Goal: Task Accomplishment & Management: Complete application form

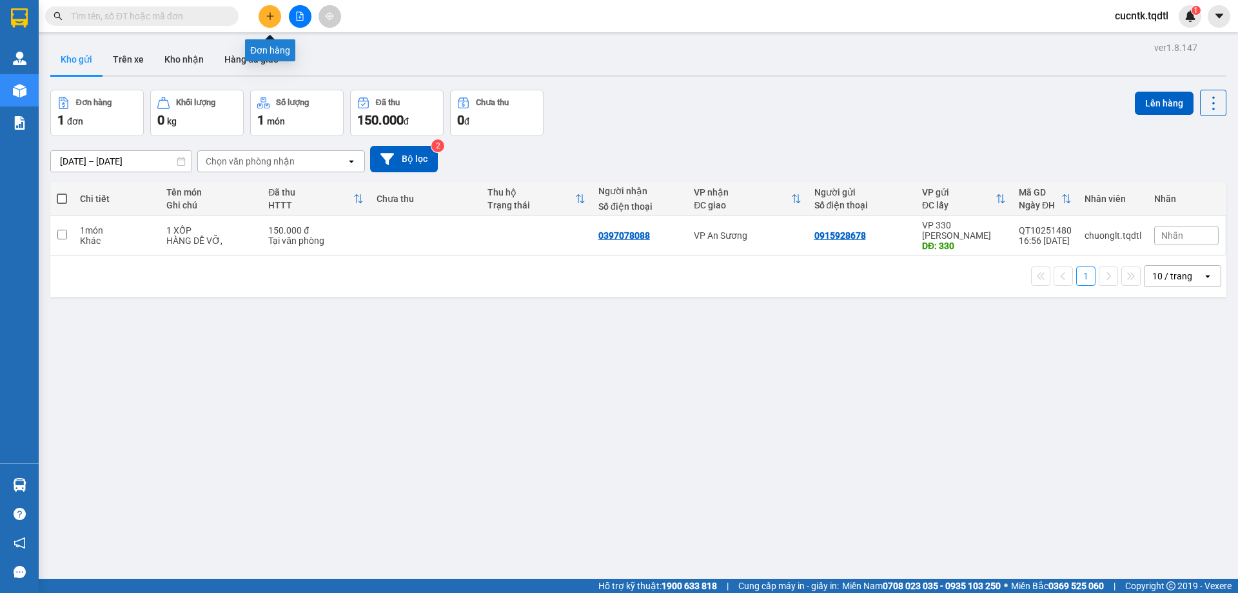
click at [272, 21] on button at bounding box center [270, 16] width 23 height 23
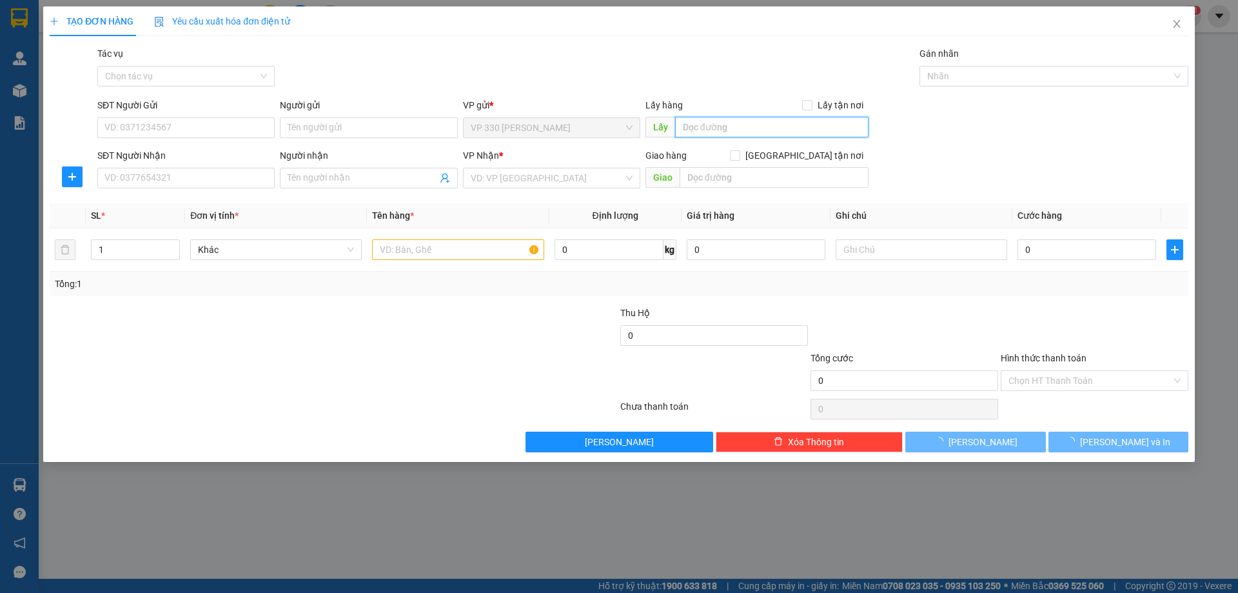
click at [709, 130] on input "text" at bounding box center [771, 127] width 193 height 21
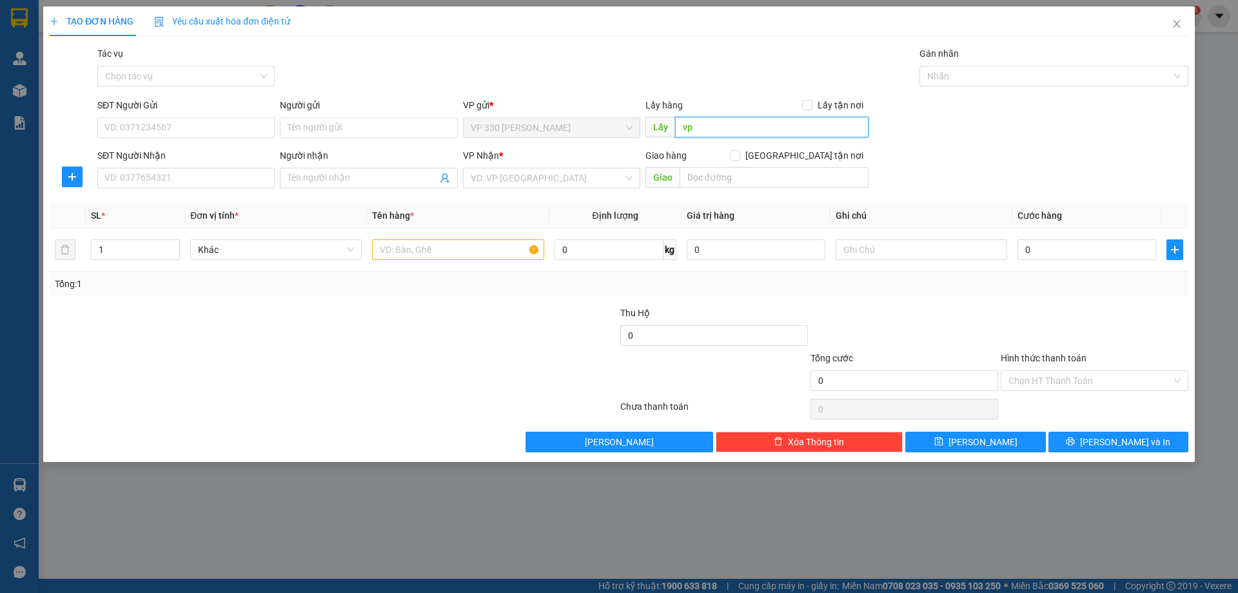
type input "v"
type input "VP LONG HƯNG"
click at [230, 175] on input "SĐT Người Nhận" at bounding box center [185, 178] width 177 height 21
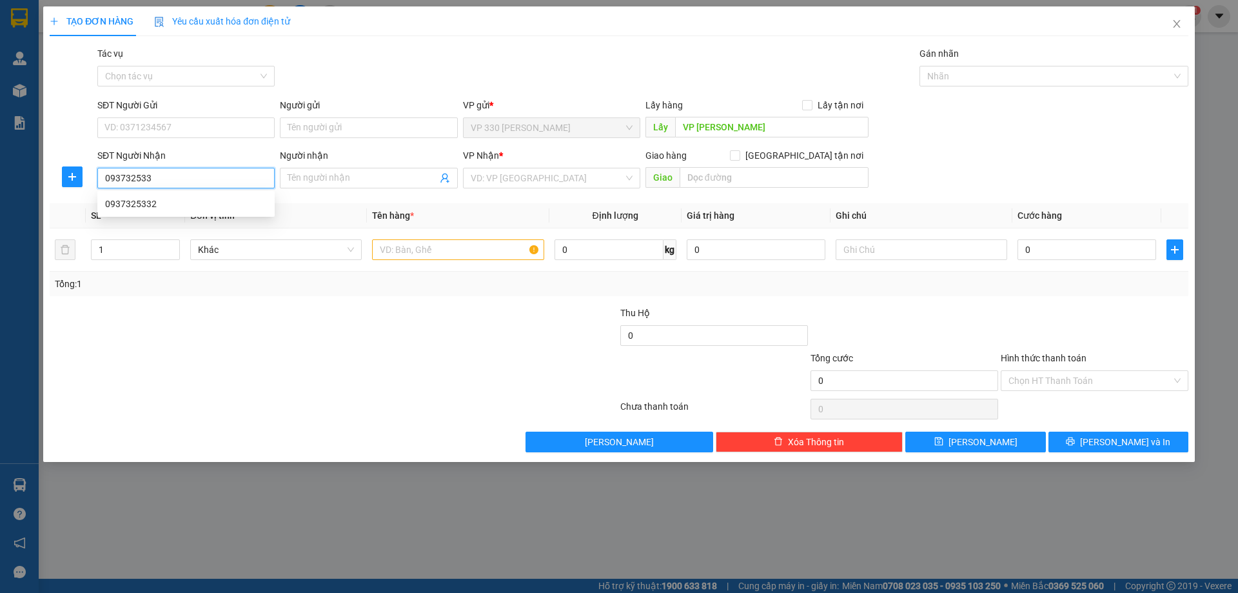
type input "0937325332"
click at [198, 204] on div "0937325332" at bounding box center [186, 204] width 162 height 14
type input "250.000"
type input "0937325332"
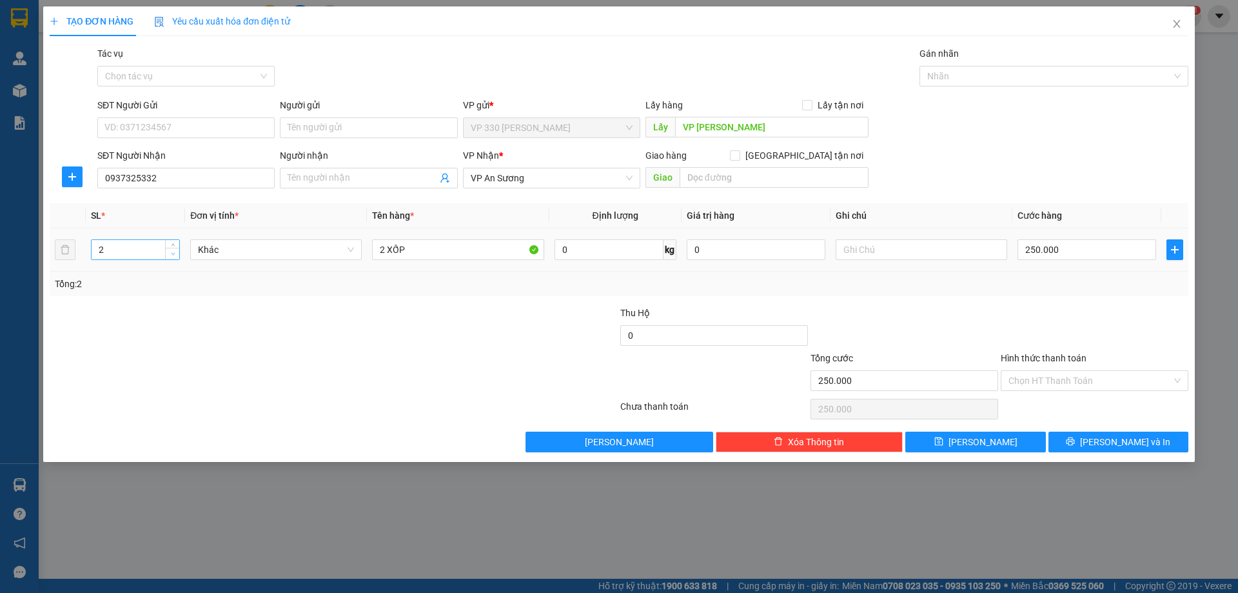
type input "1"
click at [171, 251] on icon "down" at bounding box center [173, 253] width 5 height 5
drag, startPoint x: 409, startPoint y: 246, endPoint x: 364, endPoint y: 270, distance: 51.4
click at [364, 270] on tr "1 Khác 2 XỐP 0 kg 0 250.000" at bounding box center [619, 249] width 1139 height 43
type input "1 XỐP"
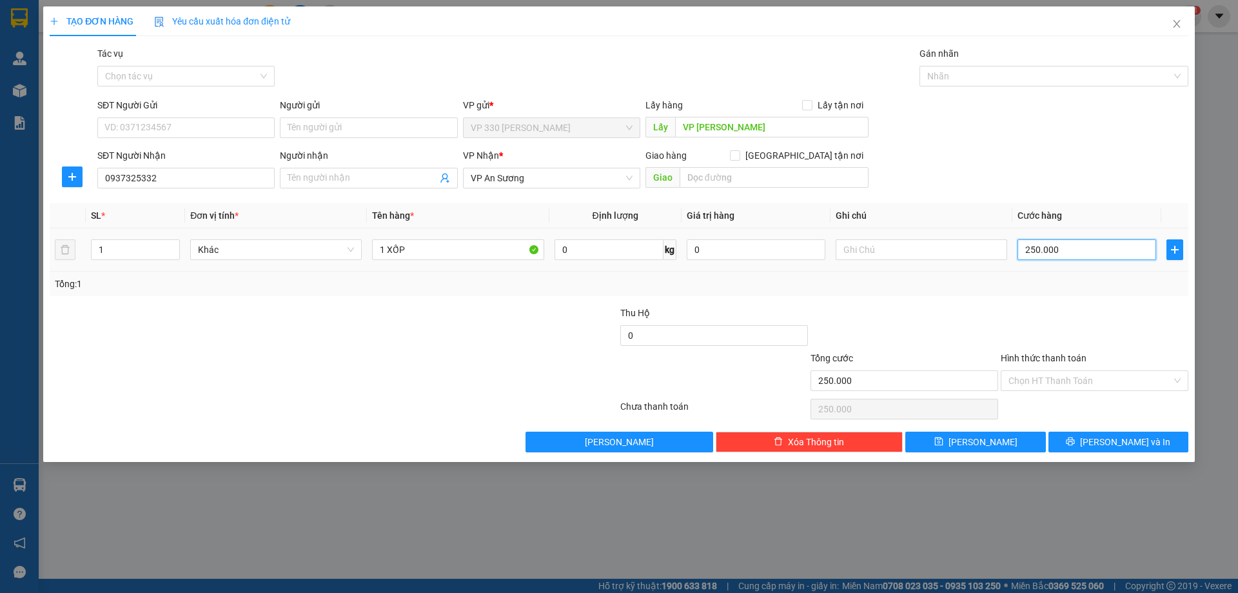
click at [1122, 250] on input "250.000" at bounding box center [1086, 249] width 139 height 21
type input "1"
type input "15"
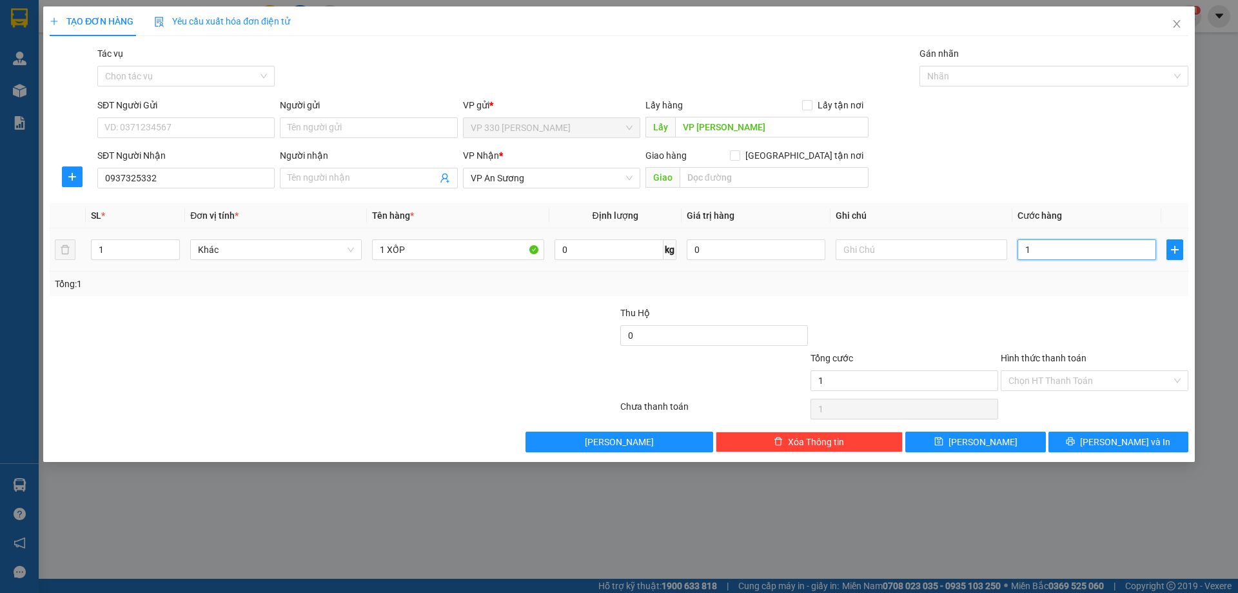
type input "15"
type input "150"
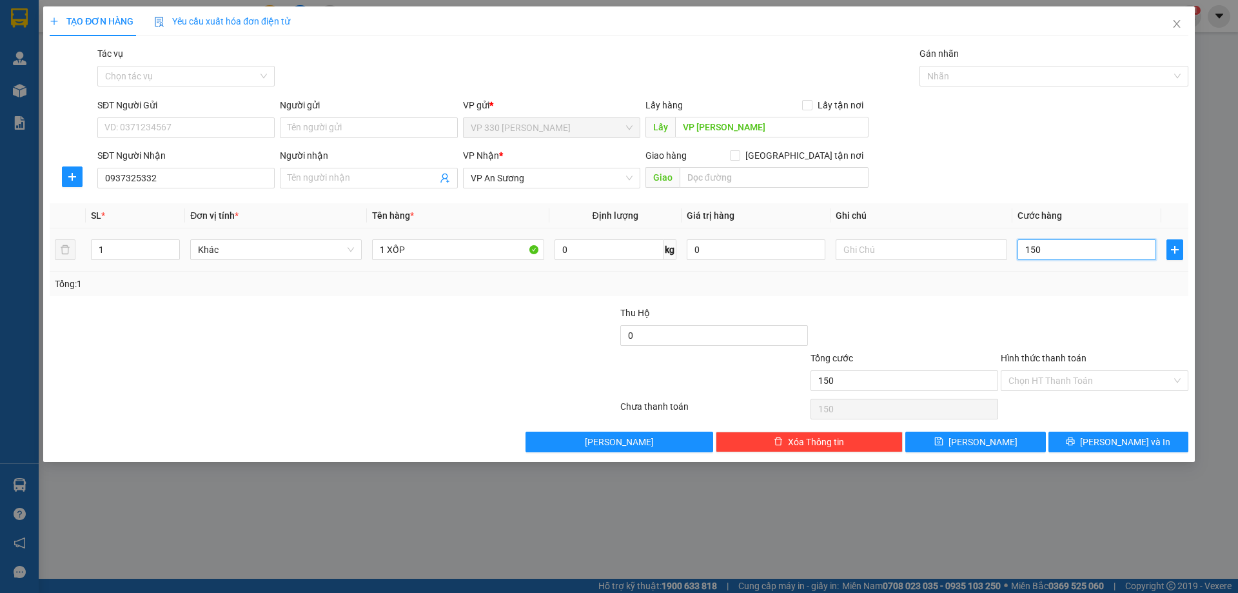
type input "1.500"
type input "15.000"
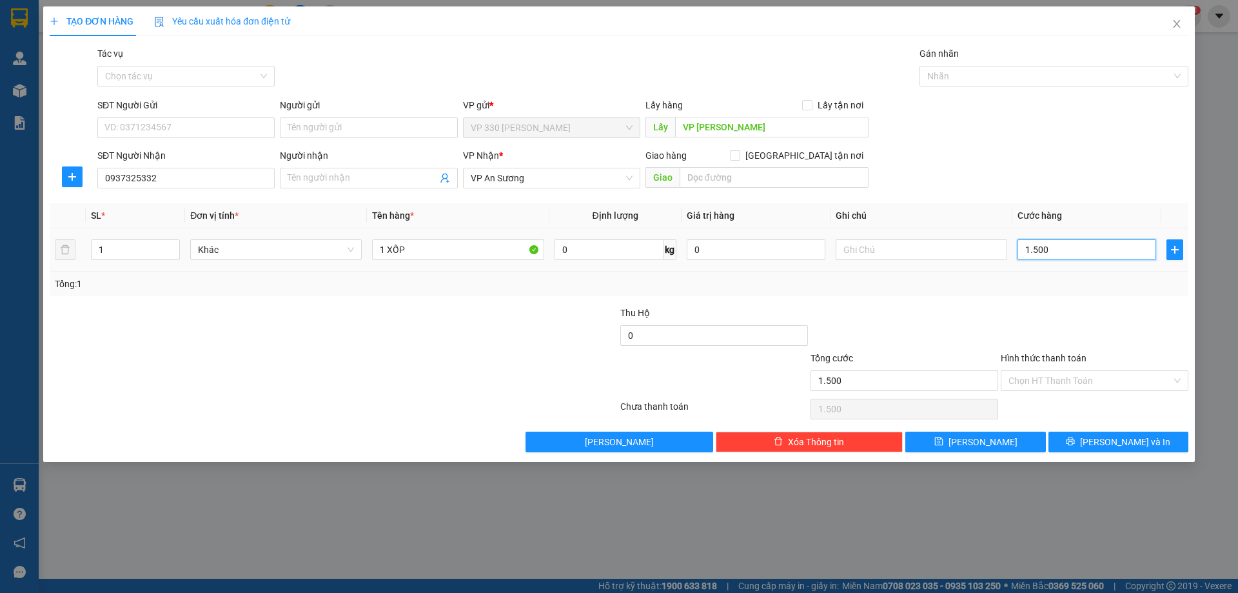
type input "15.000"
type input "150.000"
click at [1084, 439] on button "Lưu và In" at bounding box center [1118, 441] width 140 height 21
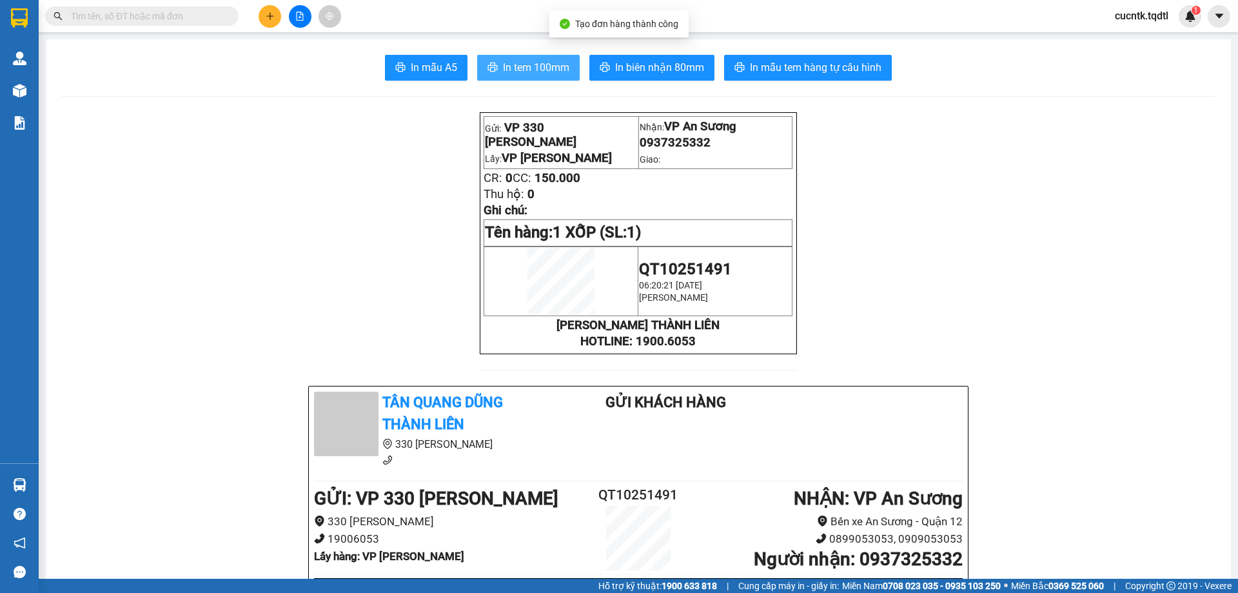
click at [518, 70] on span "In tem 100mm" at bounding box center [536, 67] width 66 height 16
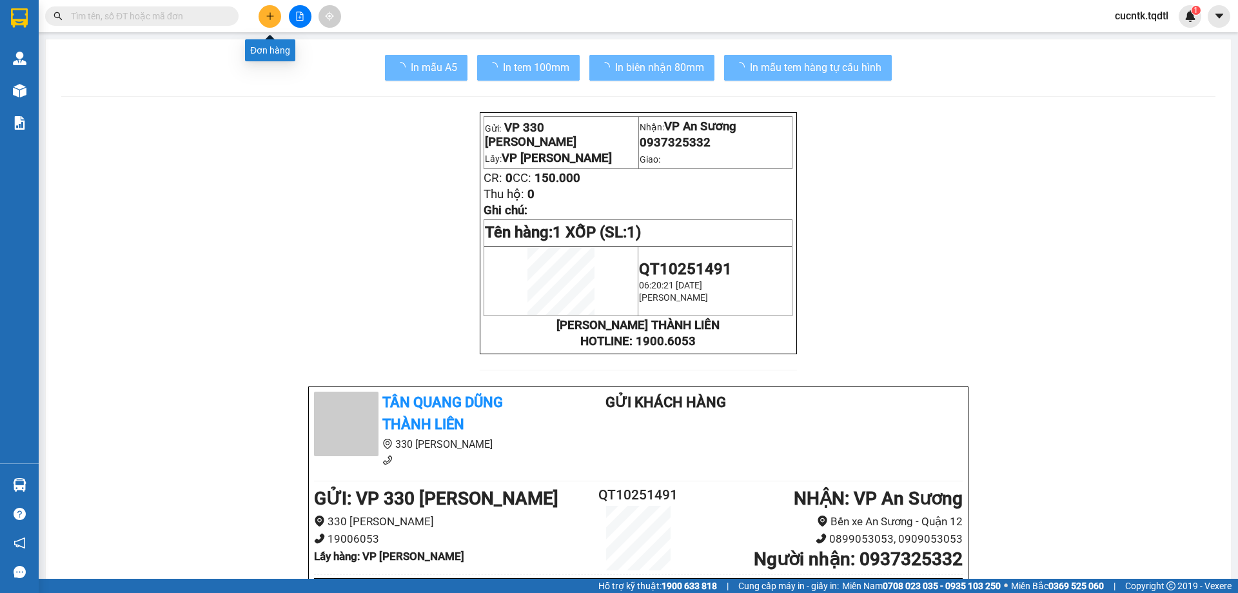
click at [268, 23] on button at bounding box center [270, 16] width 23 height 23
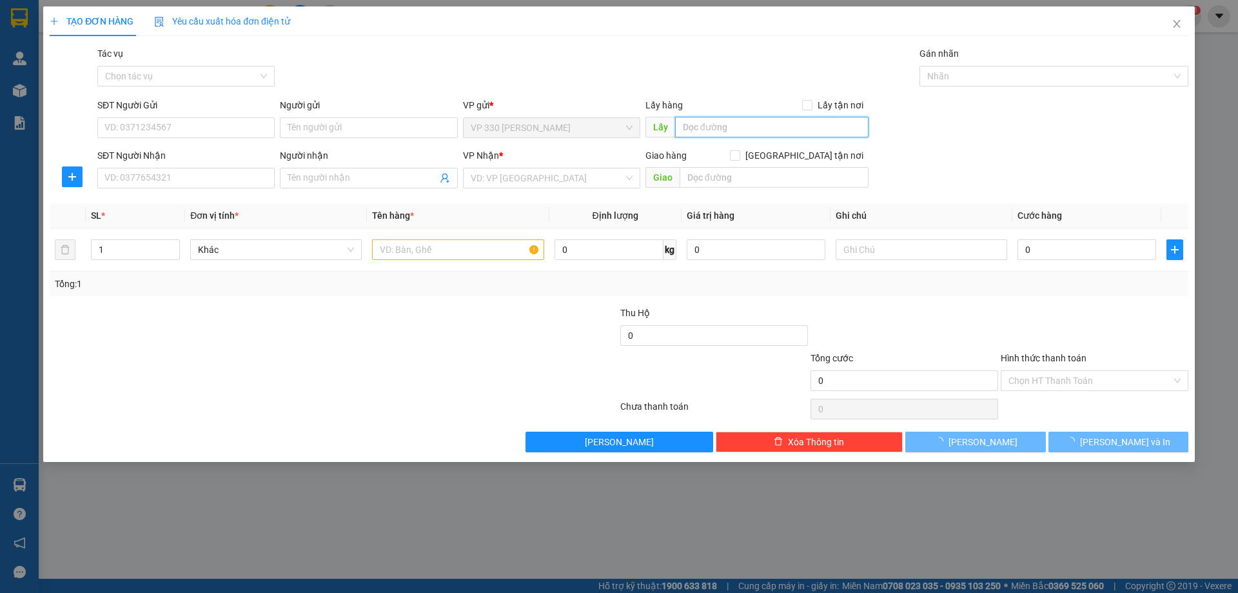
click at [708, 131] on input "text" at bounding box center [771, 127] width 193 height 21
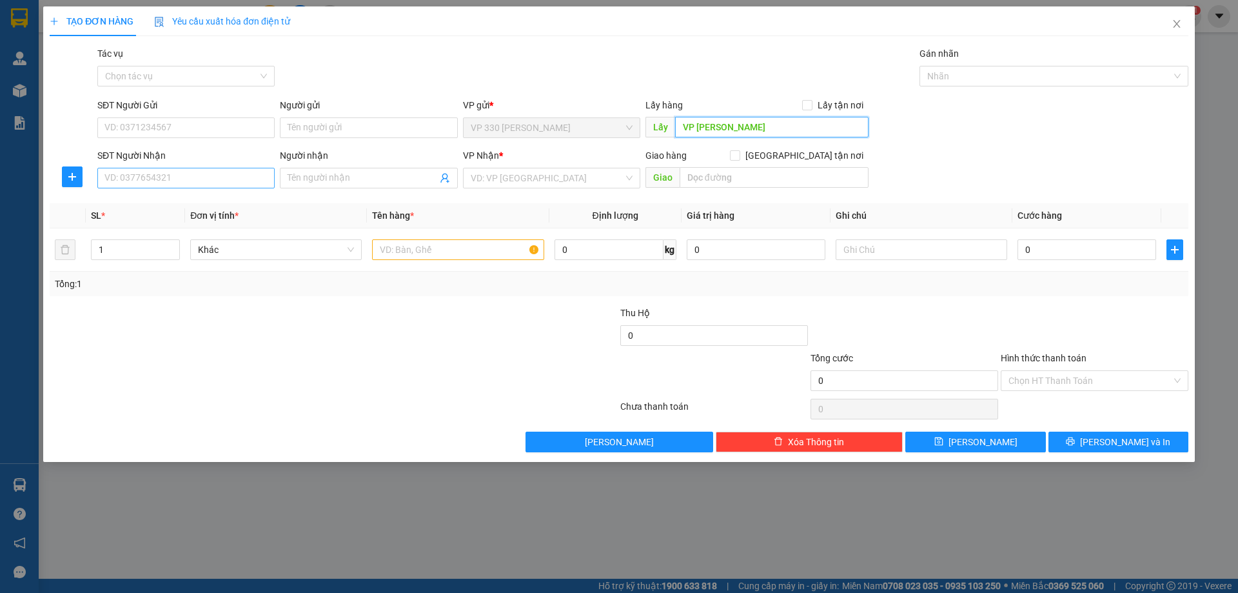
type input "VP LONG HƯNG"
click at [215, 182] on input "SĐT Người Nhận" at bounding box center [185, 178] width 177 height 21
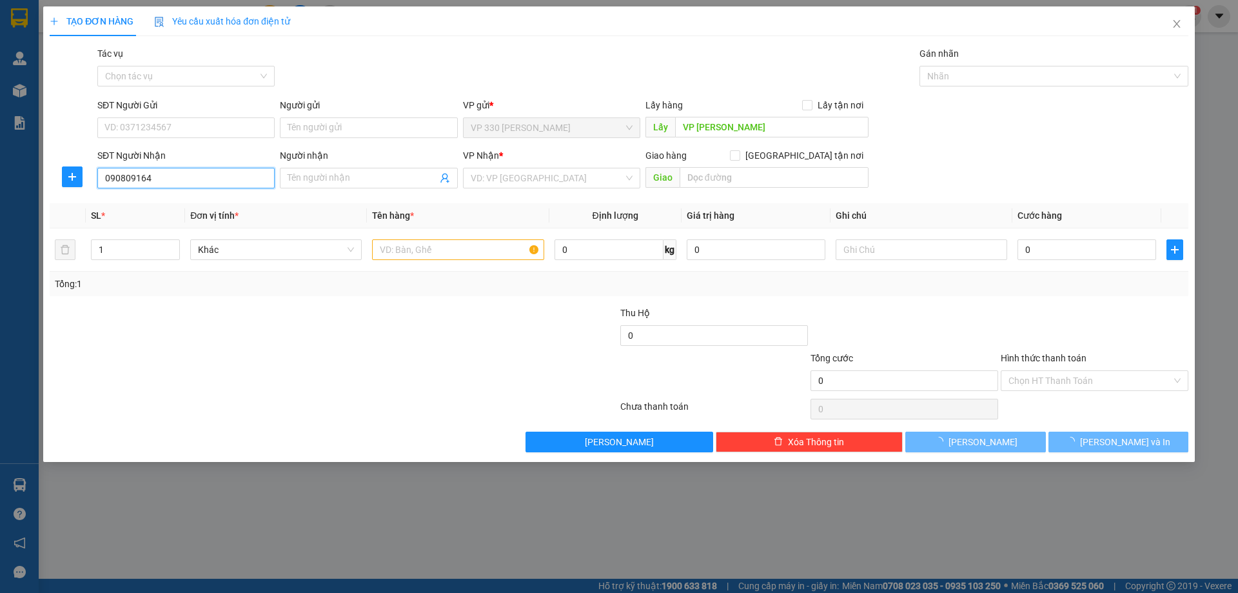
type input "0908091647"
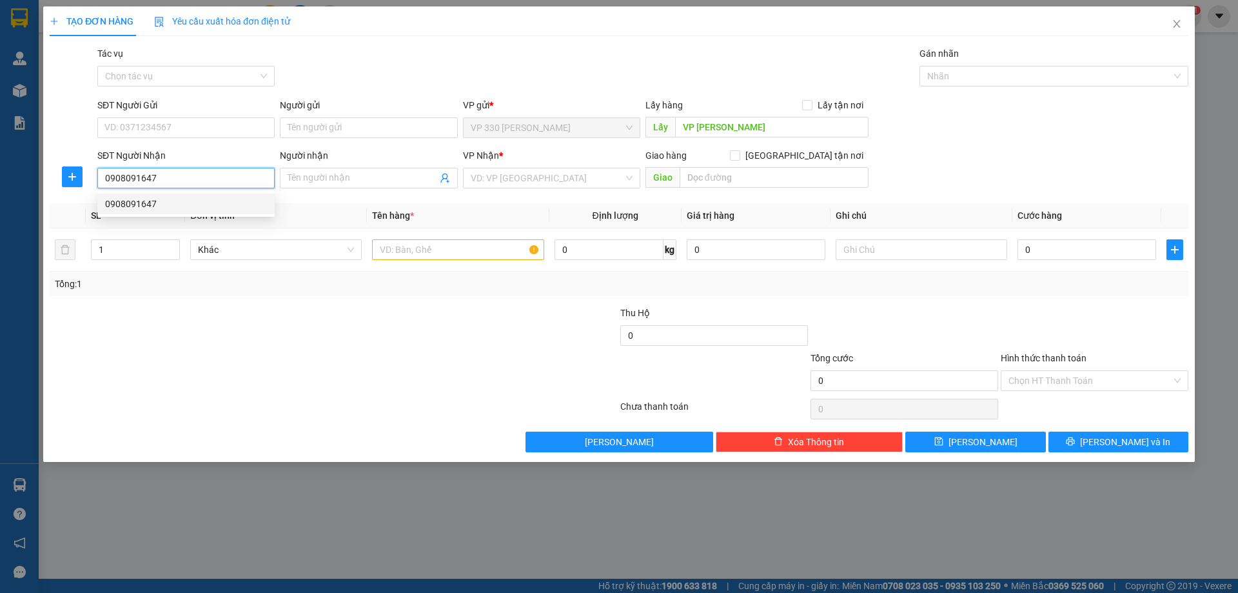
click at [228, 201] on div "0908091647" at bounding box center [186, 204] width 162 height 14
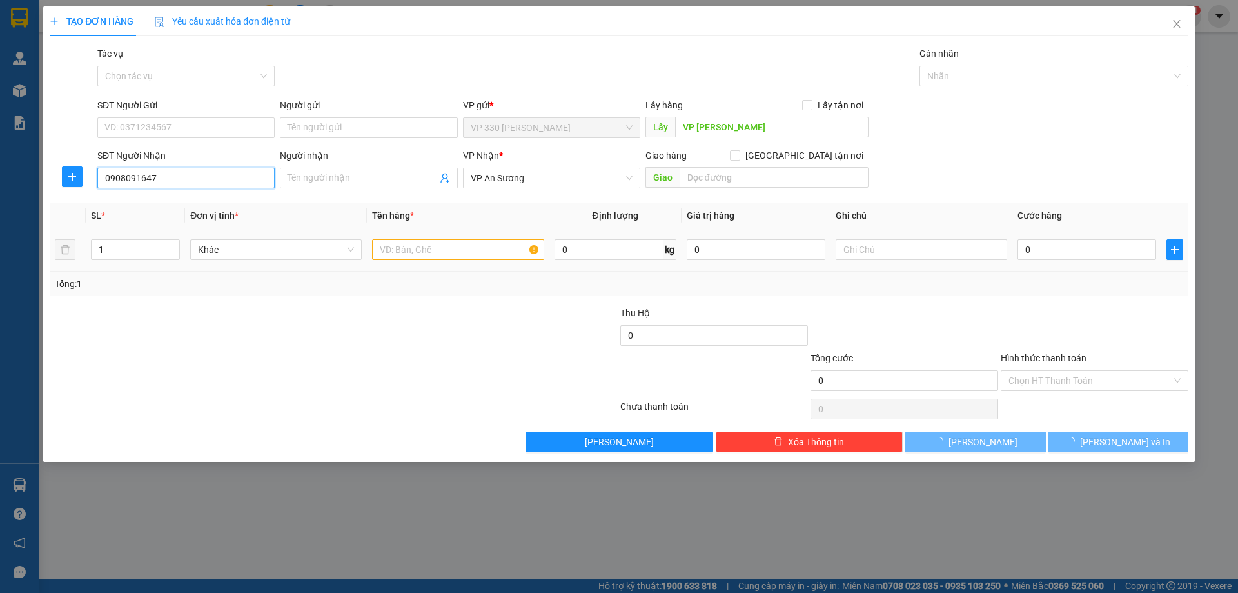
type input "100.000"
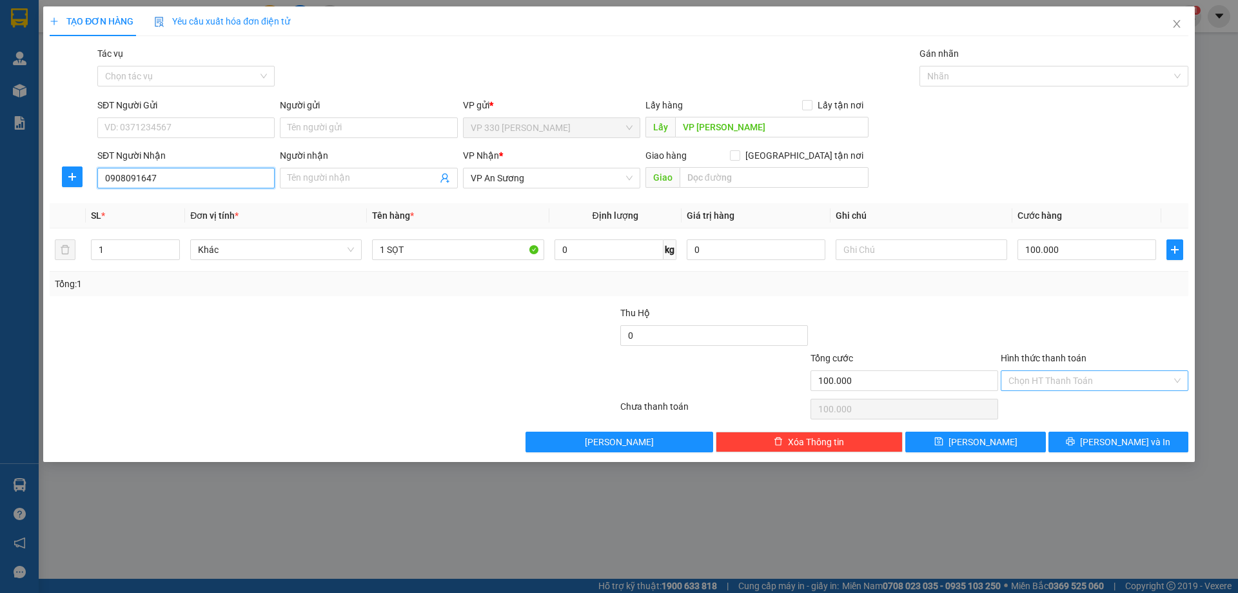
type input "0908091647"
click at [1121, 383] on input "Hình thức thanh toán" at bounding box center [1089, 380] width 163 height 19
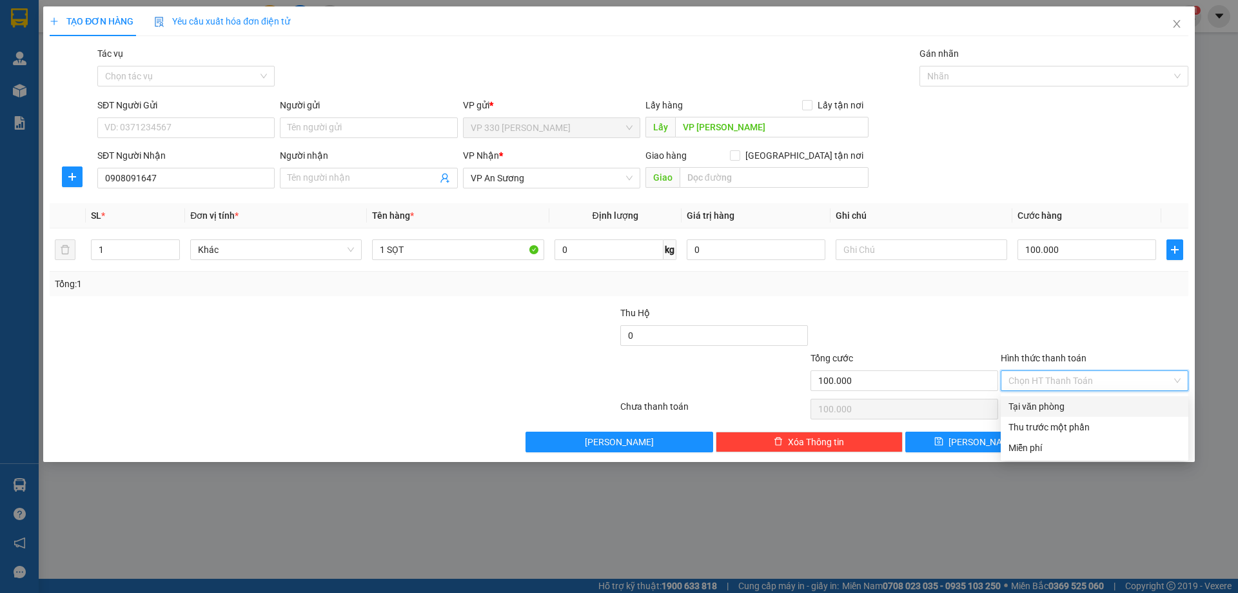
click at [1054, 411] on div "Tại văn phòng" at bounding box center [1094, 406] width 172 height 14
type input "0"
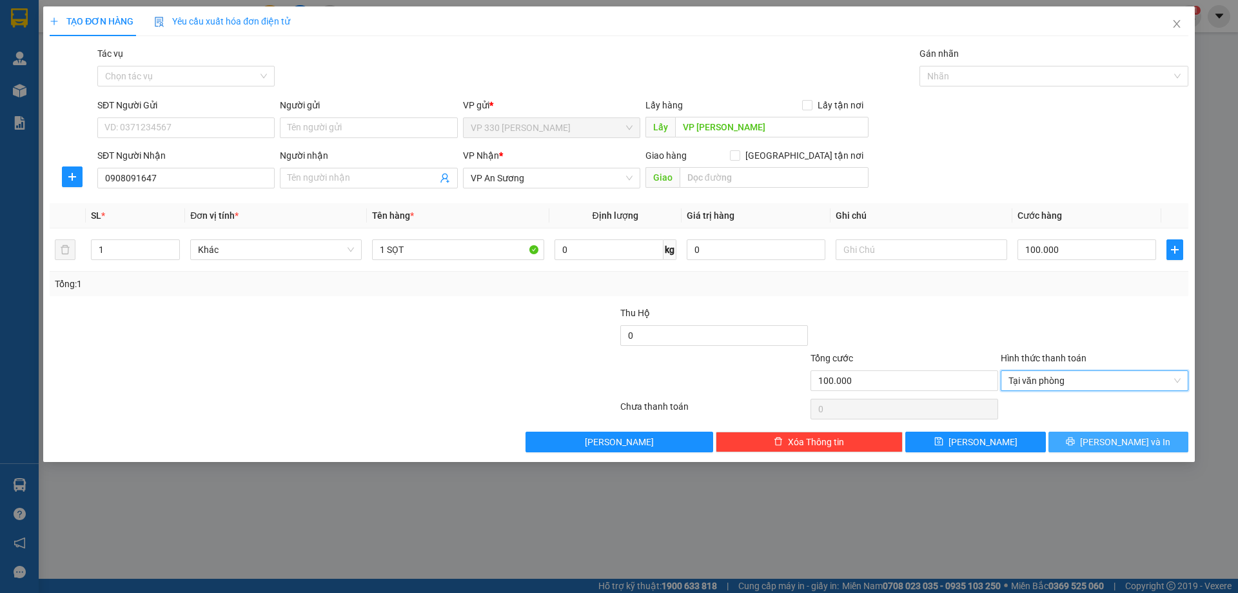
click at [1092, 441] on button "Lưu và In" at bounding box center [1118, 441] width 140 height 21
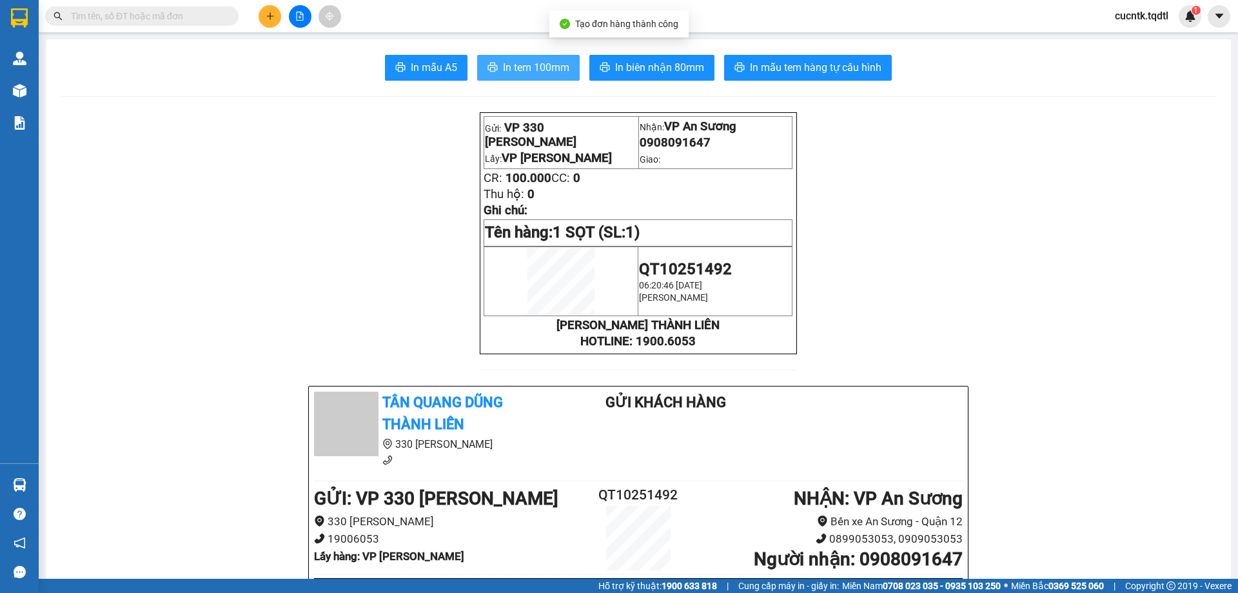
click at [529, 63] on span "In tem 100mm" at bounding box center [536, 67] width 66 height 16
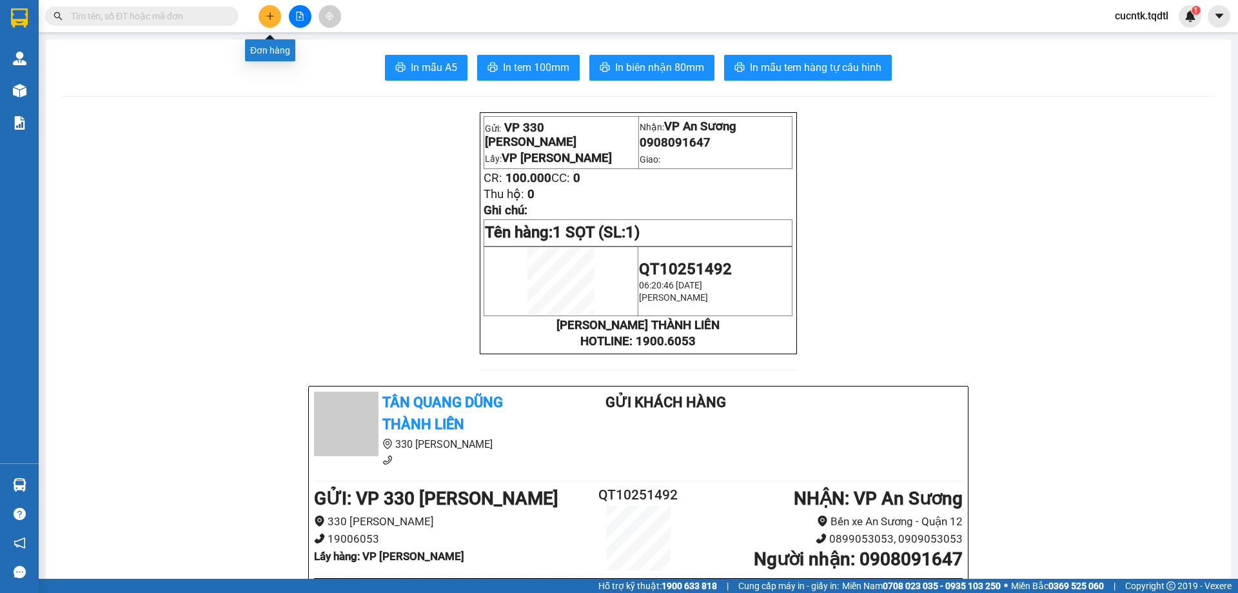
click at [266, 19] on icon "plus" at bounding box center [270, 16] width 9 height 9
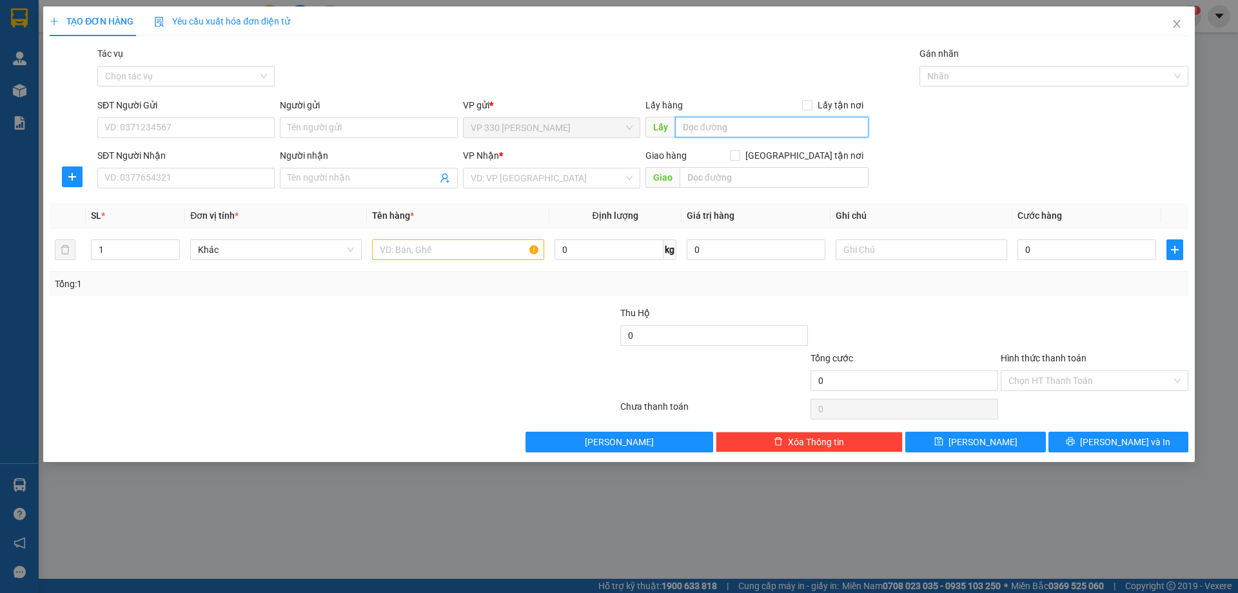
click at [805, 121] on input "text" at bounding box center [771, 127] width 193 height 21
type input "VP LONG HƯNG"
click at [128, 181] on input "SĐT Người Nhận" at bounding box center [185, 178] width 177 height 21
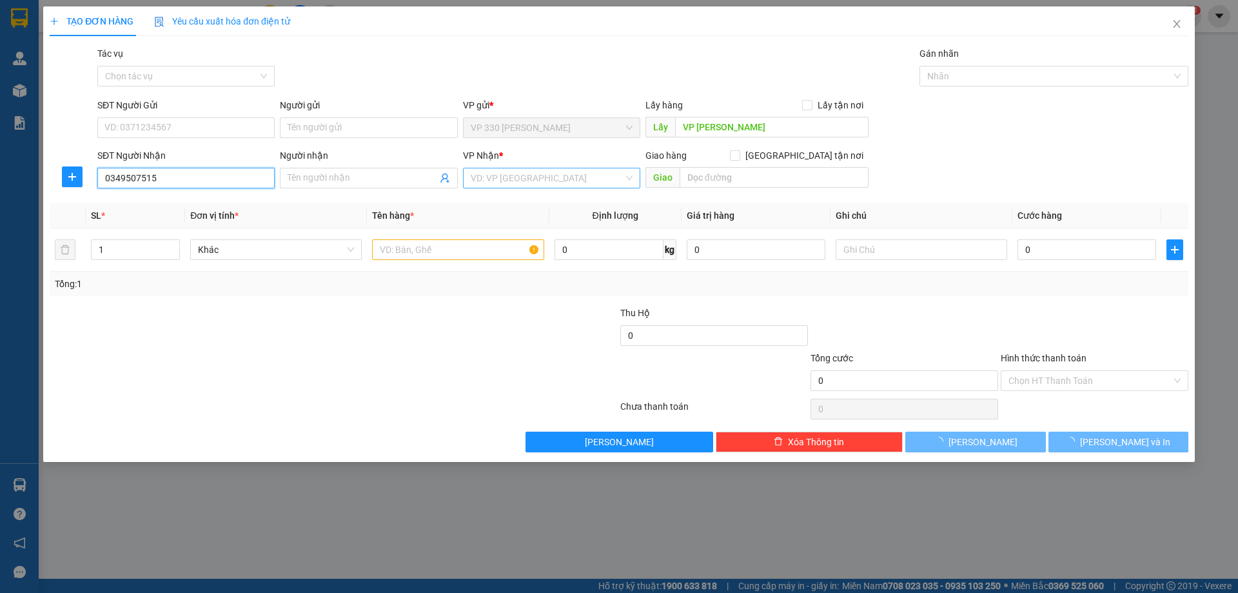
type input "0349507515"
click at [577, 182] on input "search" at bounding box center [547, 177] width 153 height 19
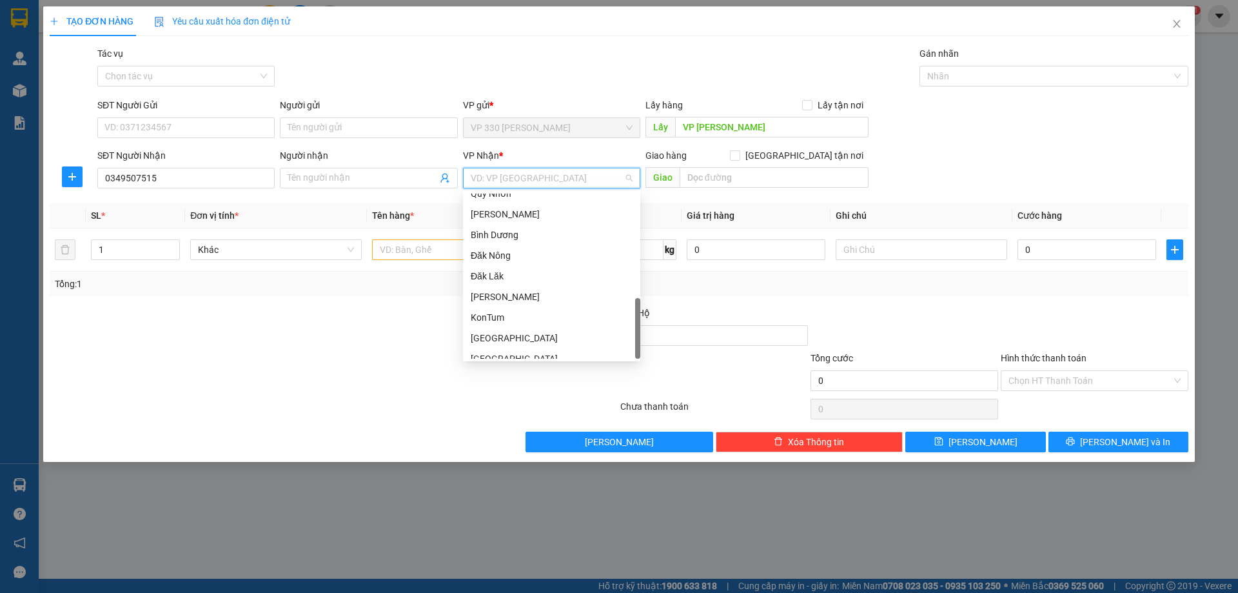
scroll to position [392, 0]
click at [540, 351] on div "Bình Phước" at bounding box center [552, 348] width 162 height 14
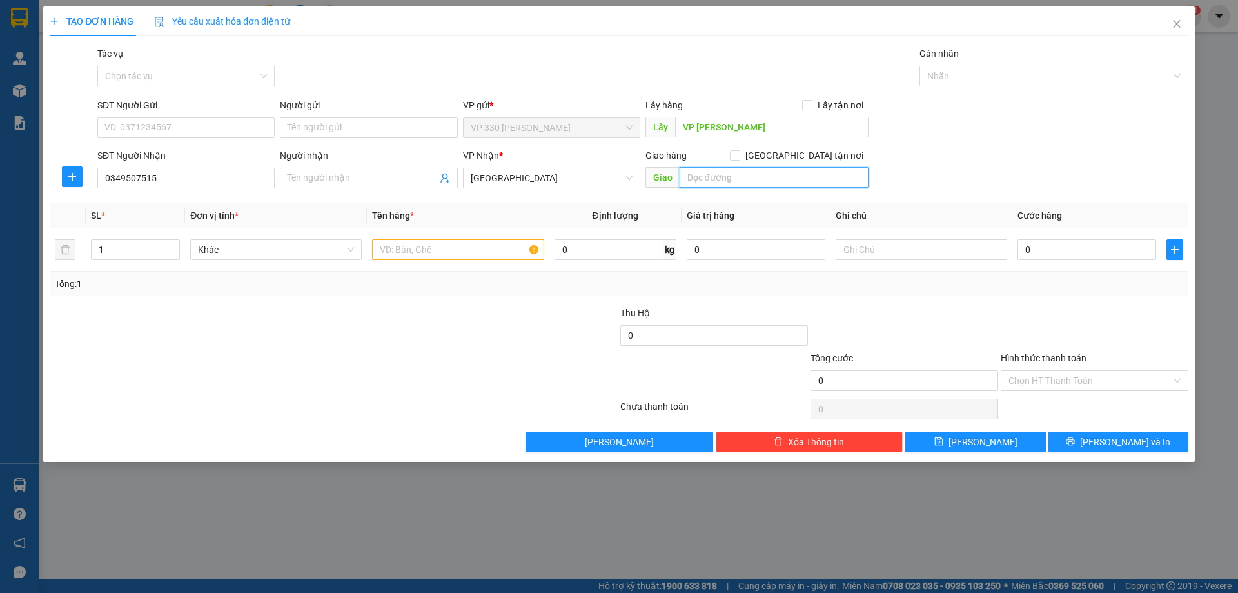
click at [726, 178] on input "text" at bounding box center [774, 177] width 189 height 21
type input "LỘC NINH"
click at [454, 250] on input "text" at bounding box center [458, 249] width 172 height 21
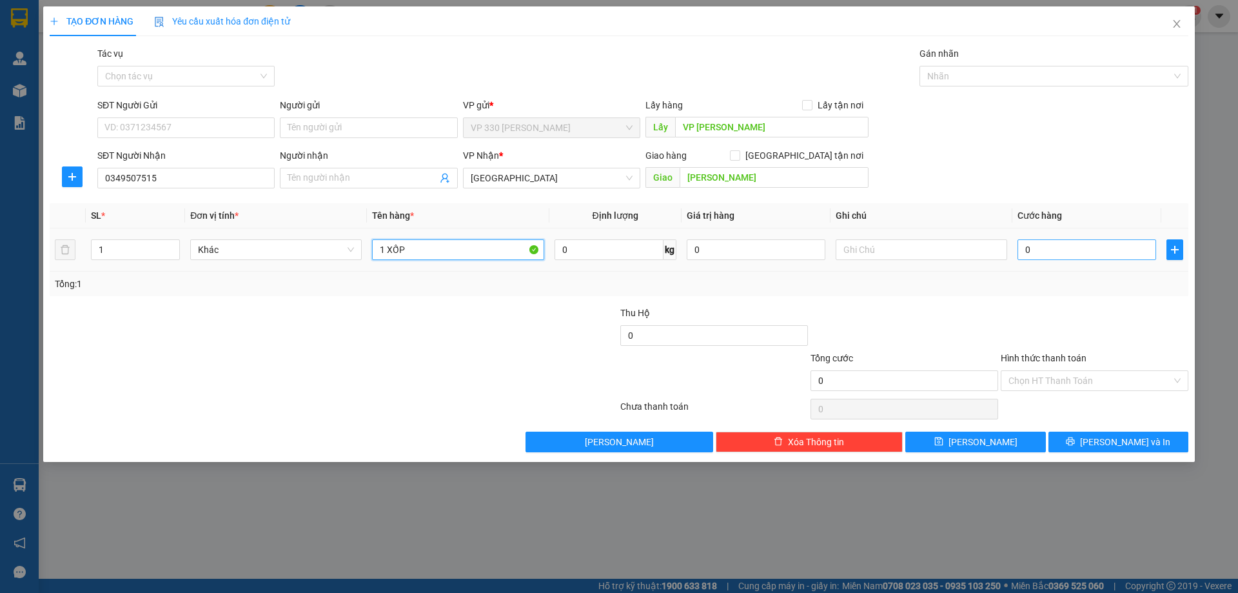
type input "1 XỐP"
click at [1047, 244] on input "0" at bounding box center [1086, 249] width 139 height 21
type input "1"
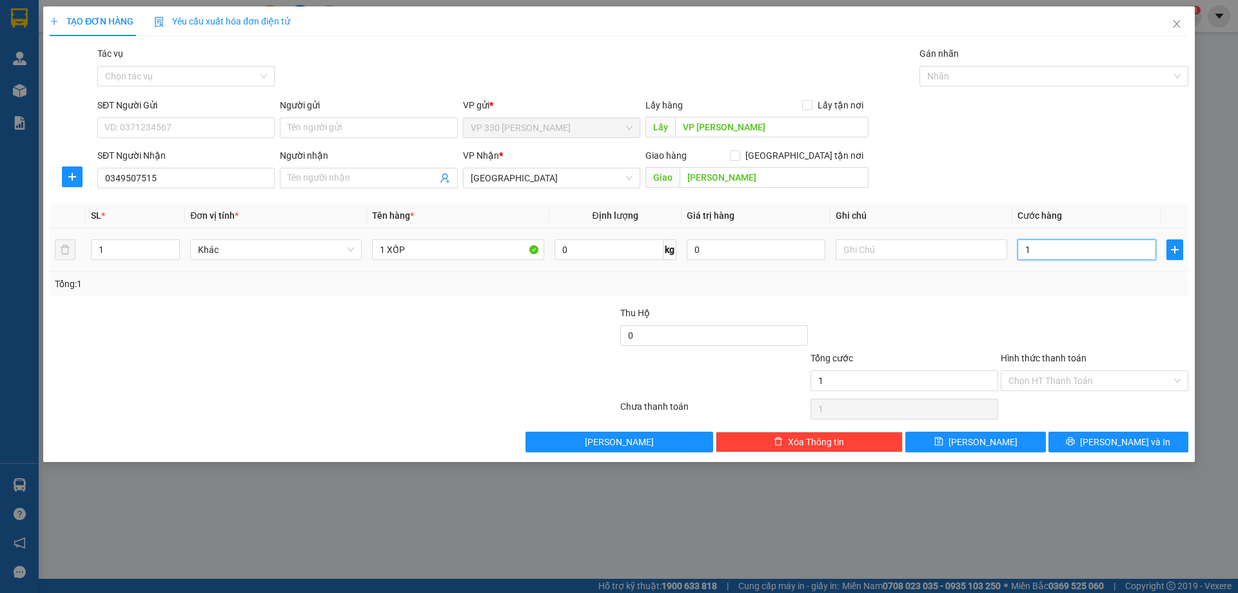
type input "15"
type input "150"
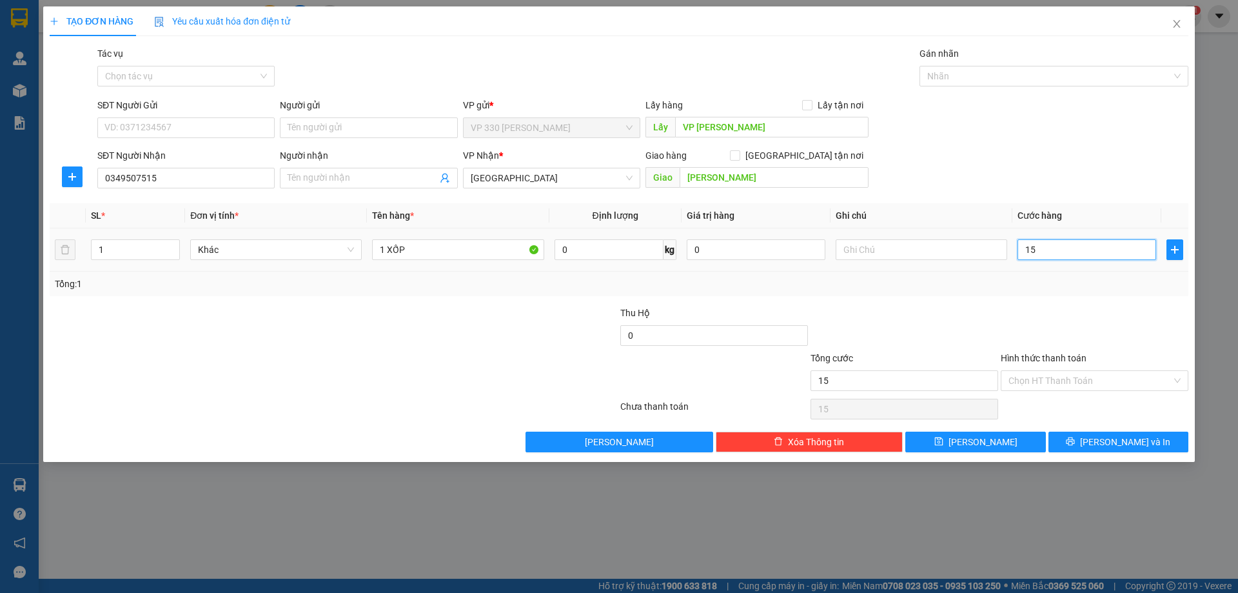
type input "150"
type input "1.500"
type input "15.000"
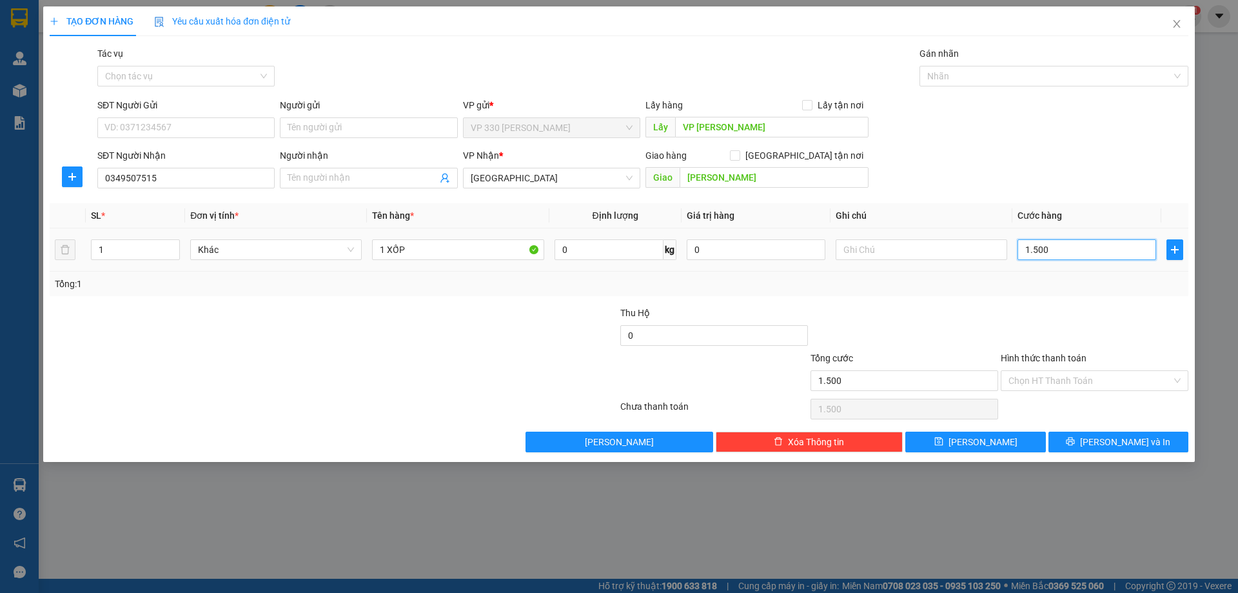
type input "15.000"
type input "150.000"
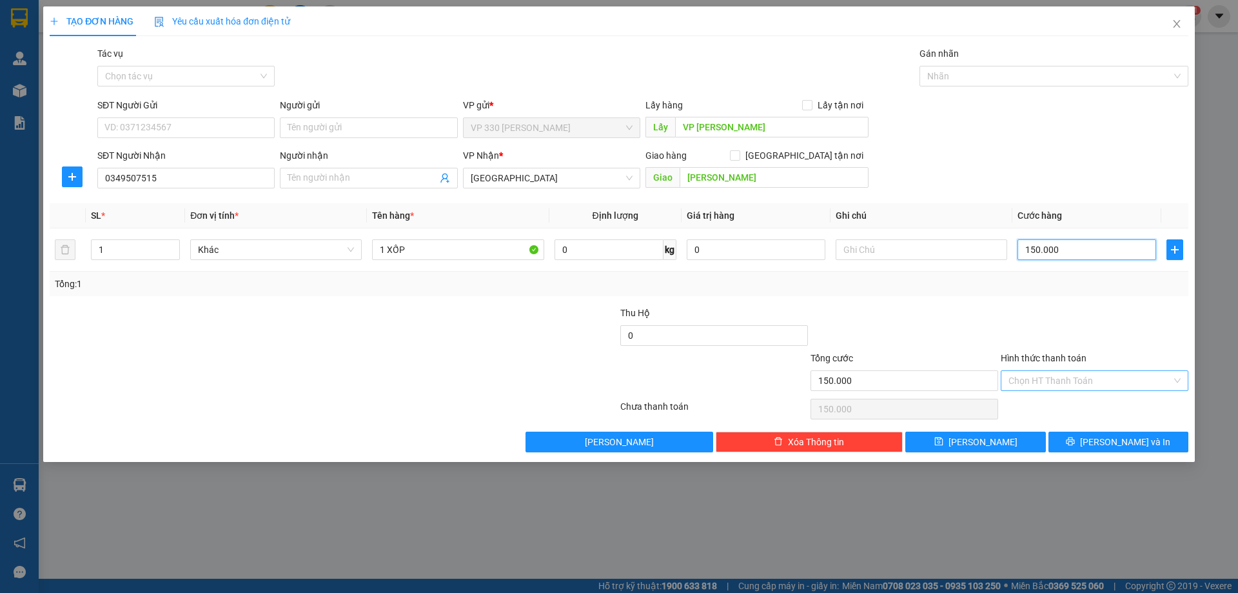
type input "150.000"
click at [1110, 376] on input "Hình thức thanh toán" at bounding box center [1089, 380] width 163 height 19
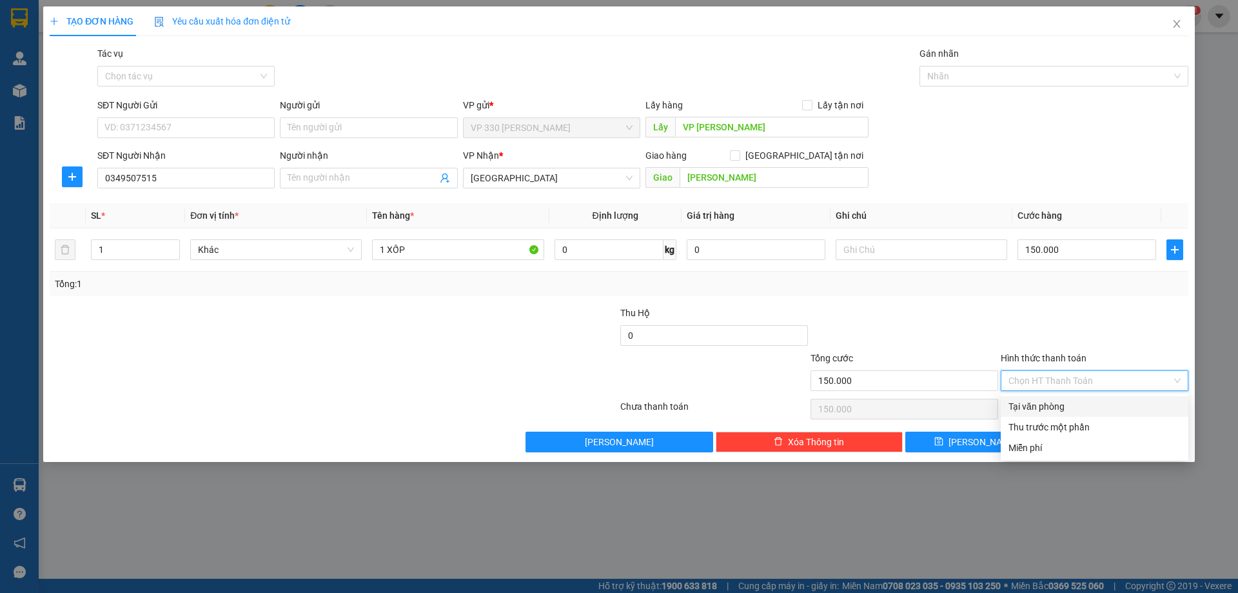
click at [1096, 407] on div "Tại văn phòng" at bounding box center [1094, 406] width 172 height 14
type input "0"
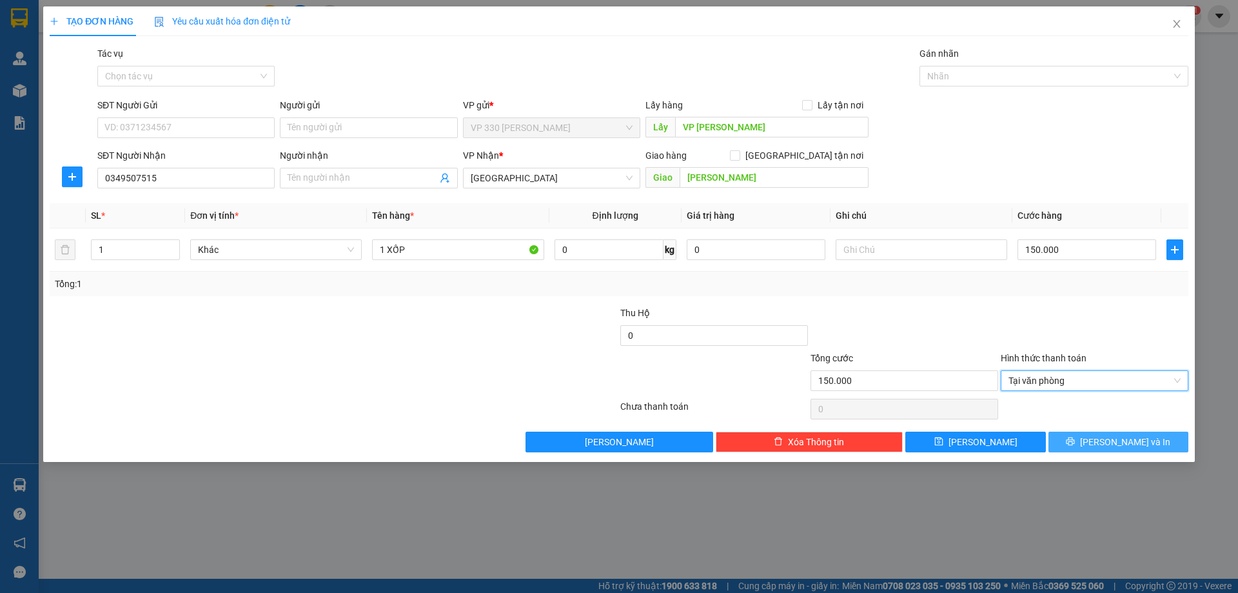
click at [1128, 440] on span "Lưu và In" at bounding box center [1125, 442] width 90 height 14
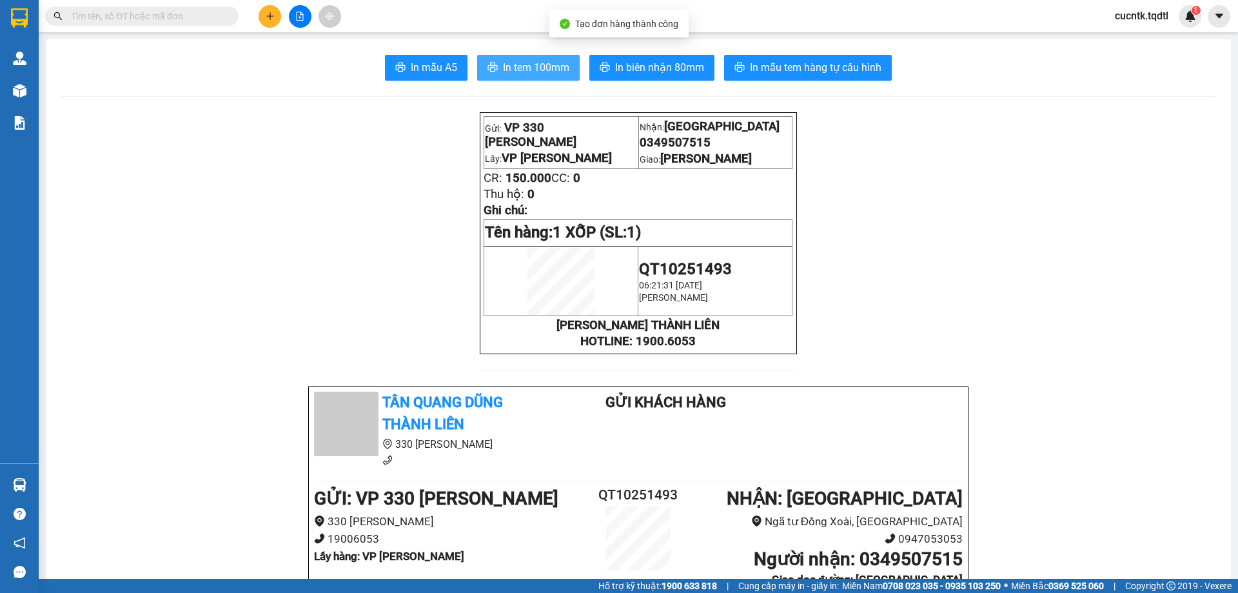
click at [546, 68] on span "In tem 100mm" at bounding box center [536, 67] width 66 height 16
click at [271, 19] on icon "plus" at bounding box center [270, 16] width 9 height 9
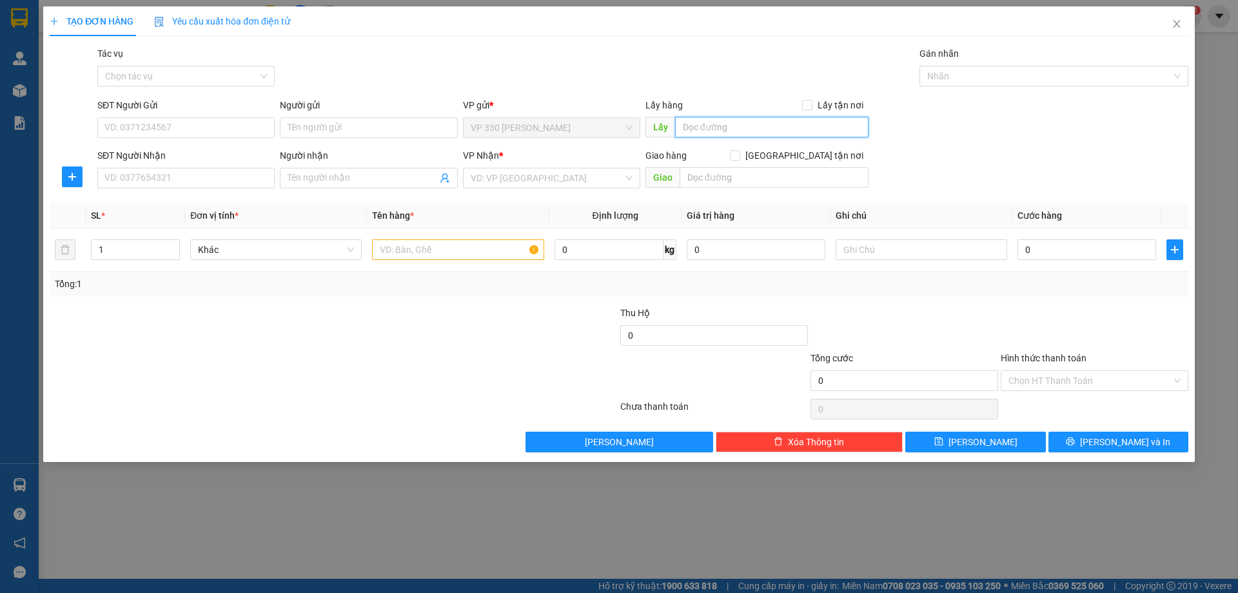
click at [720, 123] on input "text" at bounding box center [771, 127] width 193 height 21
type input "VP LONG HƯNG"
click at [206, 179] on input "SĐT Người Nhận" at bounding box center [185, 178] width 177 height 21
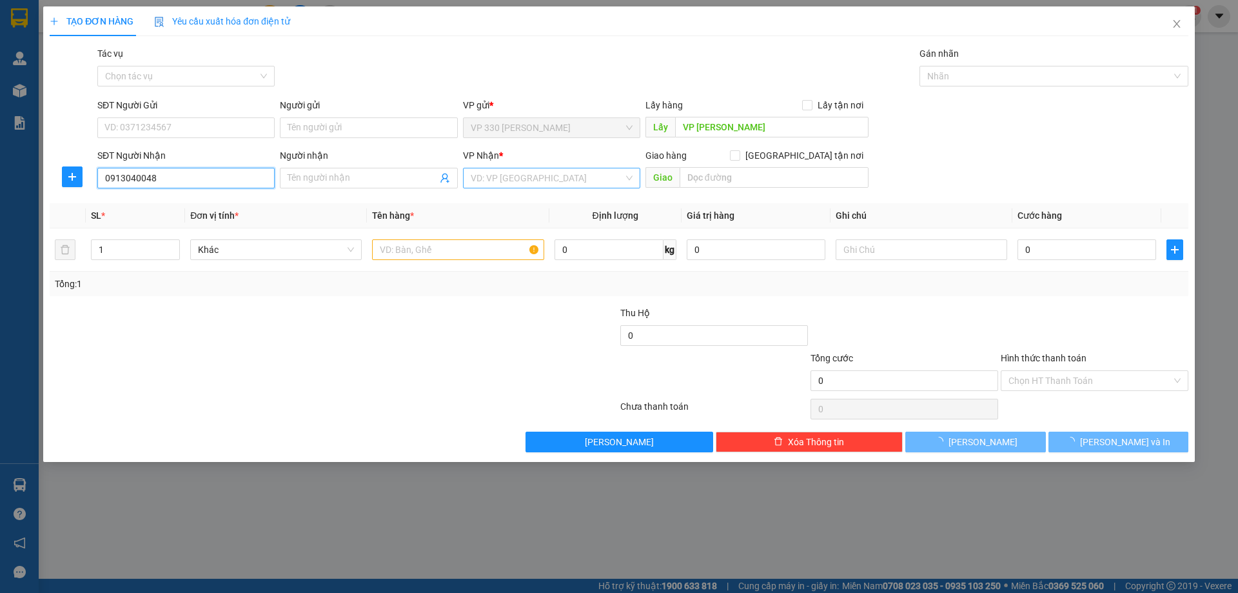
type input "0913040048"
click at [525, 177] on input "search" at bounding box center [547, 177] width 153 height 19
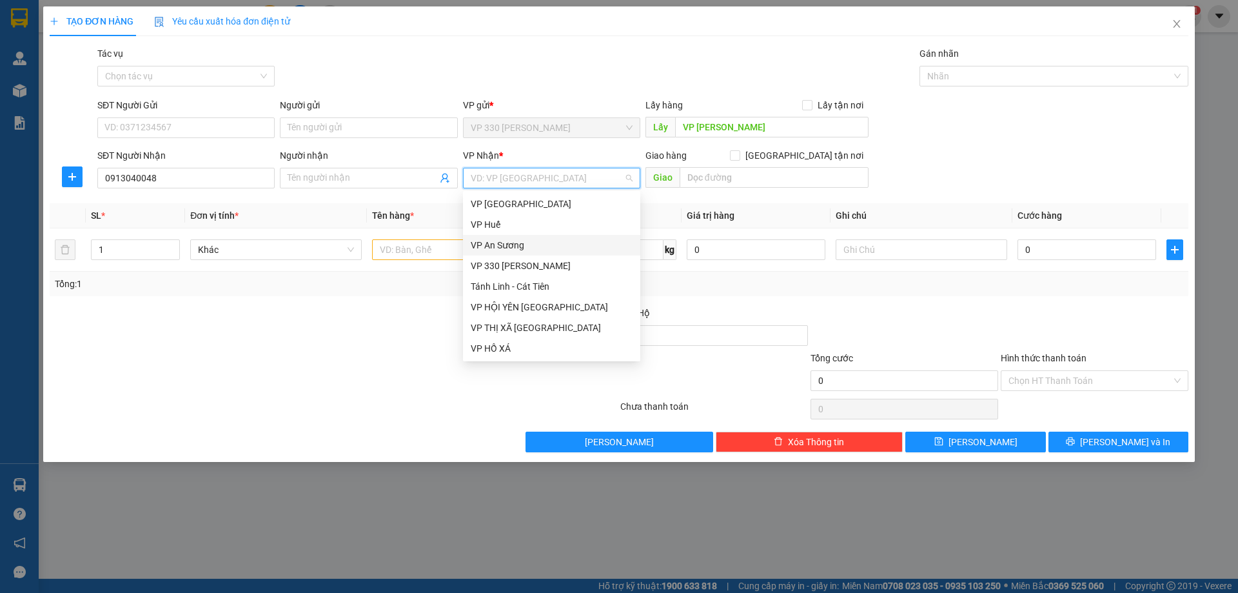
click at [517, 242] on div "VP An Sương" at bounding box center [552, 245] width 162 height 14
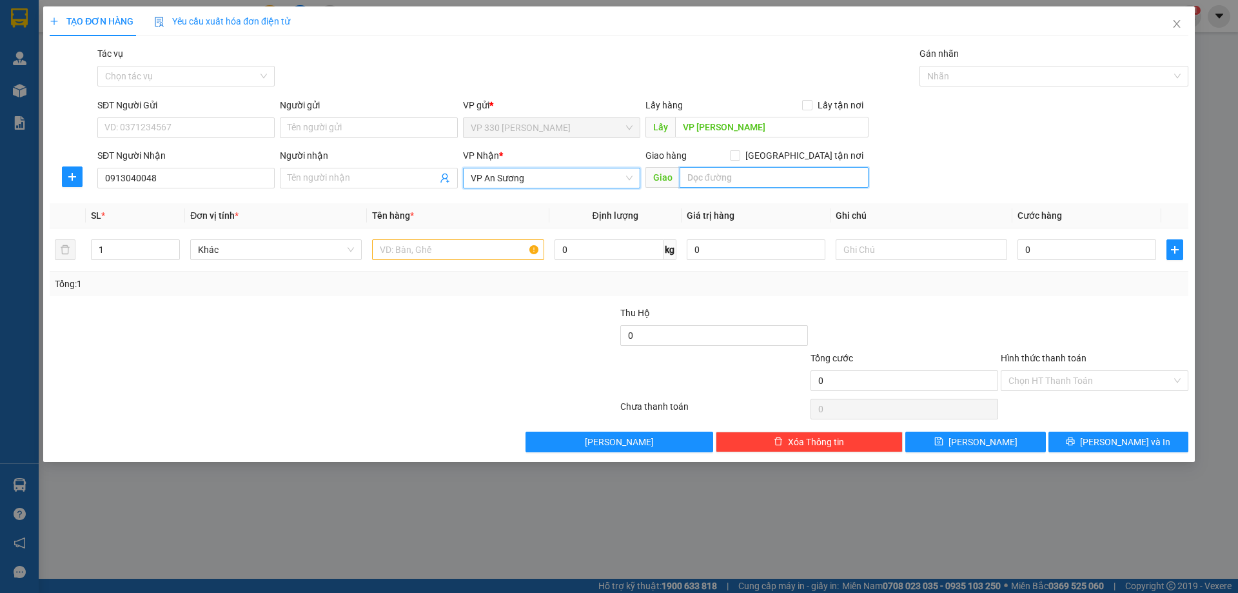
click at [752, 183] on input "text" at bounding box center [774, 177] width 189 height 21
type input "CV LINH XUÂN(TOM)"
click at [443, 253] on input "text" at bounding box center [458, 249] width 172 height 21
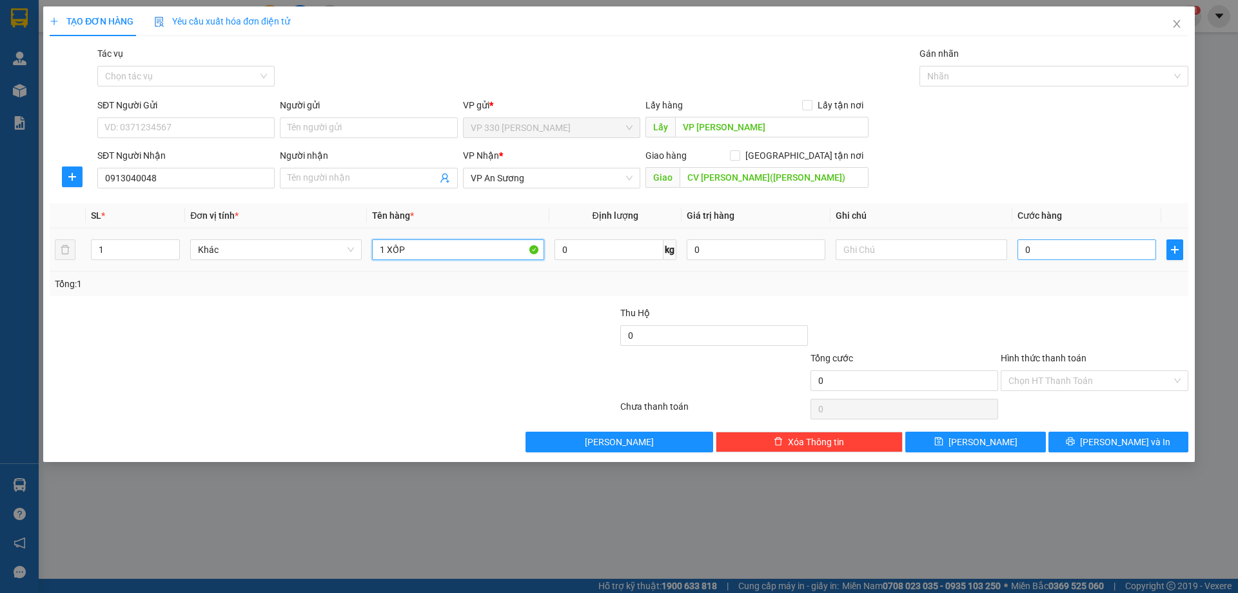
type input "1 XỐP"
click at [1068, 253] on input "0" at bounding box center [1086, 249] width 139 height 21
type input "1"
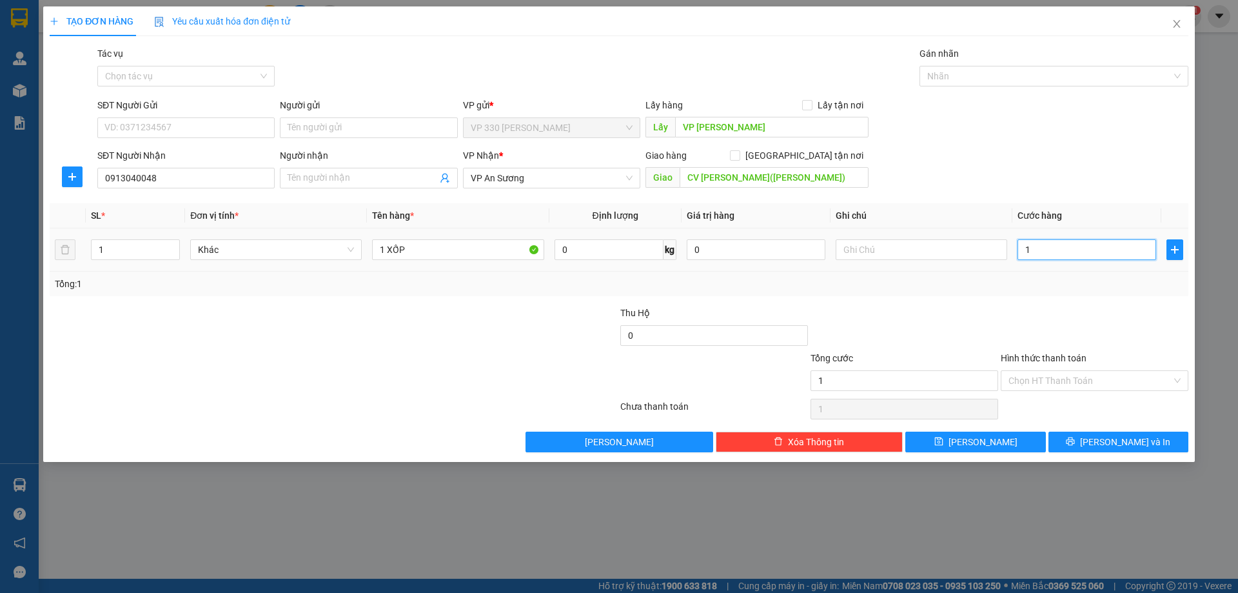
type input "10"
type input "100"
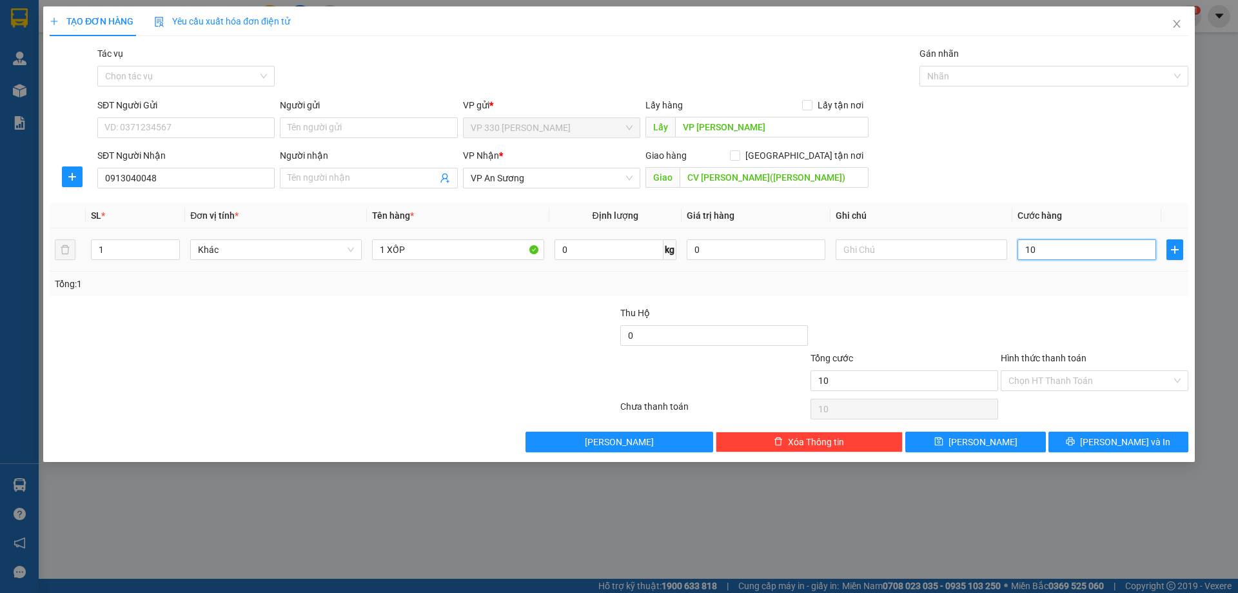
type input "100"
type input "1.000"
type input "10.000"
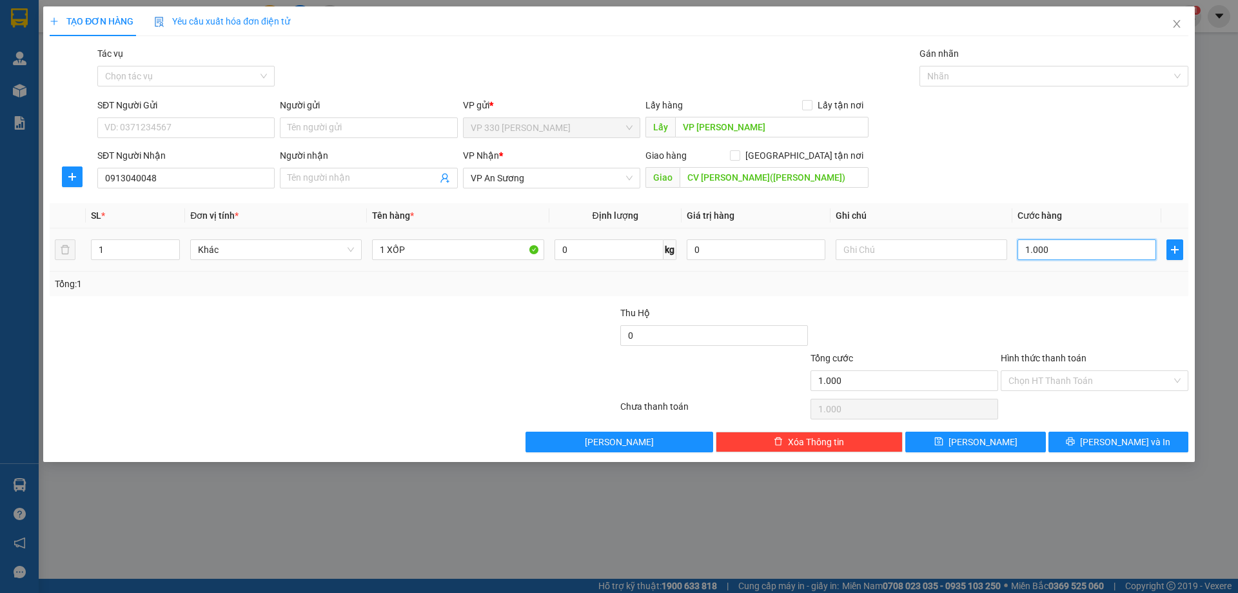
type input "10.000"
type input "100.000"
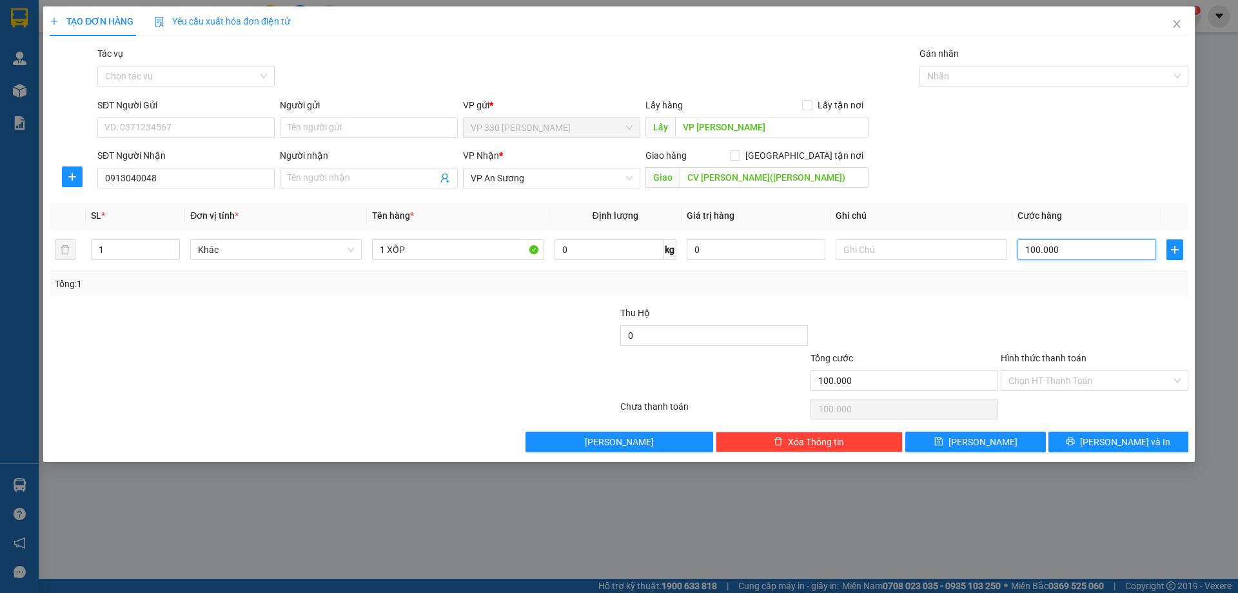
type input "100.000"
click at [1106, 371] on div "Hình thức thanh toán Chọn HT Thanh Toán" at bounding box center [1095, 373] width 188 height 45
click at [1105, 377] on input "Hình thức thanh toán" at bounding box center [1089, 380] width 163 height 19
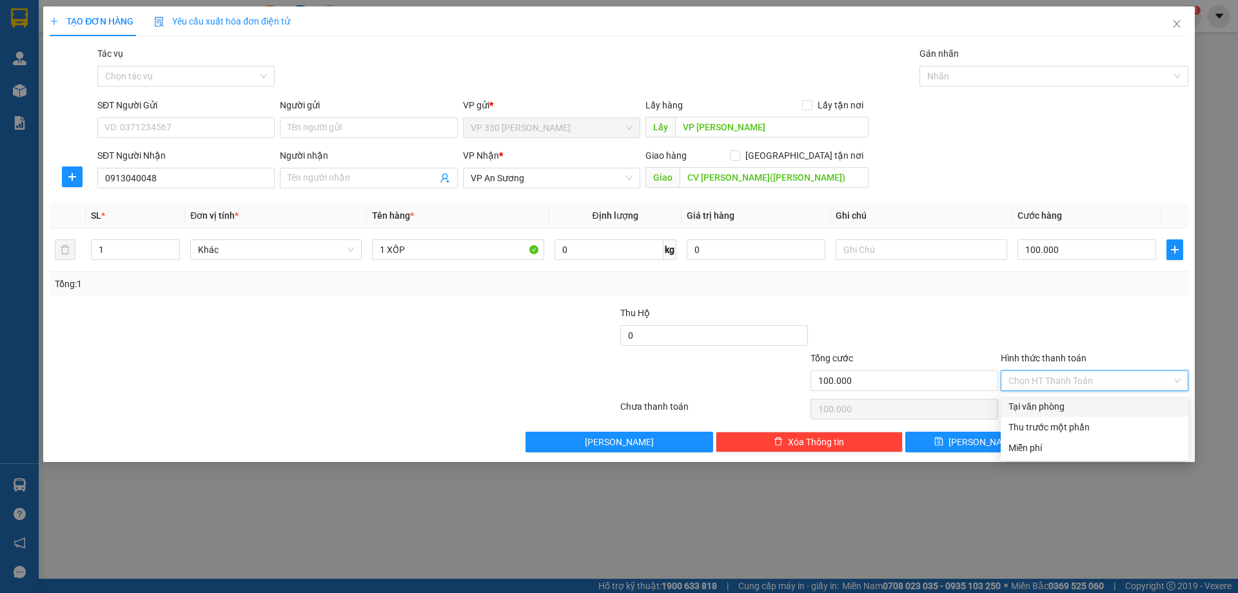
click at [1082, 400] on div "Tại văn phòng" at bounding box center [1094, 406] width 172 height 14
type input "0"
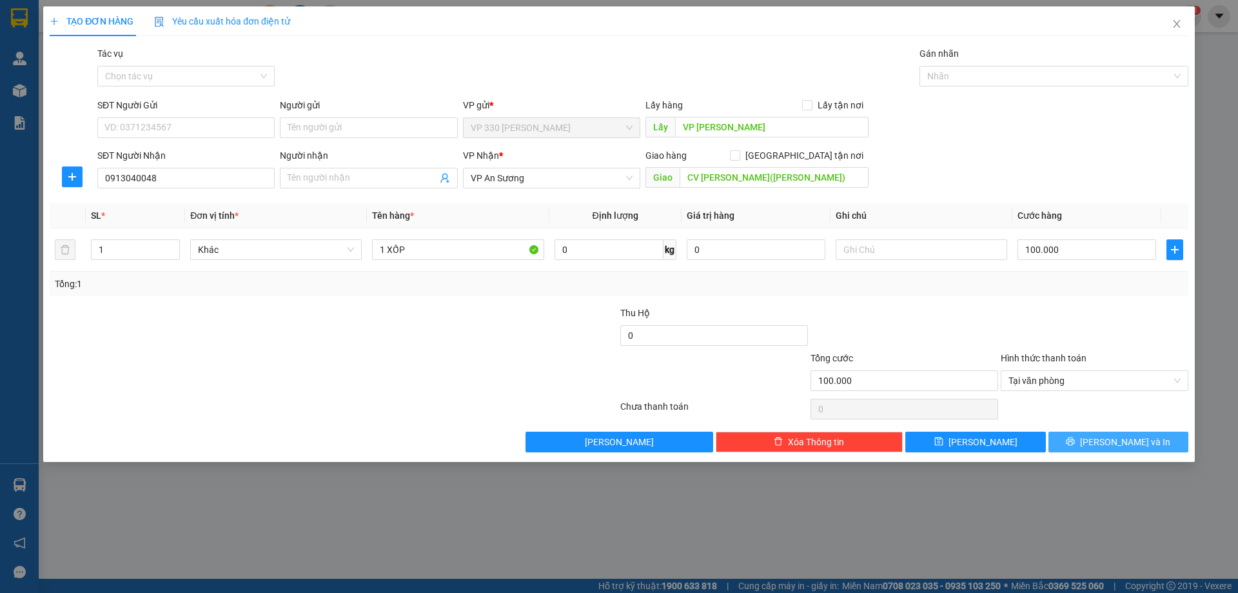
click at [1089, 438] on button "Lưu và In" at bounding box center [1118, 441] width 140 height 21
drag, startPoint x: 974, startPoint y: 512, endPoint x: 1016, endPoint y: 497, distance: 44.5
click at [974, 511] on div "TẠO ĐƠN HÀNG Yêu cầu xuất hóa đơn điện tử Transit Pickup Surcharge Ids Transit …" at bounding box center [619, 296] width 1238 height 593
click at [1165, 445] on button "Lưu và In" at bounding box center [1118, 441] width 140 height 21
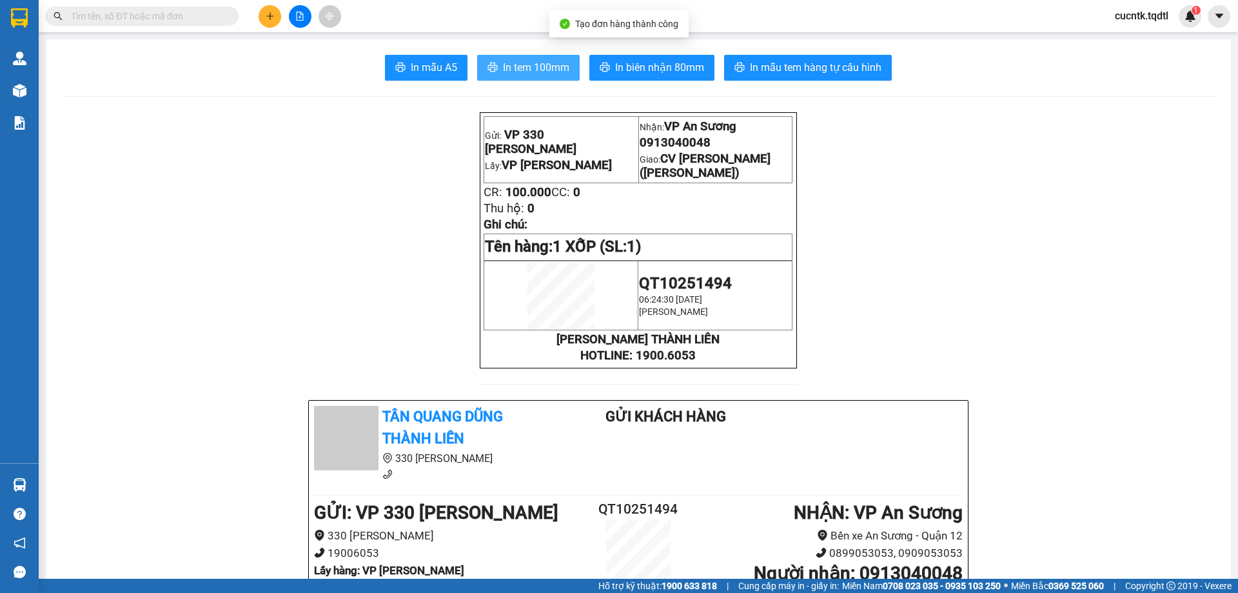
click at [538, 61] on span "In tem 100mm" at bounding box center [536, 67] width 66 height 16
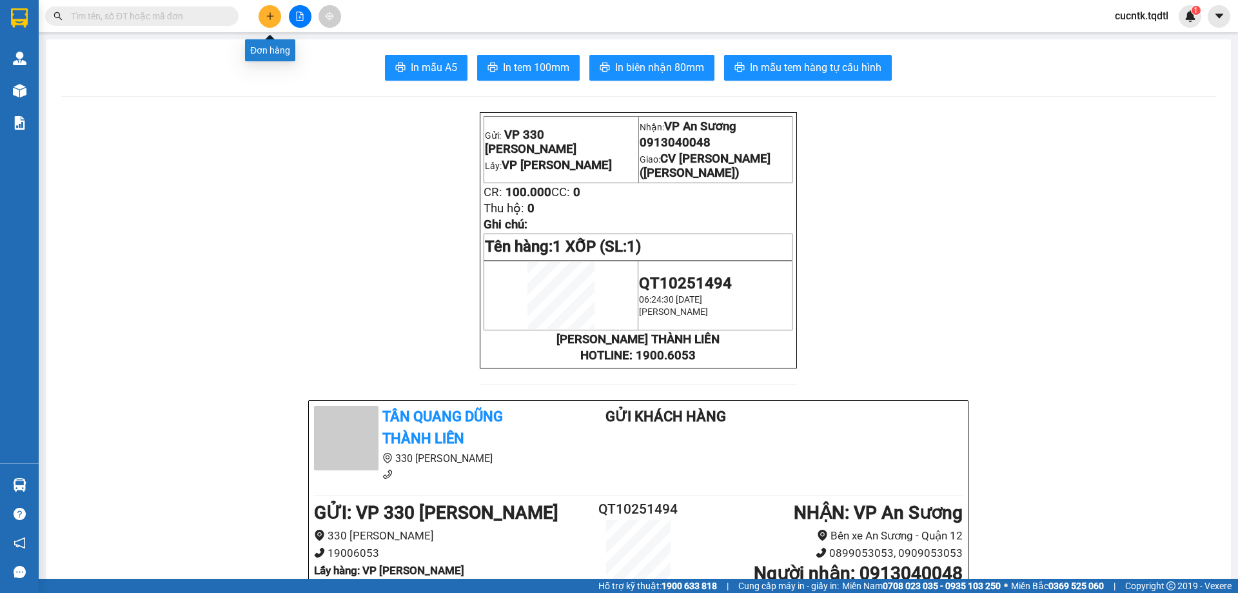
click at [276, 23] on button at bounding box center [270, 16] width 23 height 23
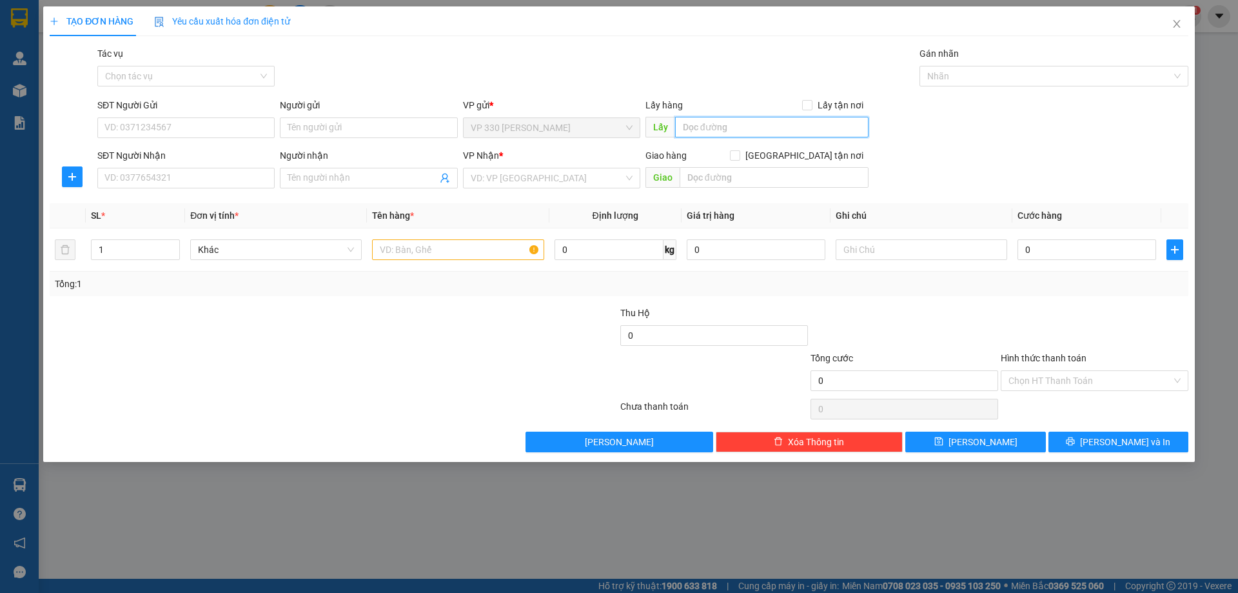
click at [709, 135] on input "text" at bounding box center [771, 127] width 193 height 21
type input "VP LONG HƯNG"
click at [143, 176] on input "SĐT Người Nhận" at bounding box center [185, 178] width 177 height 21
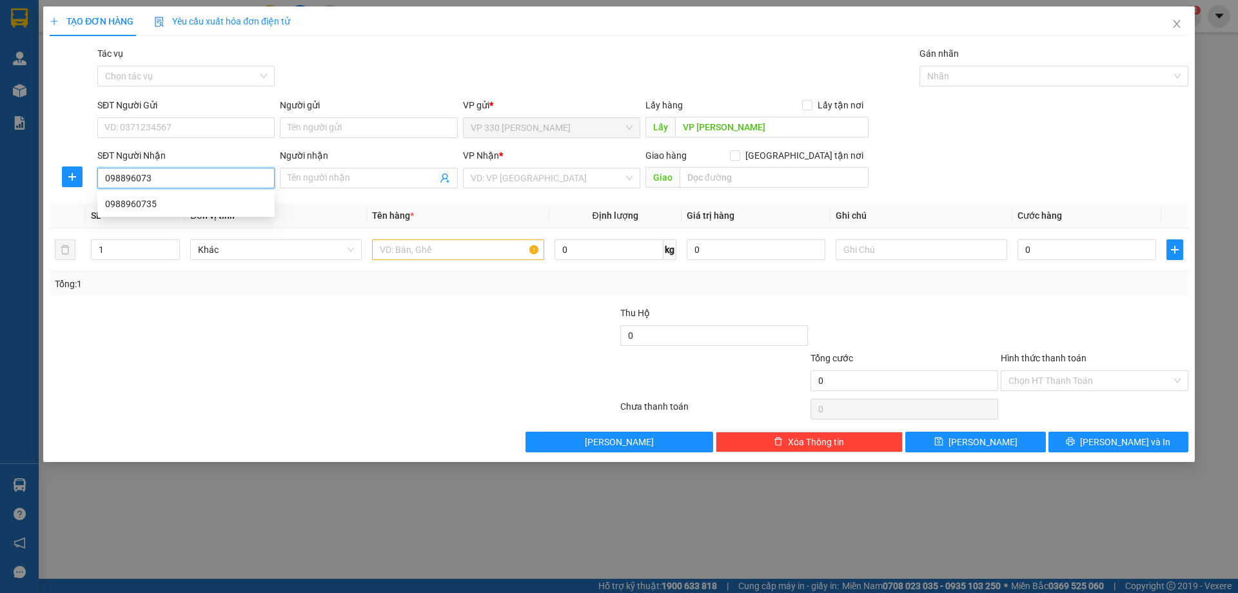
type input "0988960735"
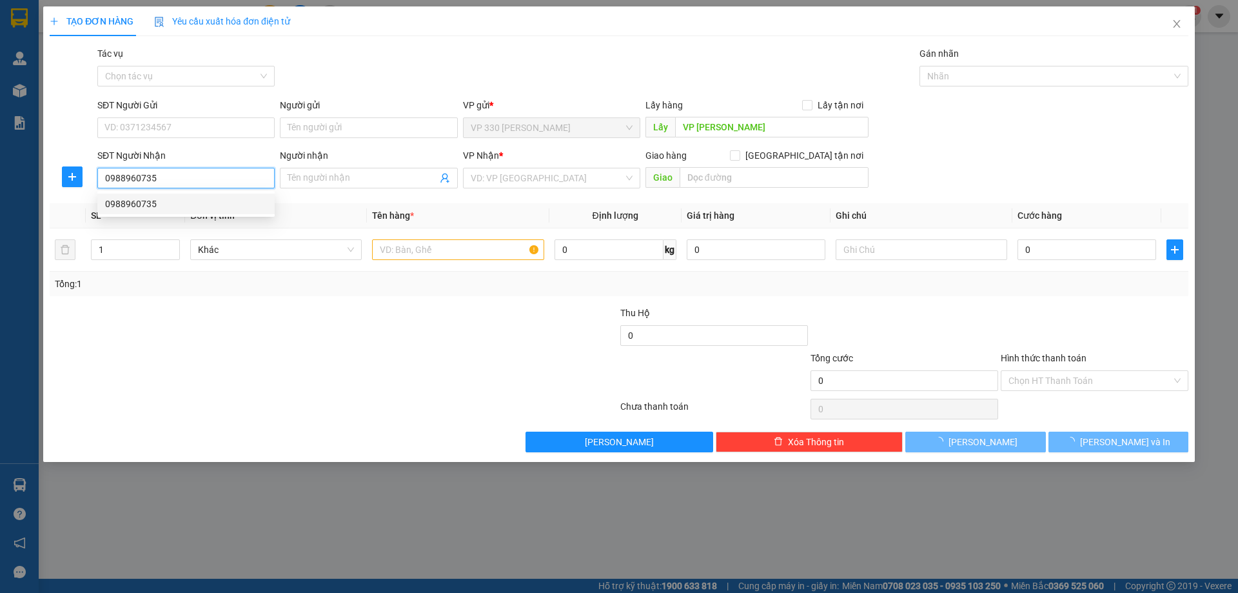
click at [204, 204] on div "0988960735" at bounding box center [186, 204] width 162 height 14
type input "CV LINH XUÂN"
type input "50.000"
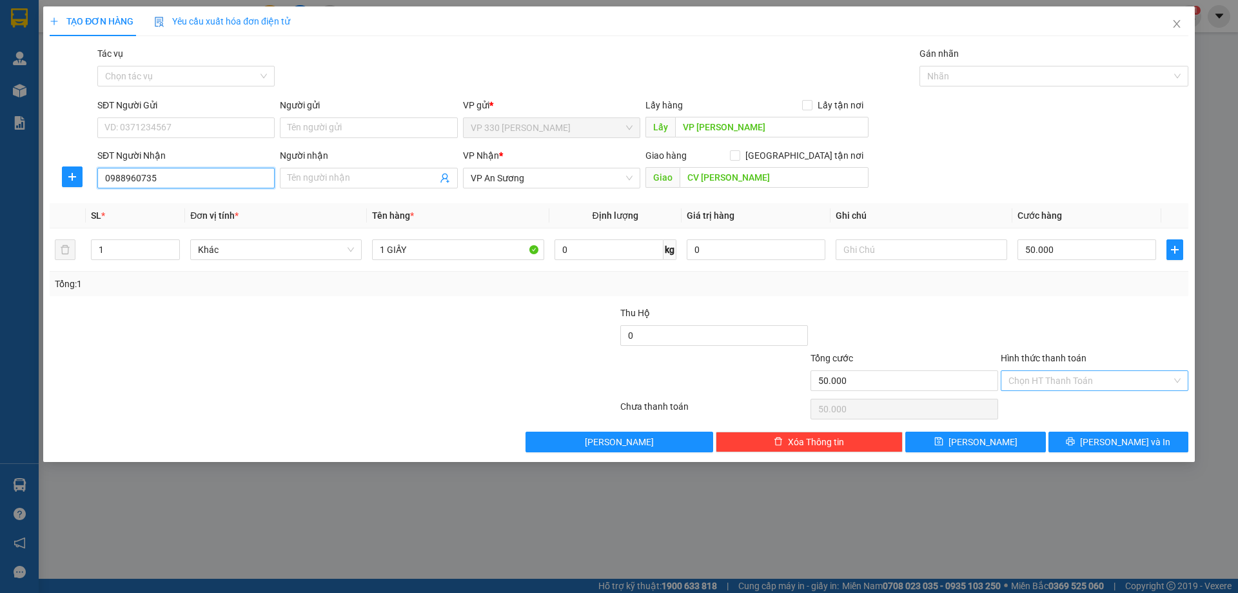
type input "0988960735"
click at [1081, 382] on input "Hình thức thanh toán" at bounding box center [1089, 380] width 163 height 19
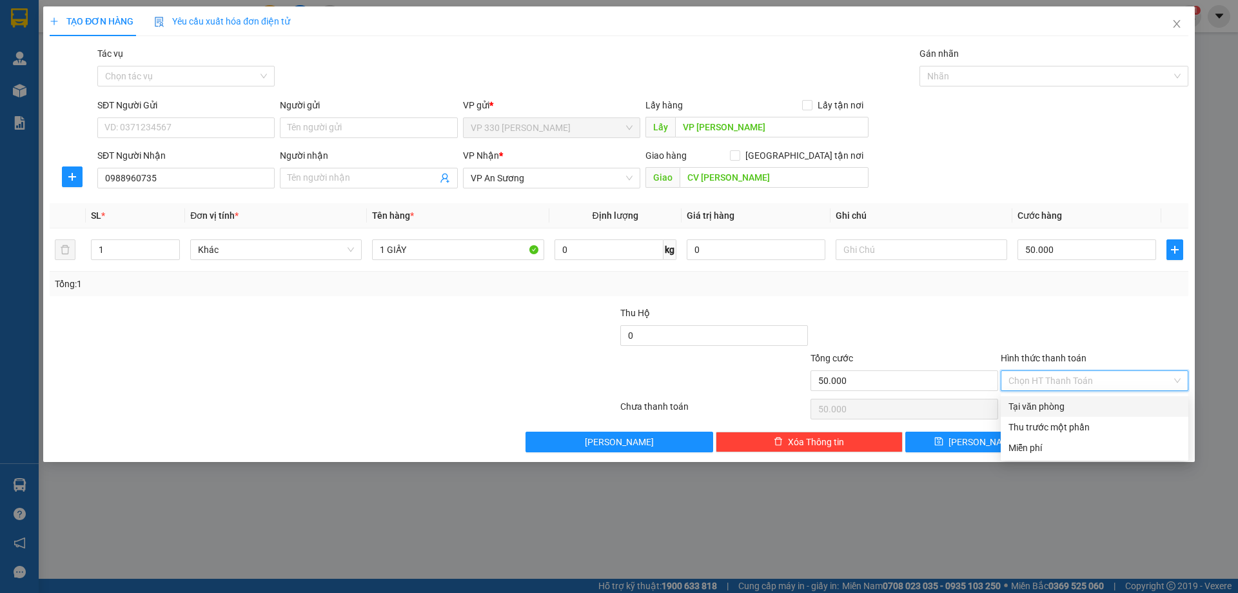
click at [1061, 406] on div "Tại văn phòng" at bounding box center [1094, 406] width 172 height 14
type input "0"
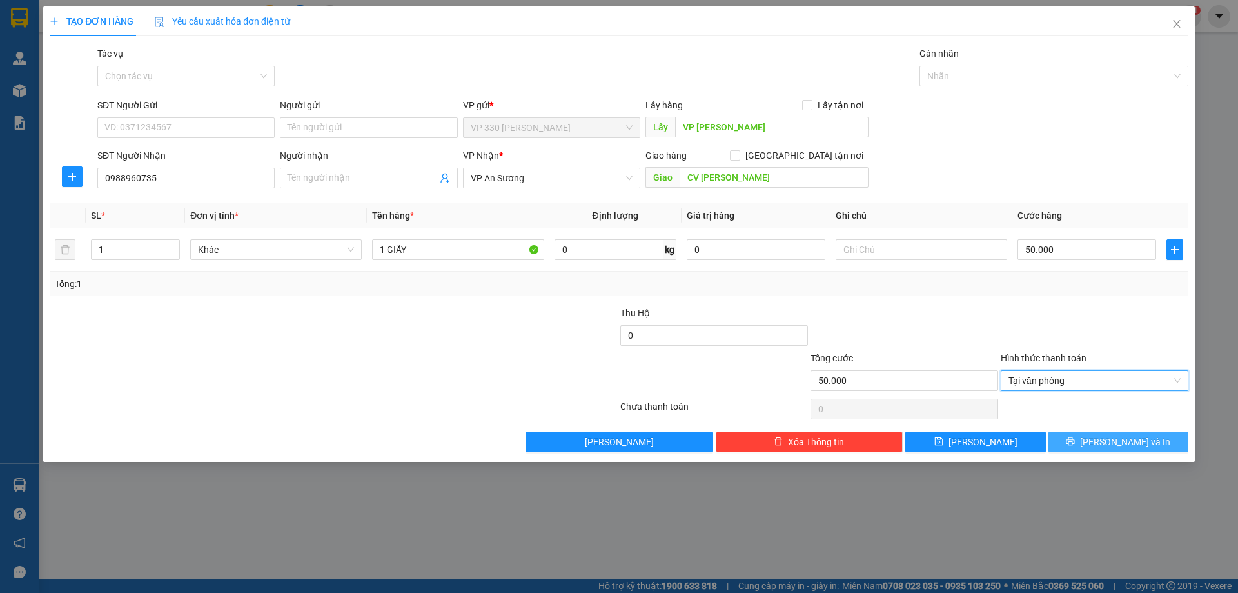
click at [1075, 440] on icon "printer" at bounding box center [1070, 441] width 9 height 9
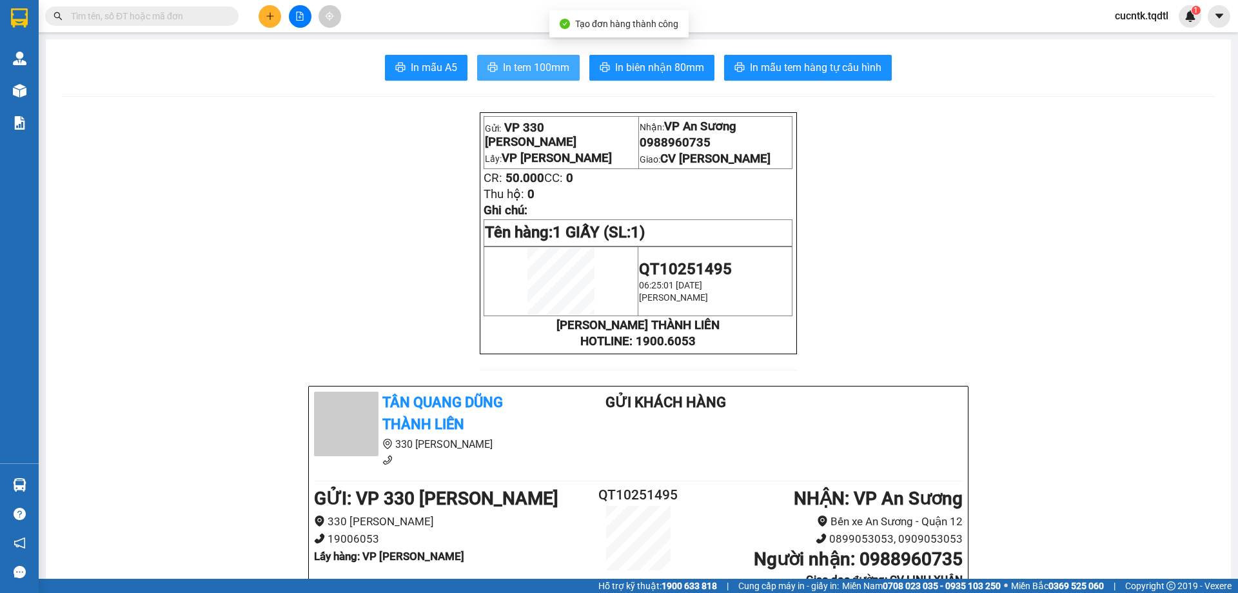
click at [503, 71] on span "In tem 100mm" at bounding box center [536, 67] width 66 height 16
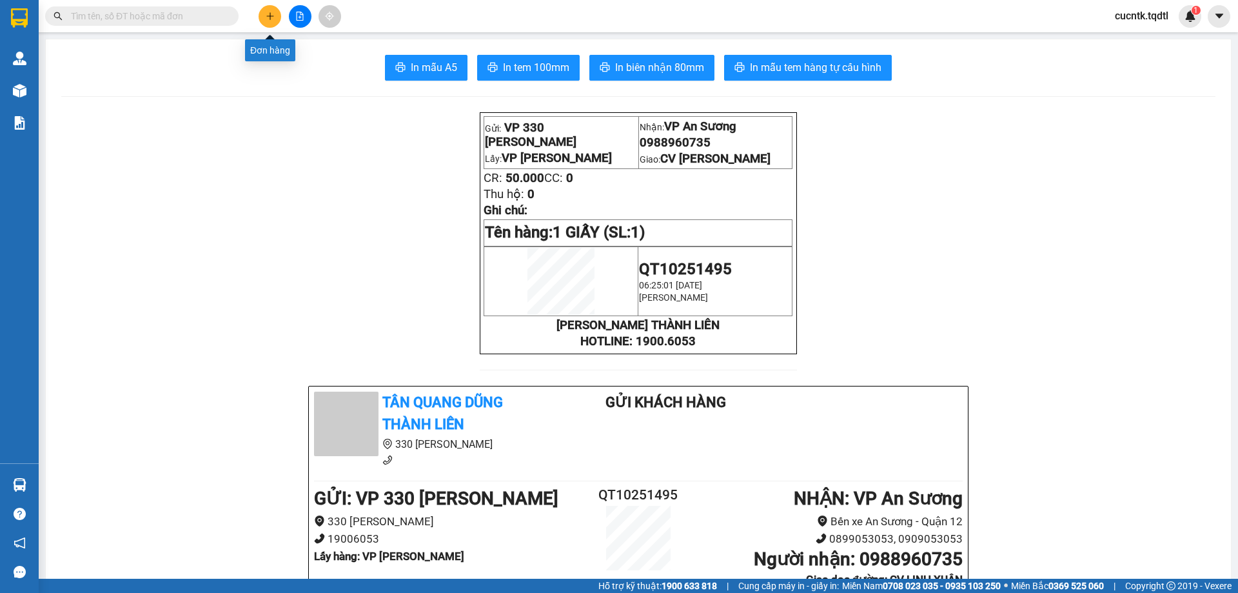
click at [278, 21] on button at bounding box center [270, 16] width 23 height 23
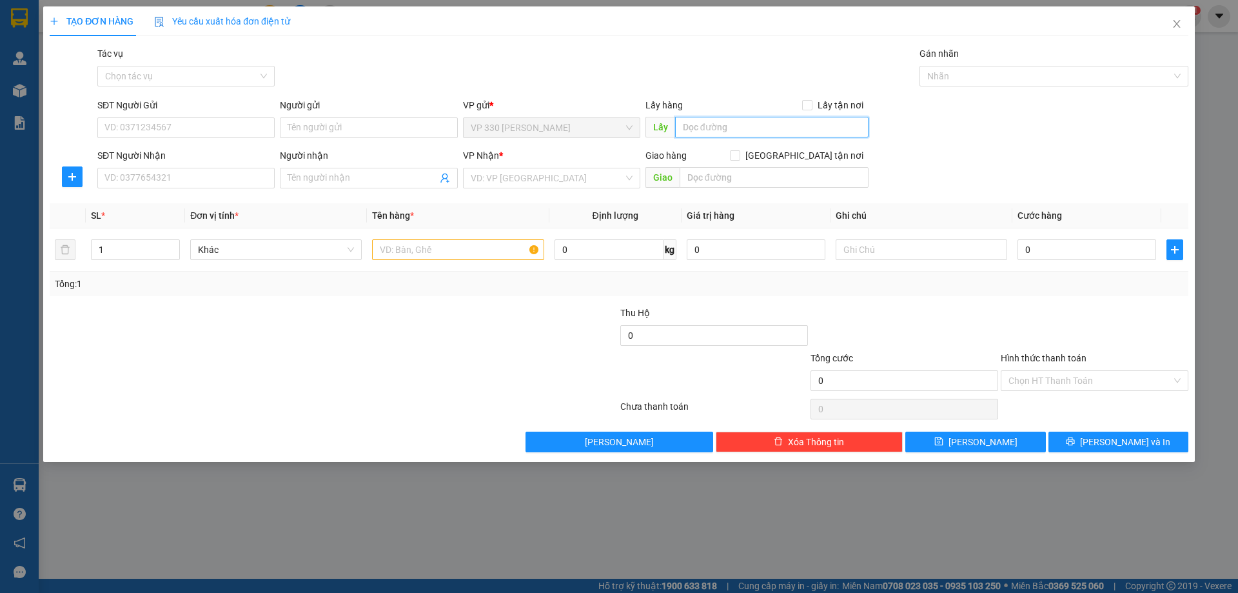
click at [727, 123] on input "text" at bounding box center [771, 127] width 193 height 21
type input "VP LONG HƯNG"
click at [186, 181] on input "SĐT Người Nhận" at bounding box center [185, 178] width 177 height 21
type input "0384455170"
click at [502, 181] on input "search" at bounding box center [547, 177] width 153 height 19
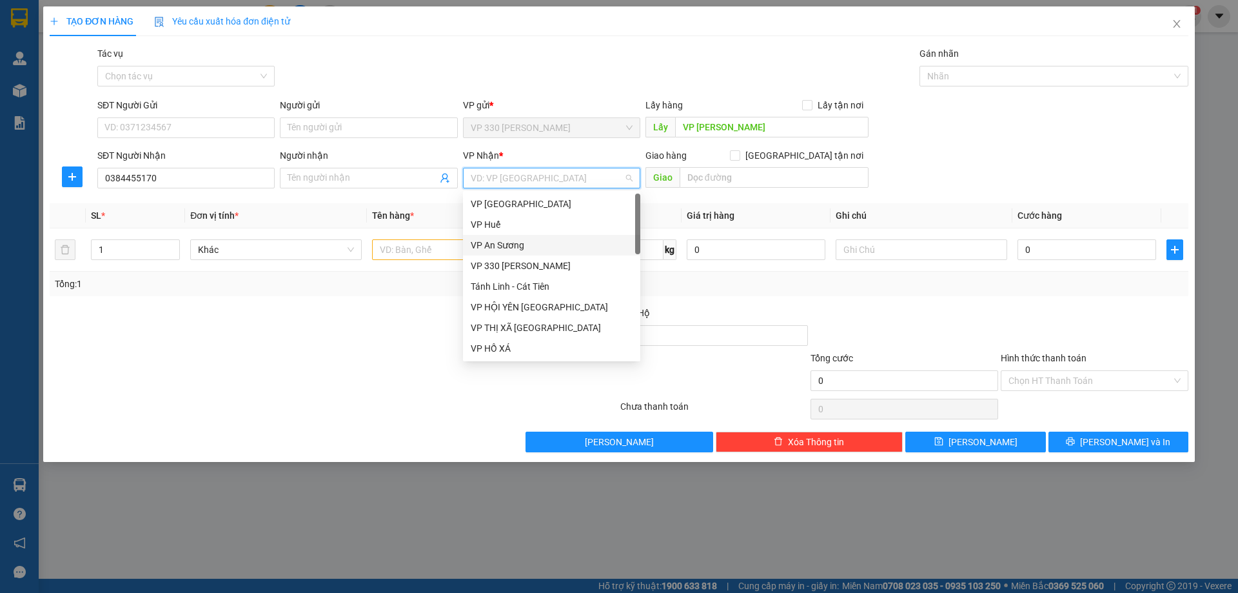
drag, startPoint x: 506, startPoint y: 242, endPoint x: 516, endPoint y: 230, distance: 15.5
click at [506, 241] on div "VP An Sương" at bounding box center [552, 245] width 162 height 14
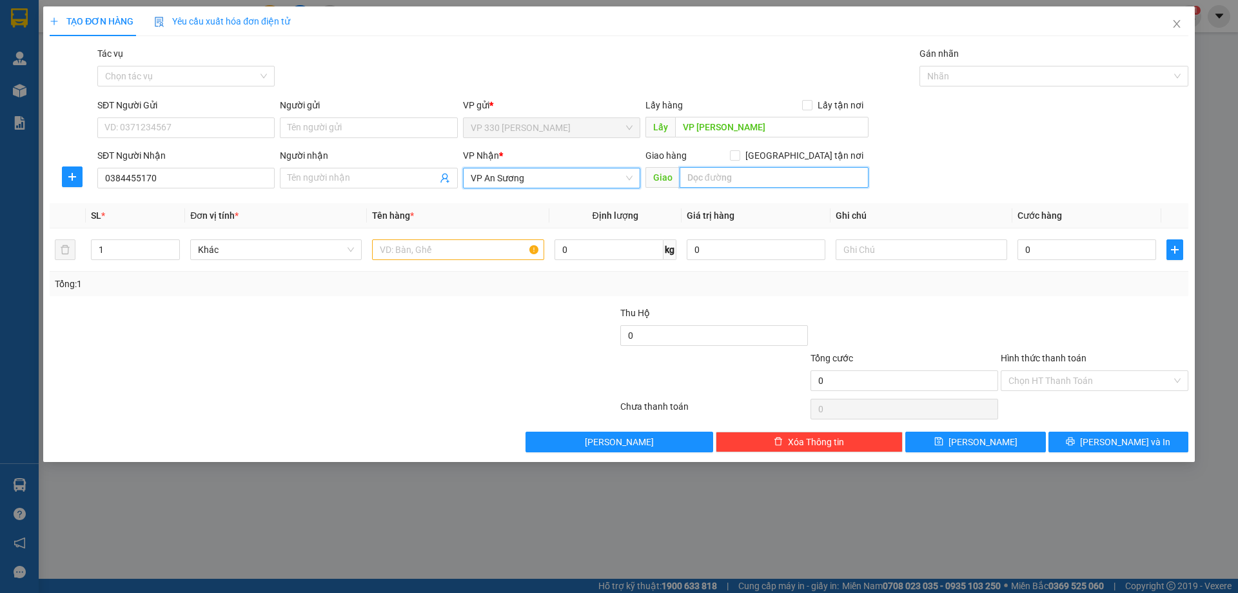
click at [720, 182] on input "text" at bounding box center [774, 177] width 189 height 21
type input "CV 30/4"
click at [422, 243] on input "text" at bounding box center [458, 249] width 172 height 21
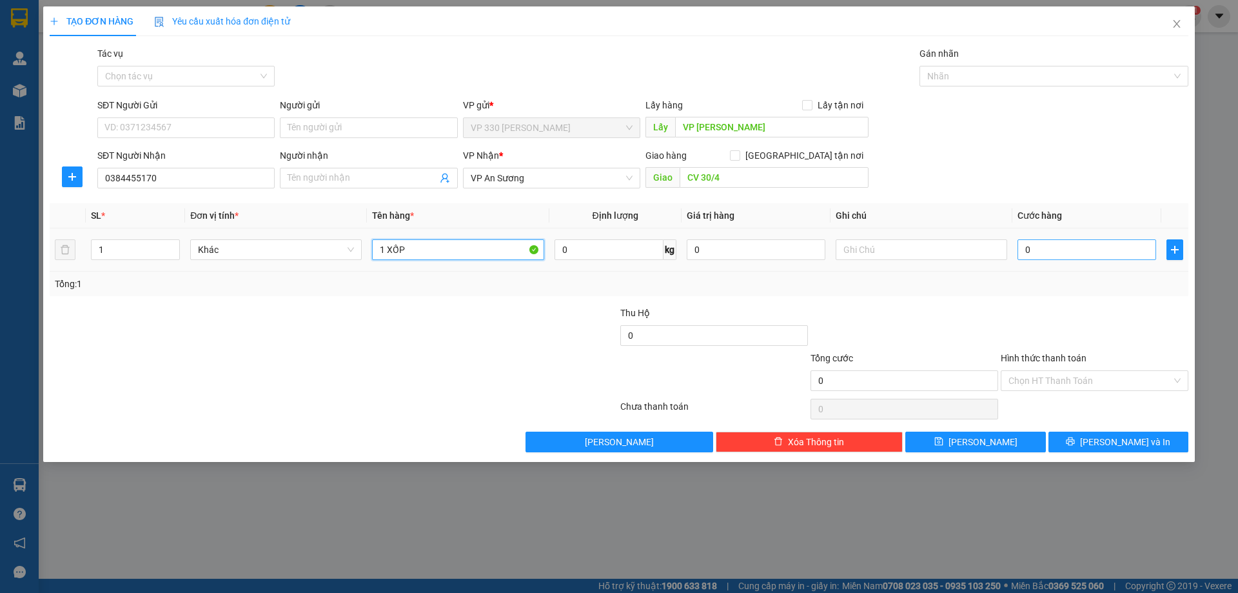
type input "1 XỐP"
click at [1094, 250] on input "0" at bounding box center [1086, 249] width 139 height 21
type input "2"
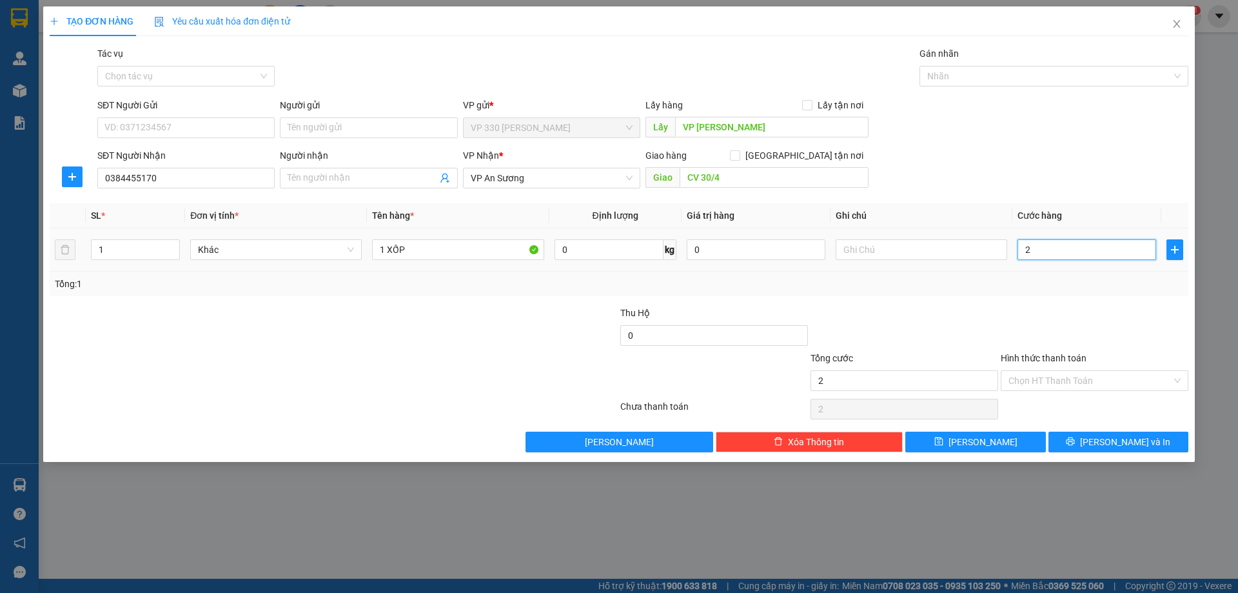
type input "20"
type input "200"
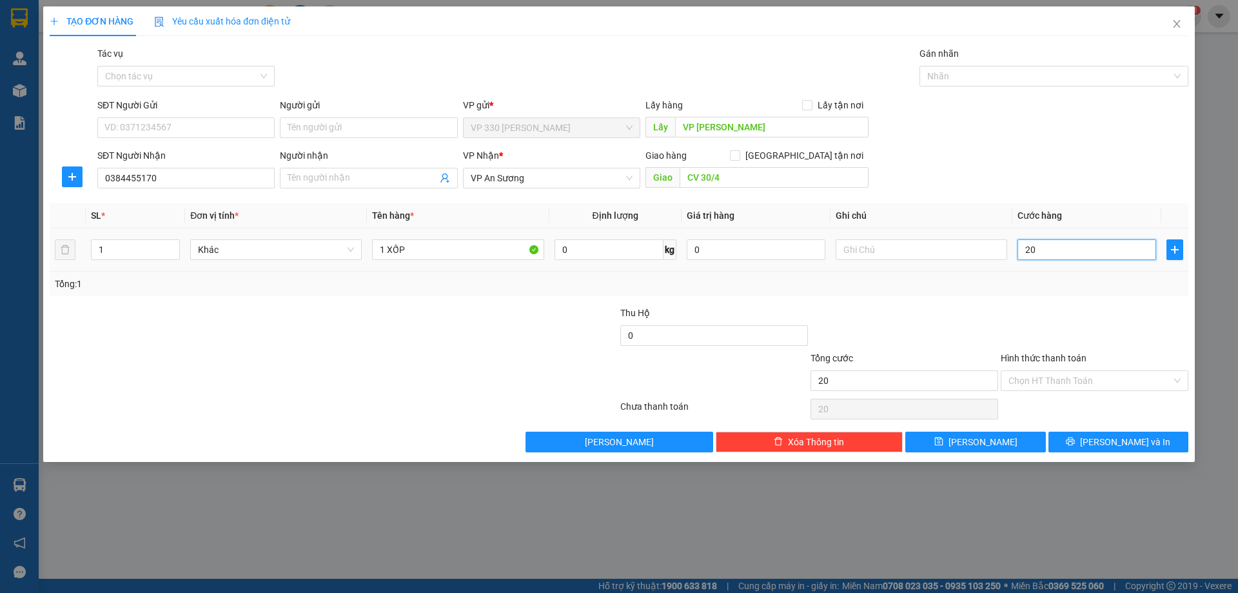
type input "200"
type input "2.000"
type input "20.000"
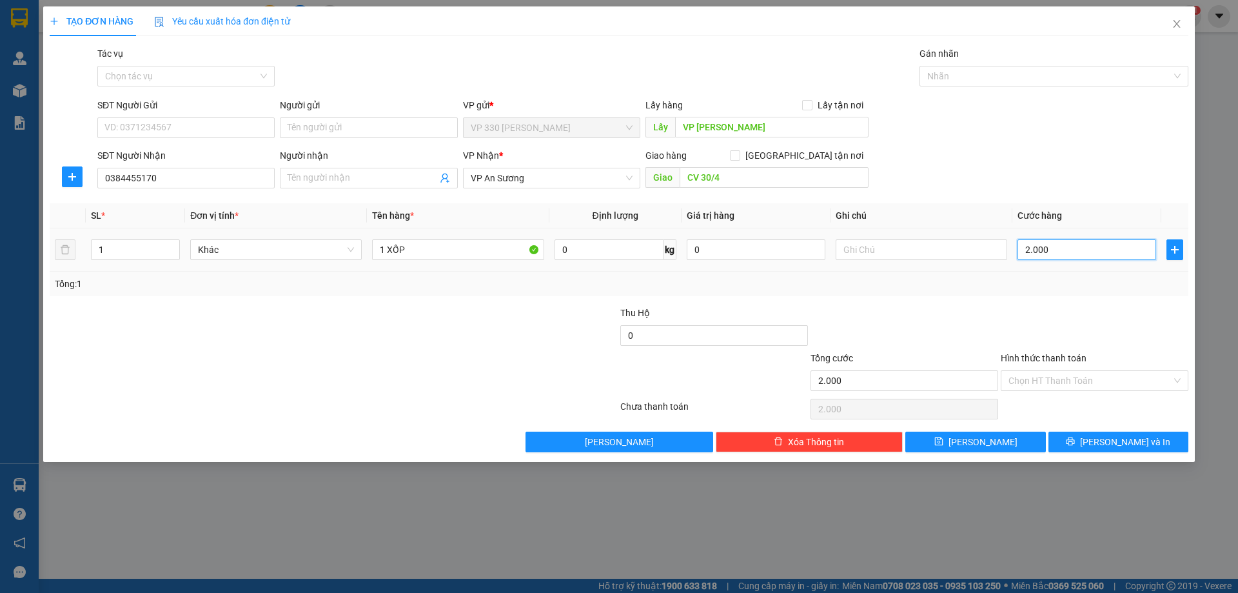
type input "20.000"
type input "200.000"
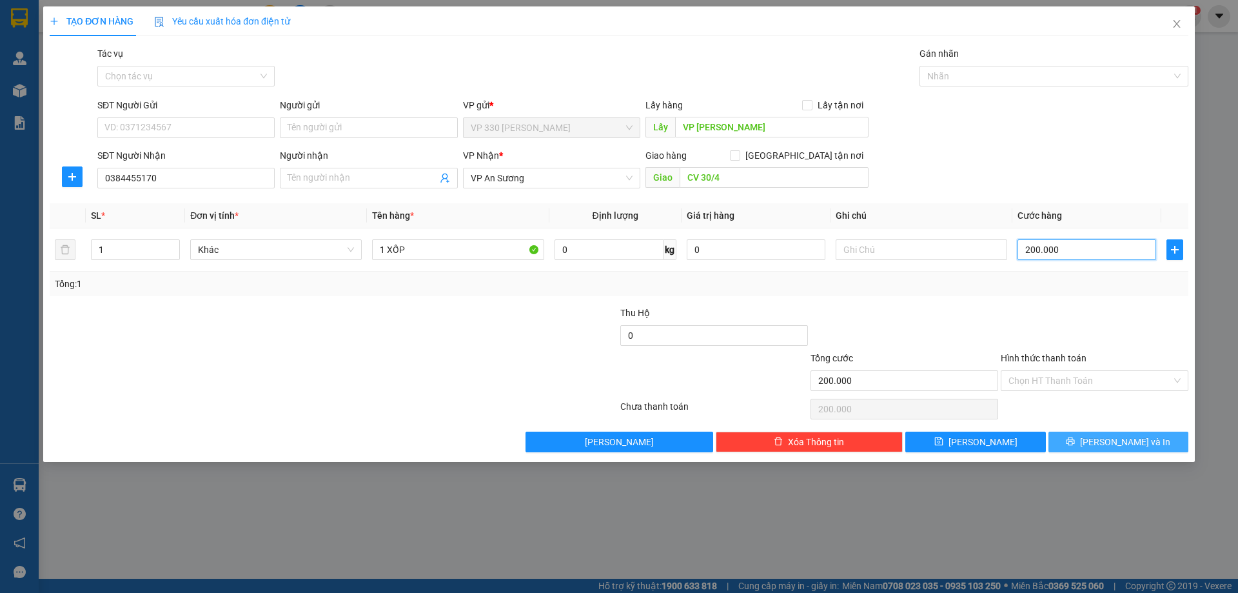
type input "200.000"
click at [1127, 437] on span "Lưu và In" at bounding box center [1125, 442] width 90 height 14
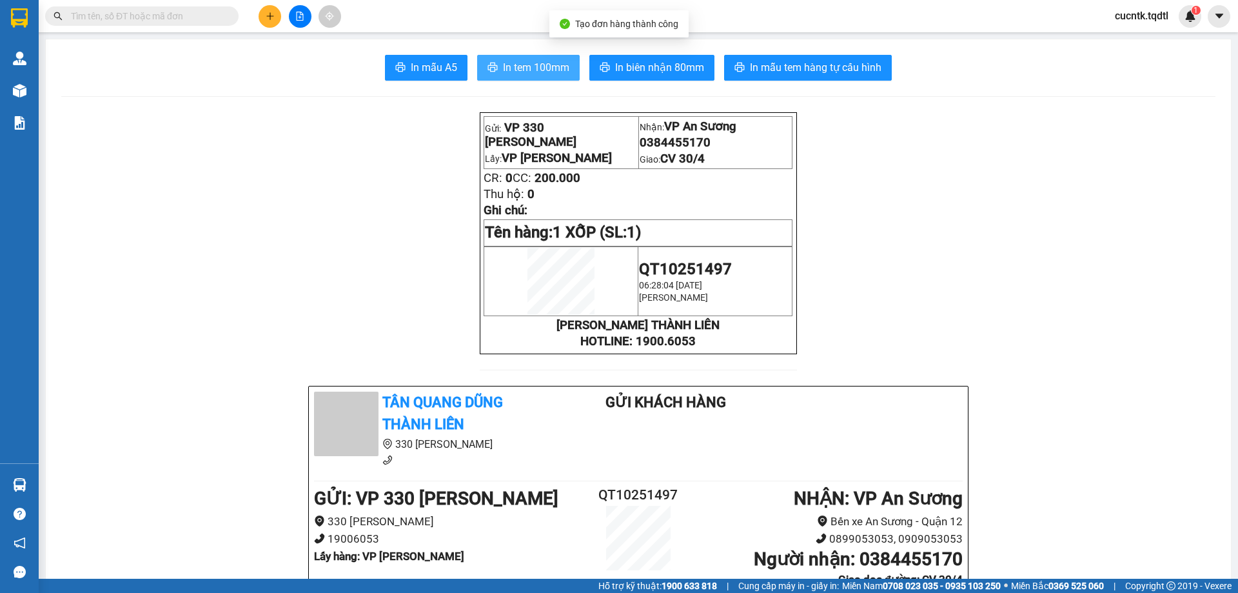
click at [504, 70] on span "In tem 100mm" at bounding box center [536, 67] width 66 height 16
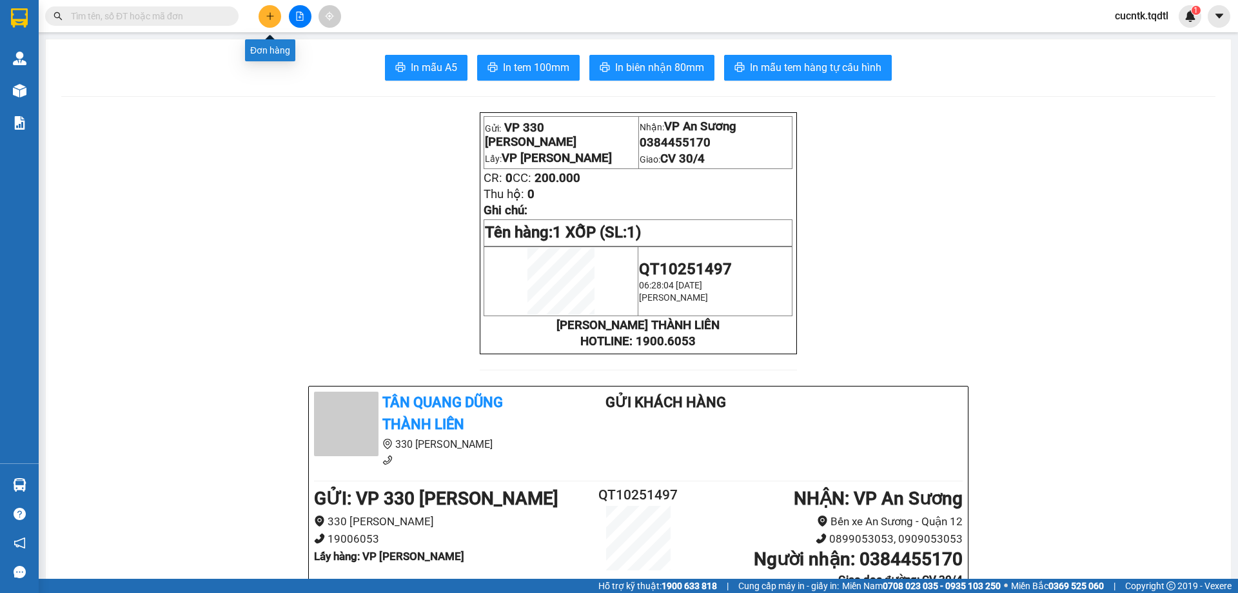
click at [271, 13] on icon "plus" at bounding box center [270, 16] width 9 height 9
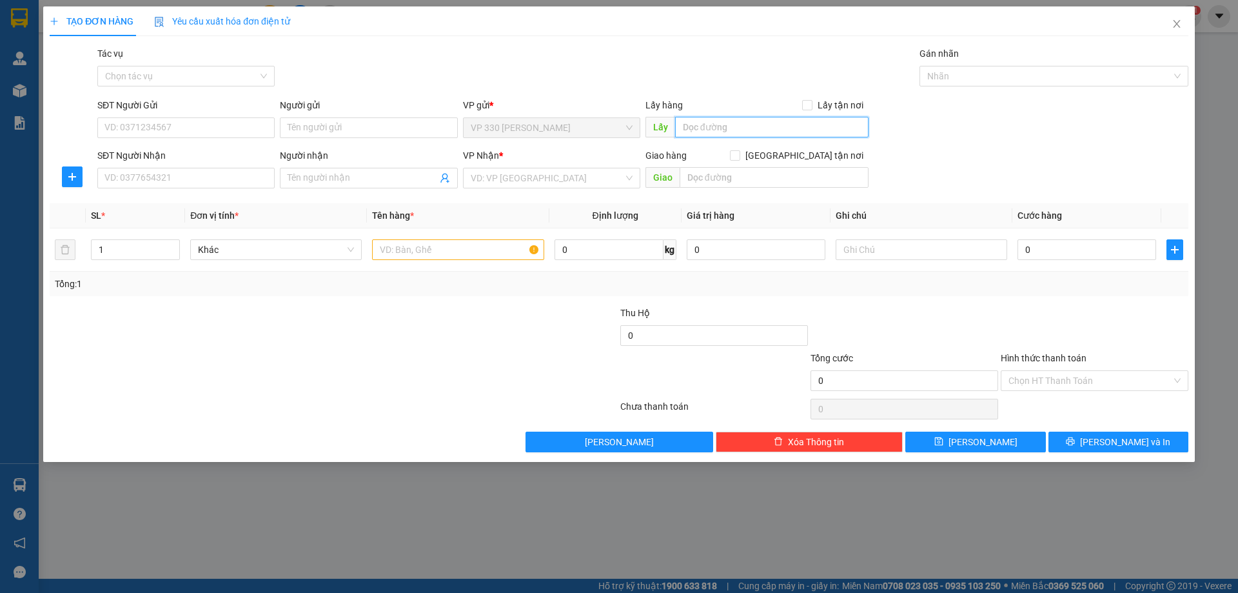
click at [803, 135] on input "text" at bounding box center [771, 127] width 193 height 21
type input "VP LONG HƯNG"
click at [158, 177] on input "SĐT Người Nhận" at bounding box center [185, 178] width 177 height 21
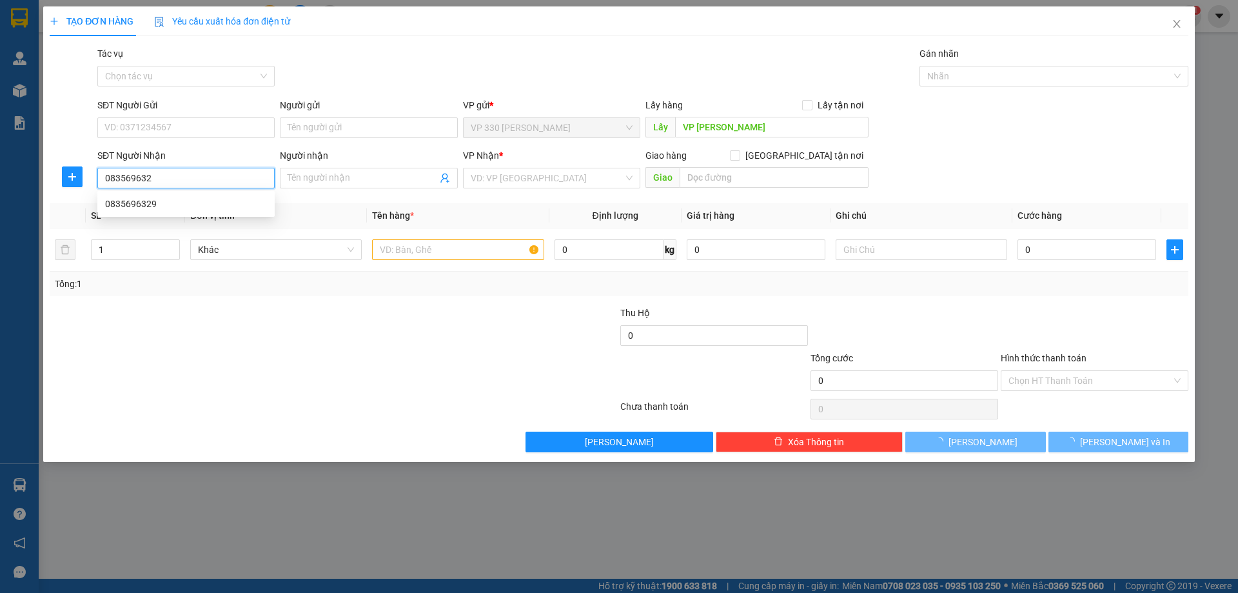
type input "0835696329"
click at [177, 203] on div "0835696329" at bounding box center [186, 204] width 162 height 14
type input "TAM HIỆP"
type input "280.000"
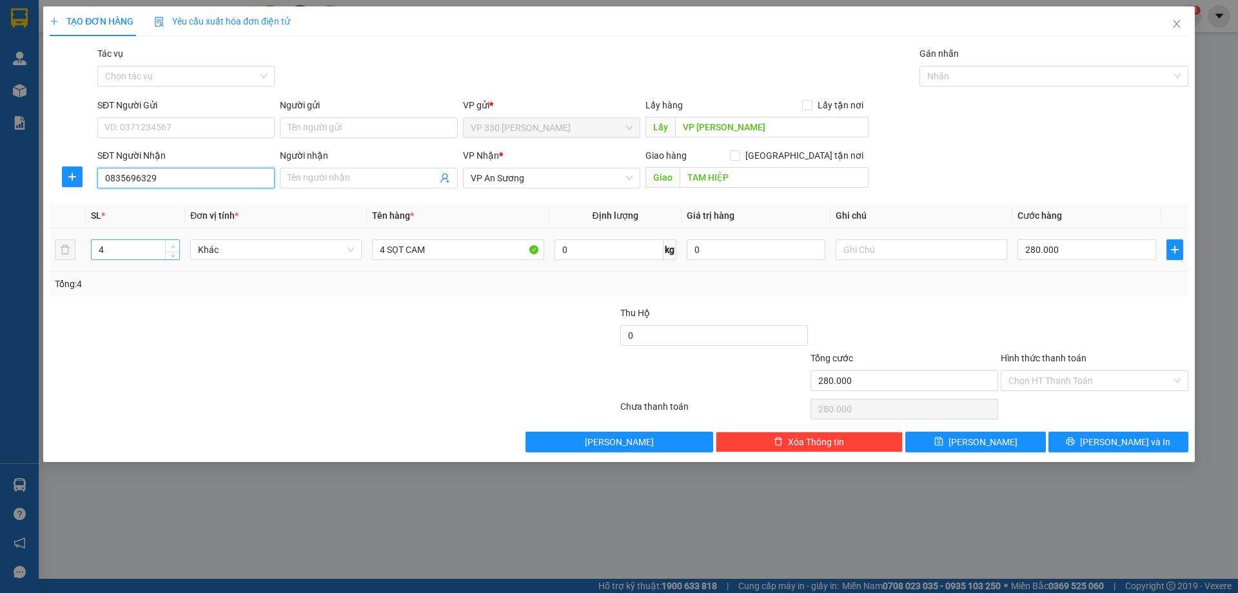
type input "0835696329"
click at [169, 245] on span "up" at bounding box center [173, 246] width 8 height 8
type input "6"
click at [169, 245] on span "up" at bounding box center [173, 246] width 8 height 8
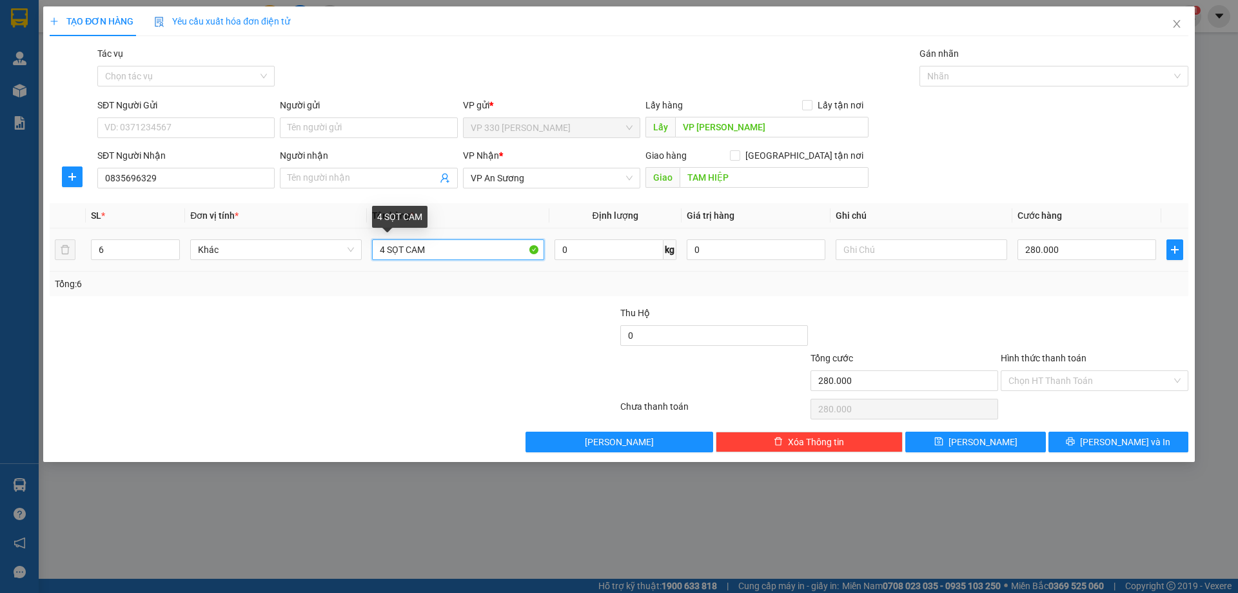
drag, startPoint x: 384, startPoint y: 246, endPoint x: 374, endPoint y: 257, distance: 14.6
click at [374, 257] on input "4 SỌT CAM" at bounding box center [458, 249] width 172 height 21
type input "6 SỌT CAM"
click at [1069, 244] on input "280.000" at bounding box center [1086, 249] width 139 height 21
type input "4"
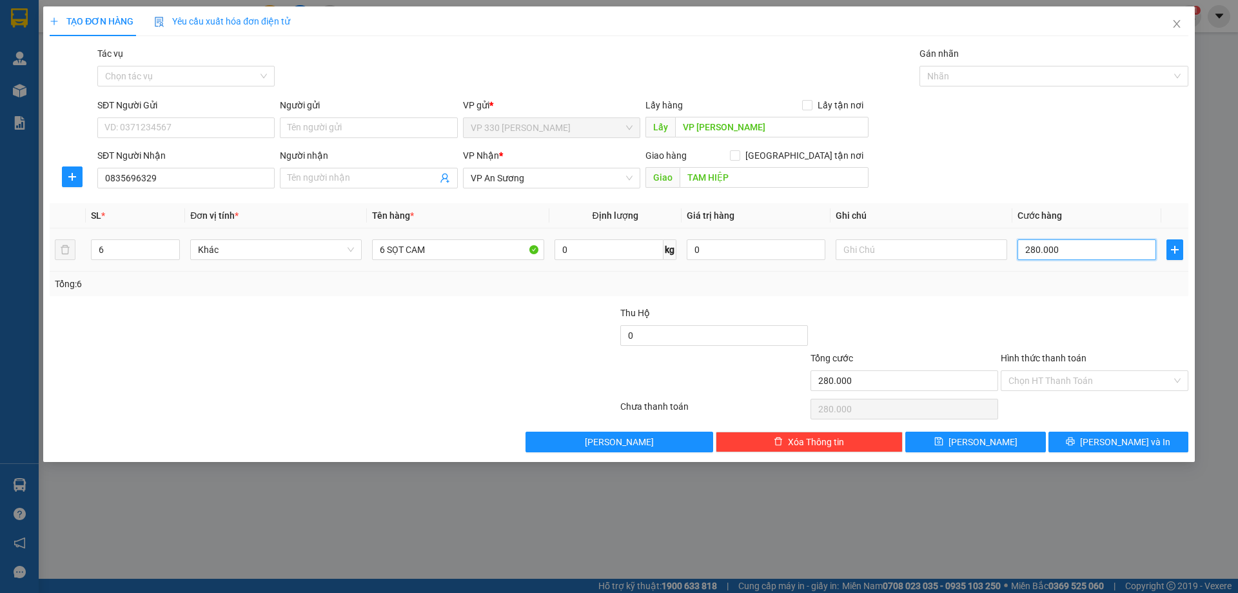
type input "4"
type input "40"
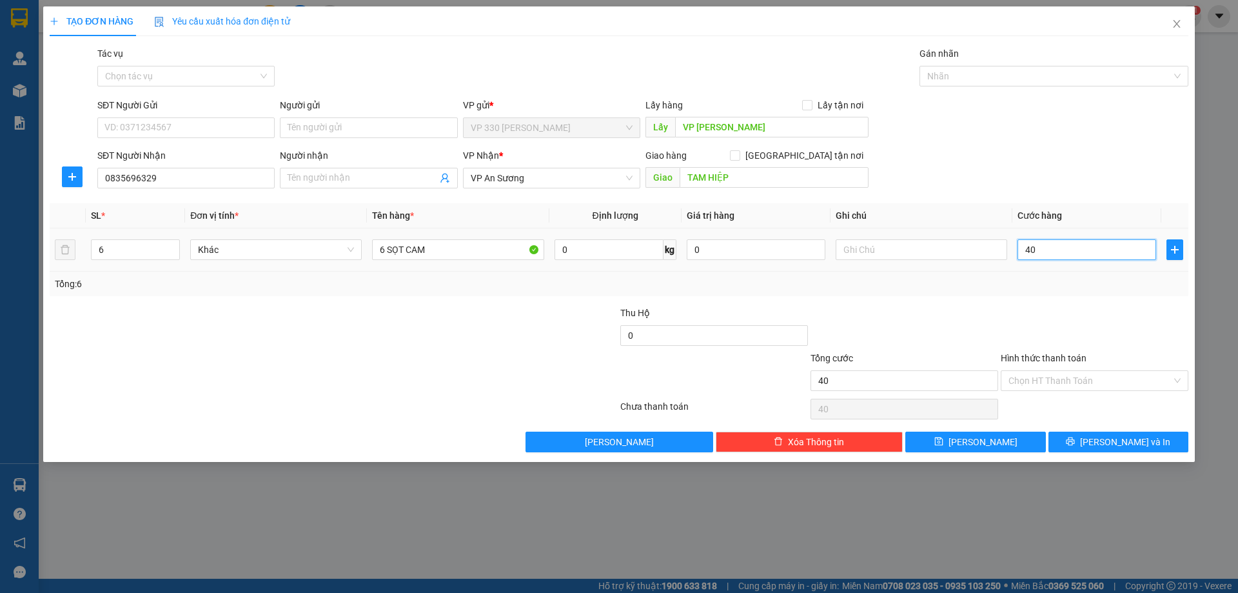
type input "400"
type input "4.000"
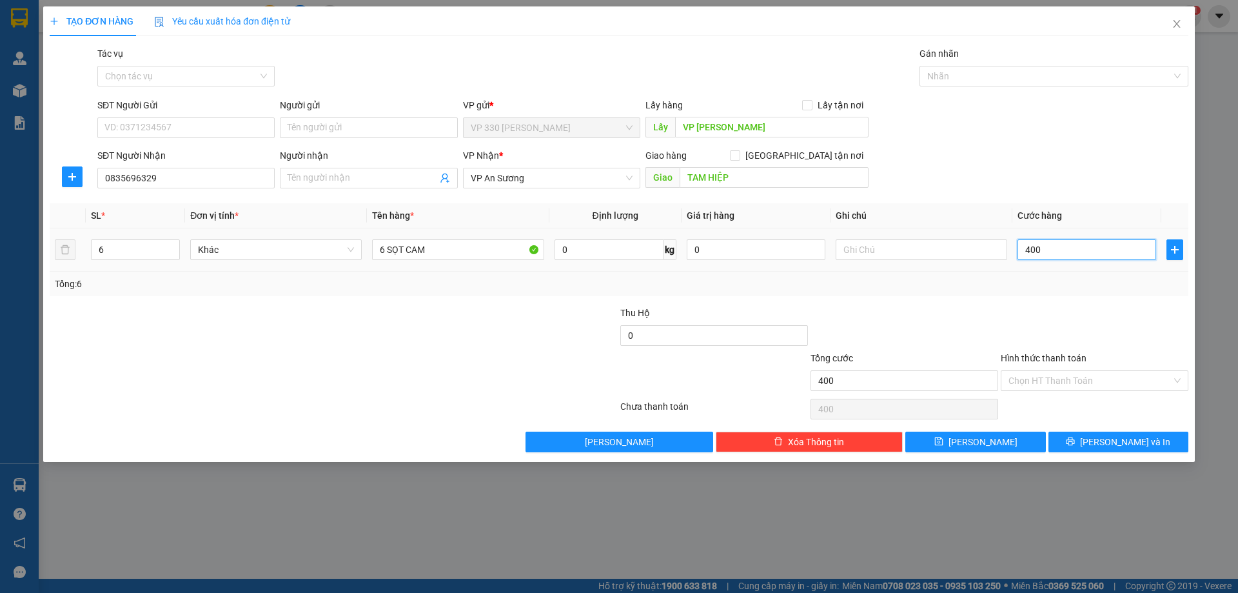
type input "4.000"
type input "40.000"
type input "400.000"
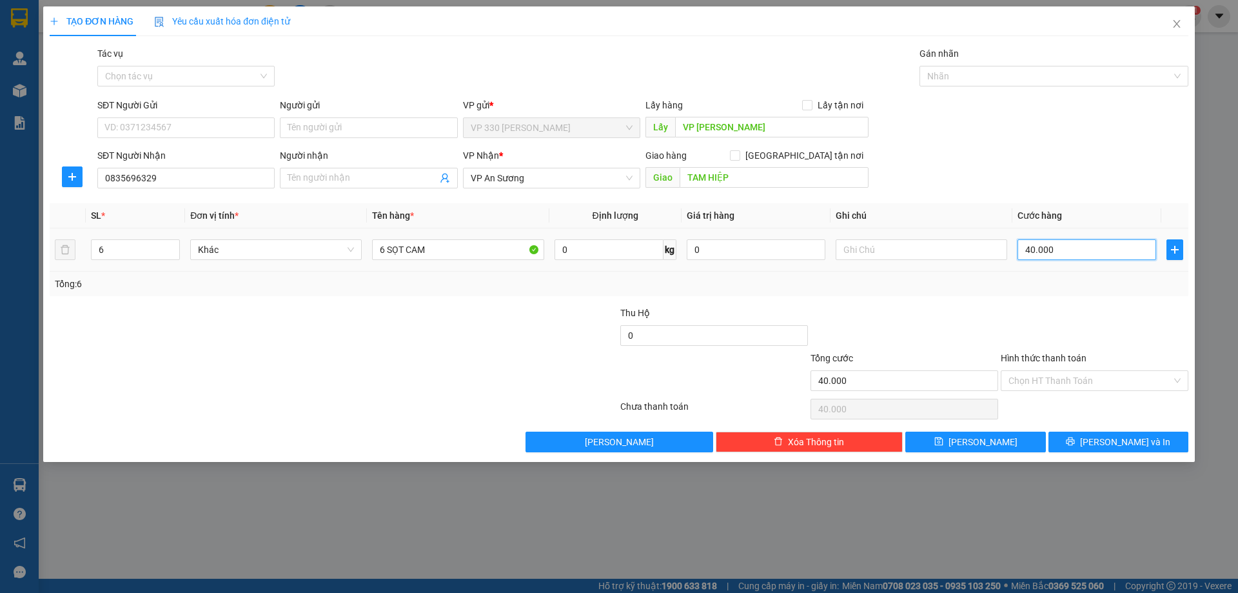
type input "400.000"
click at [1128, 373] on input "Hình thức thanh toán" at bounding box center [1089, 380] width 163 height 19
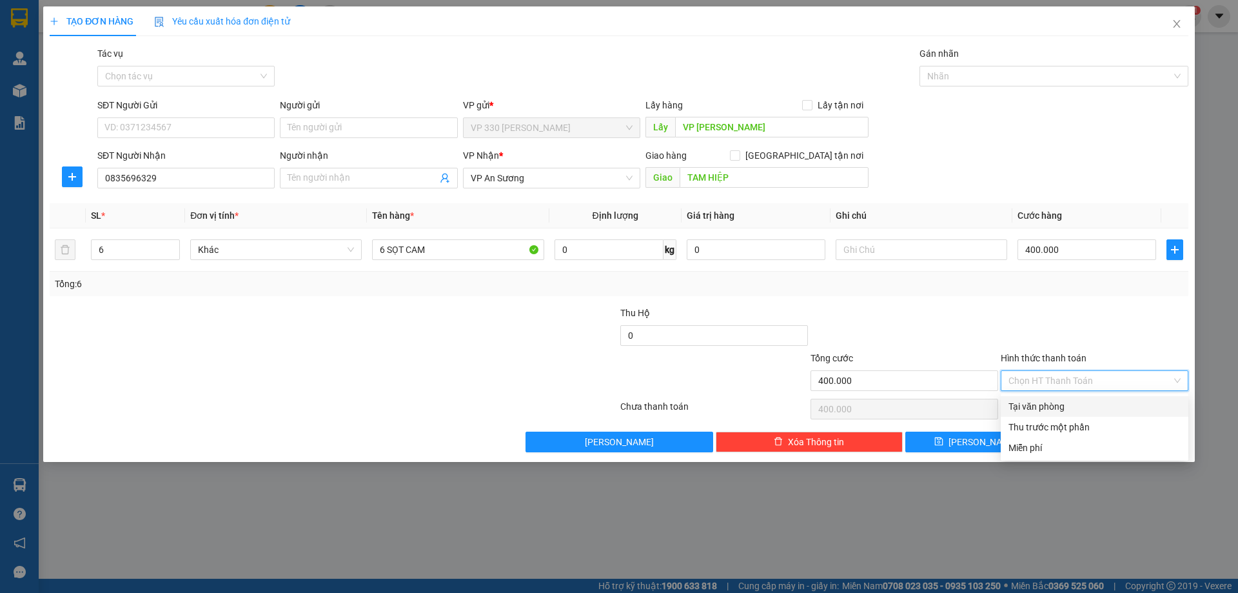
click at [1061, 404] on div "Tại văn phòng" at bounding box center [1094, 406] width 172 height 14
type input "0"
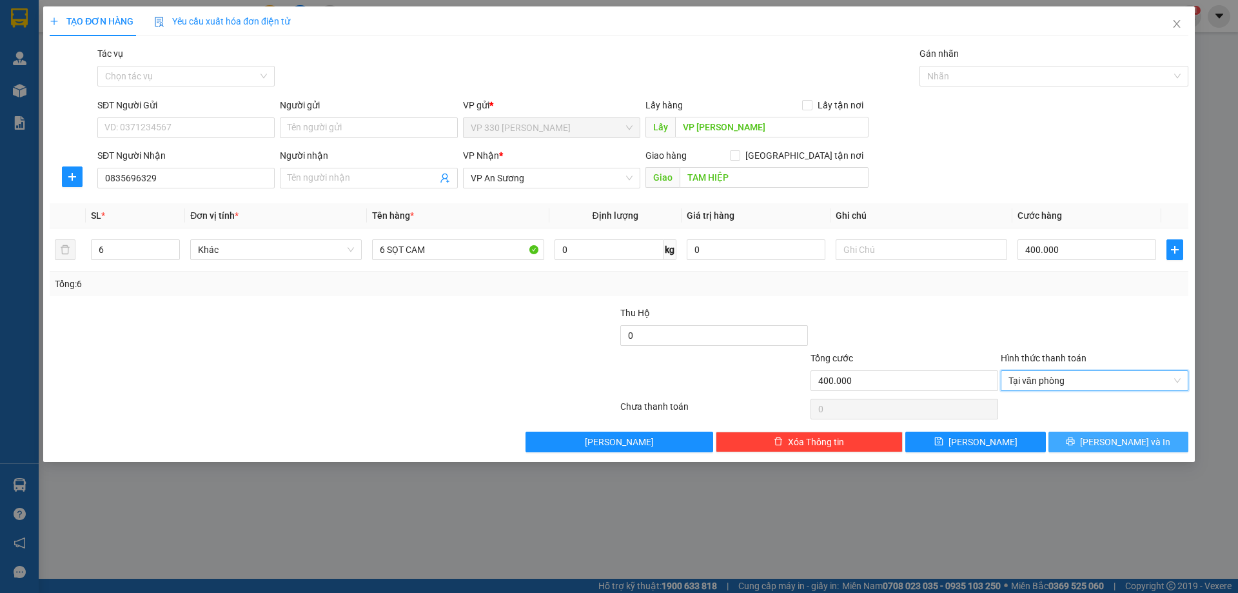
click at [1109, 439] on span "Lưu và In" at bounding box center [1125, 442] width 90 height 14
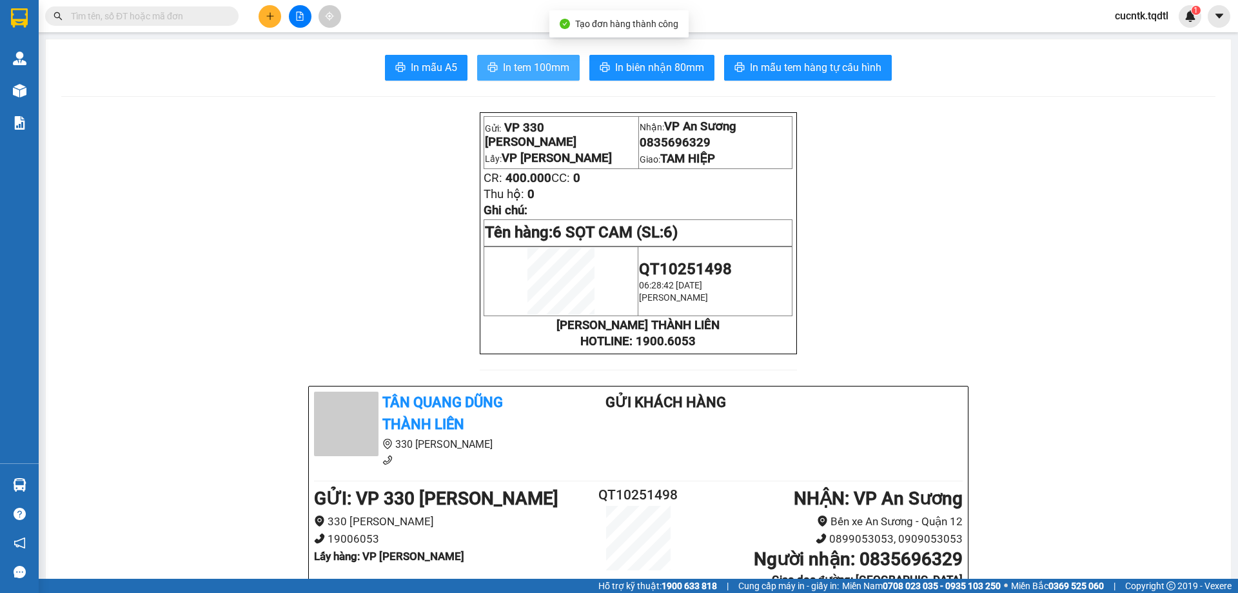
click at [526, 59] on button "In tem 100mm" at bounding box center [528, 68] width 103 height 26
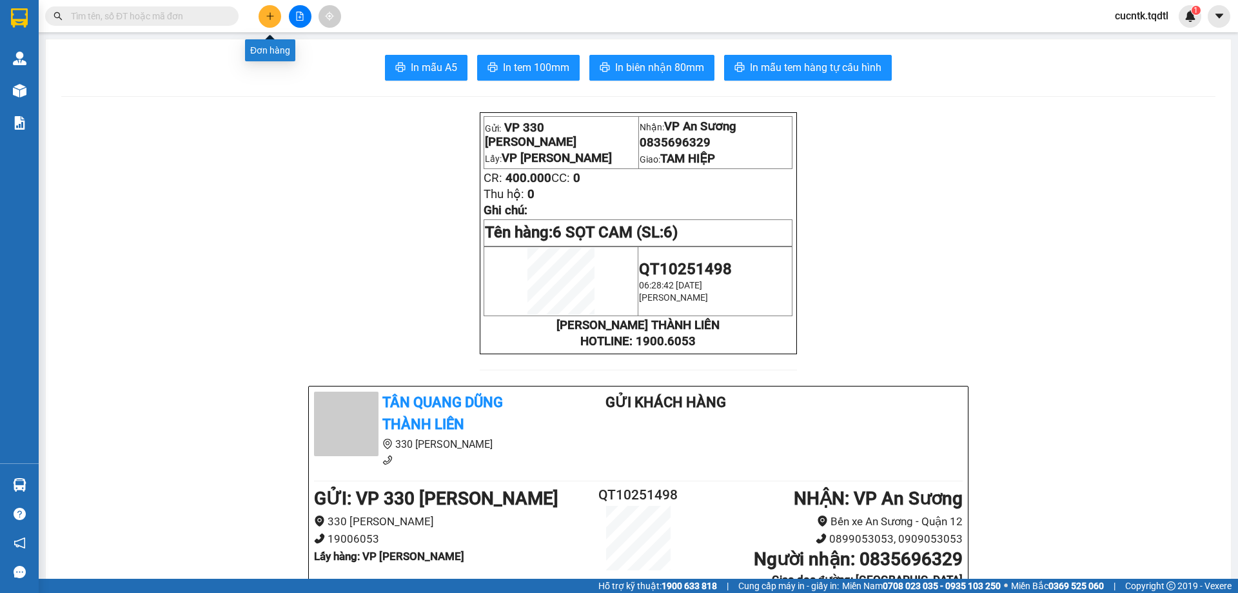
click at [268, 24] on button at bounding box center [270, 16] width 23 height 23
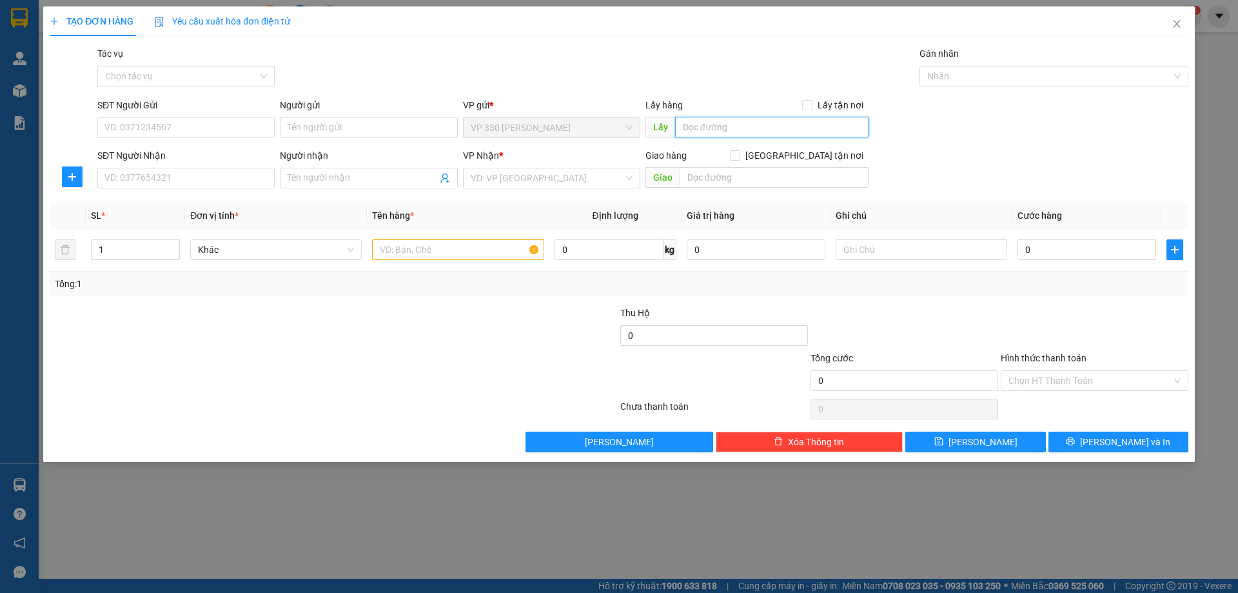
click at [764, 132] on input "text" at bounding box center [771, 127] width 193 height 21
type input "VP LONG HƯNG"
click at [154, 179] on input "SĐT Người Nhận" at bounding box center [185, 178] width 177 height 21
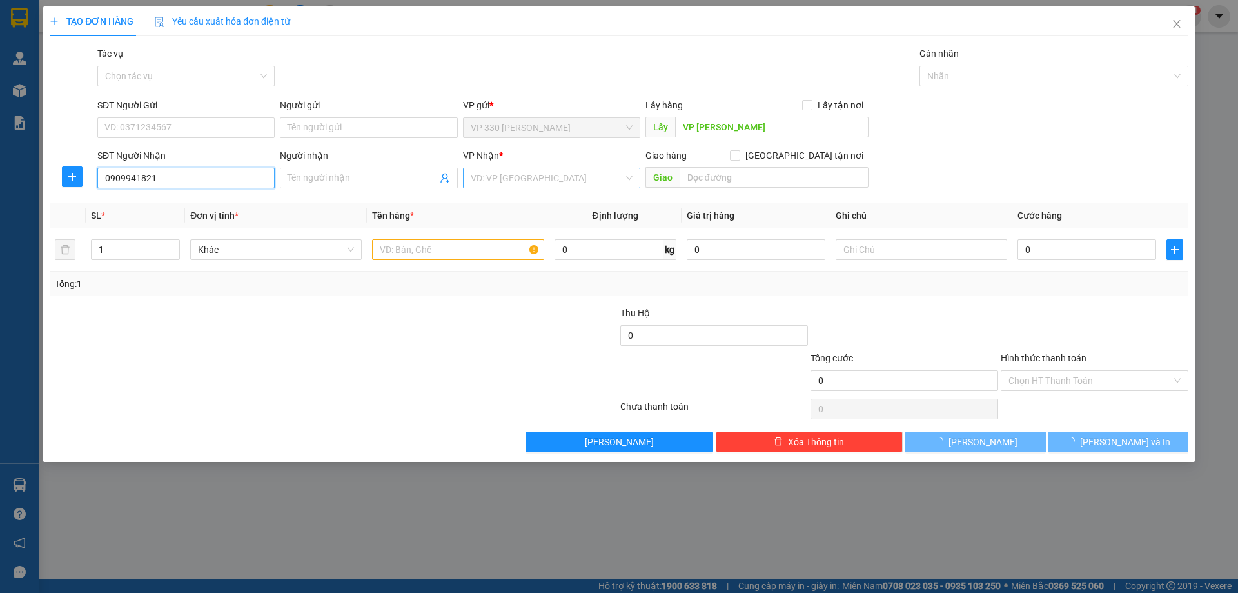
type input "0909941821"
click at [524, 175] on input "search" at bounding box center [547, 177] width 153 height 19
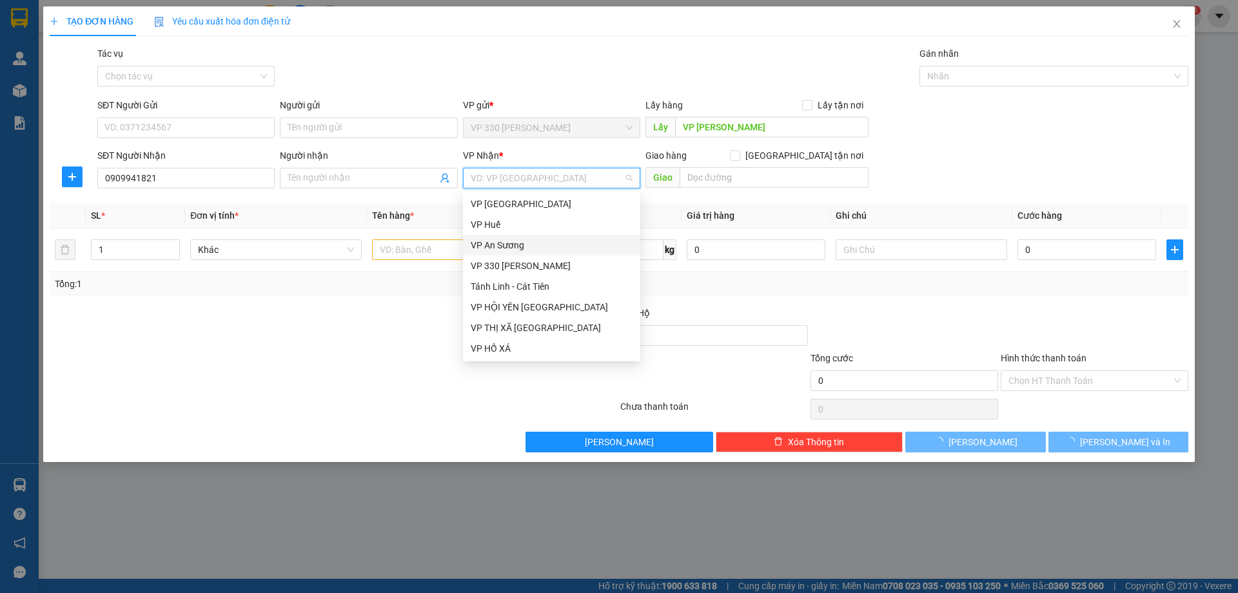
click at [507, 250] on div "VP An Sương" at bounding box center [552, 245] width 162 height 14
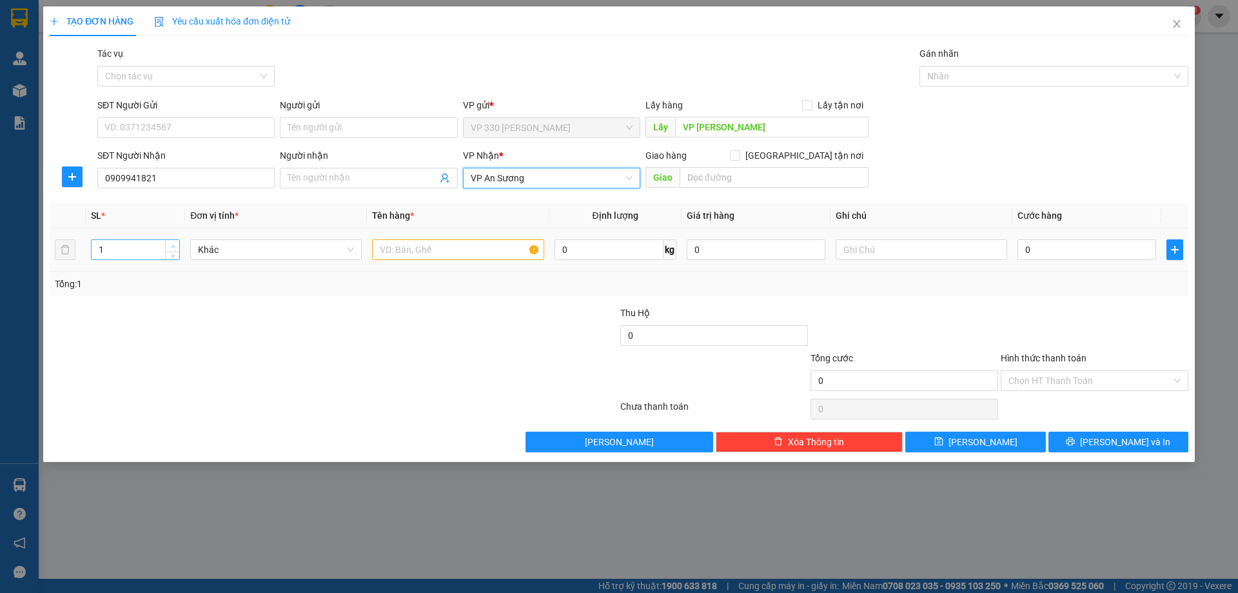
type input "2"
click at [175, 244] on icon "up" at bounding box center [173, 246] width 5 height 5
click at [426, 242] on input "text" at bounding box center [458, 249] width 172 height 21
click at [184, 176] on input "0909941821" at bounding box center [185, 178] width 177 height 21
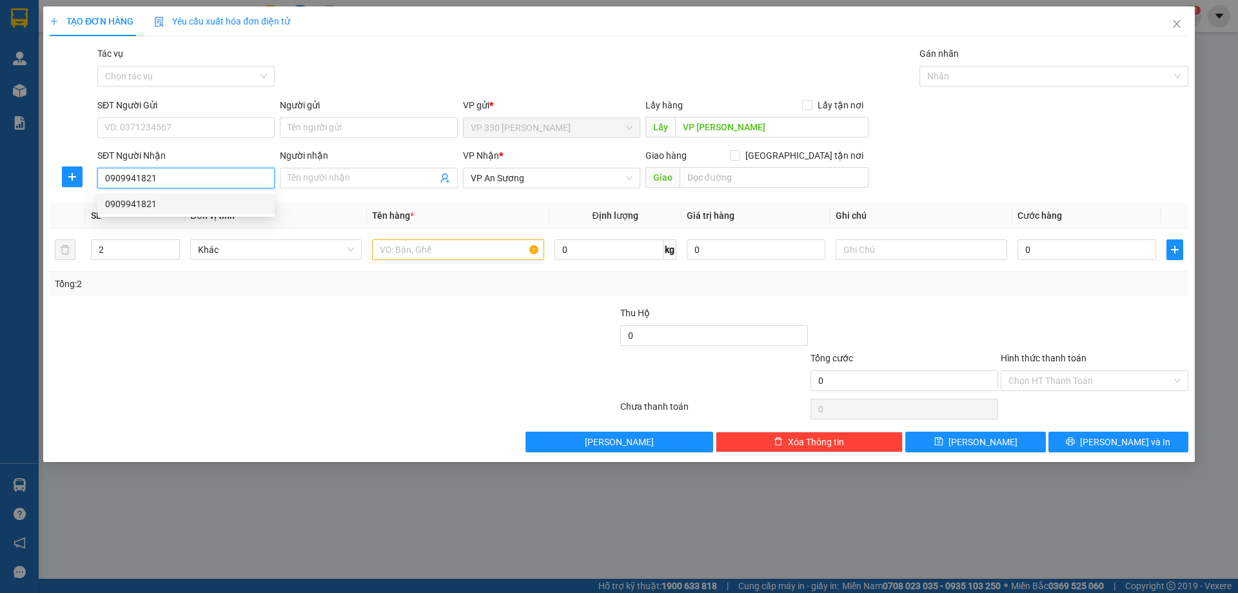
click at [177, 202] on div "0909941821" at bounding box center [186, 204] width 162 height 14
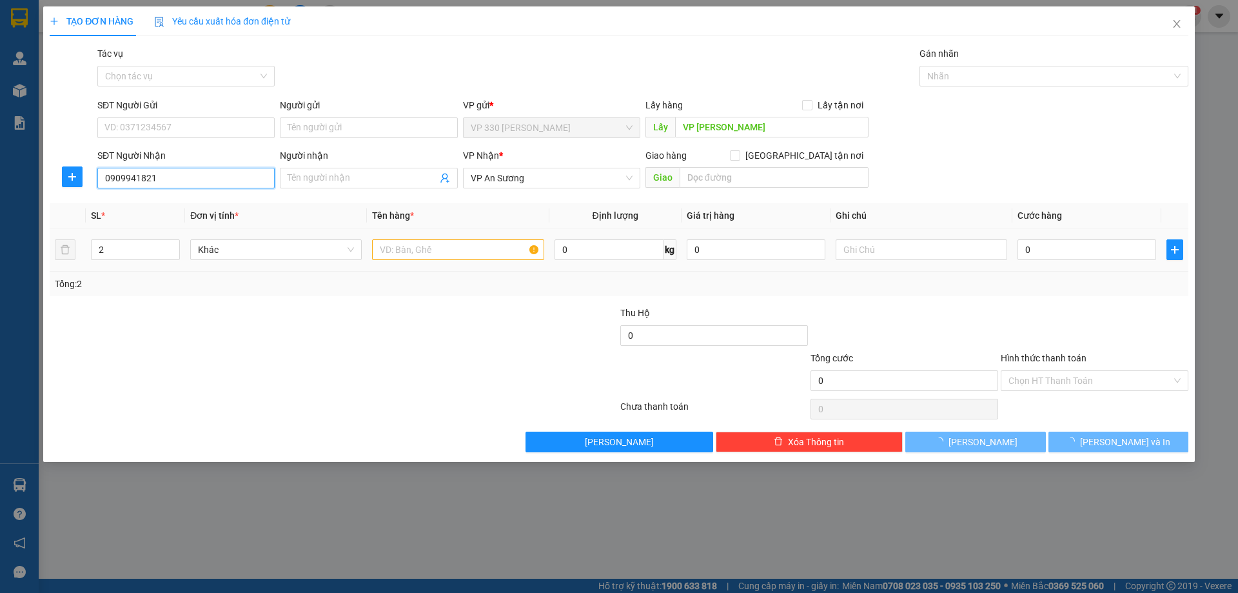
type input "200.000"
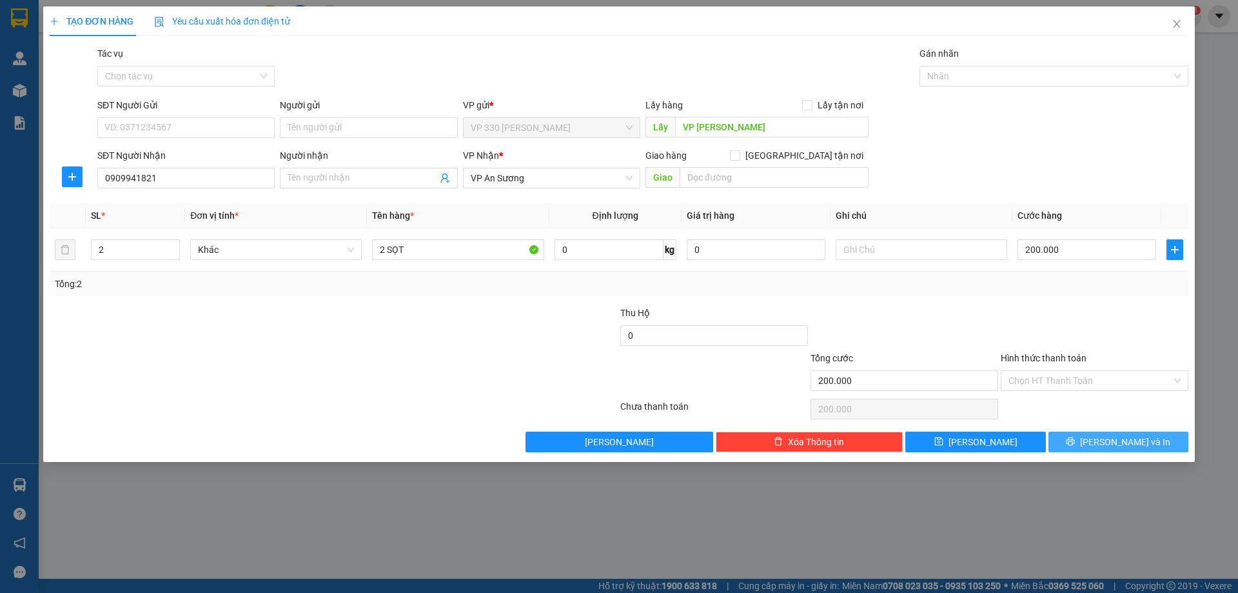
click at [1113, 440] on span "Lưu và In" at bounding box center [1125, 442] width 90 height 14
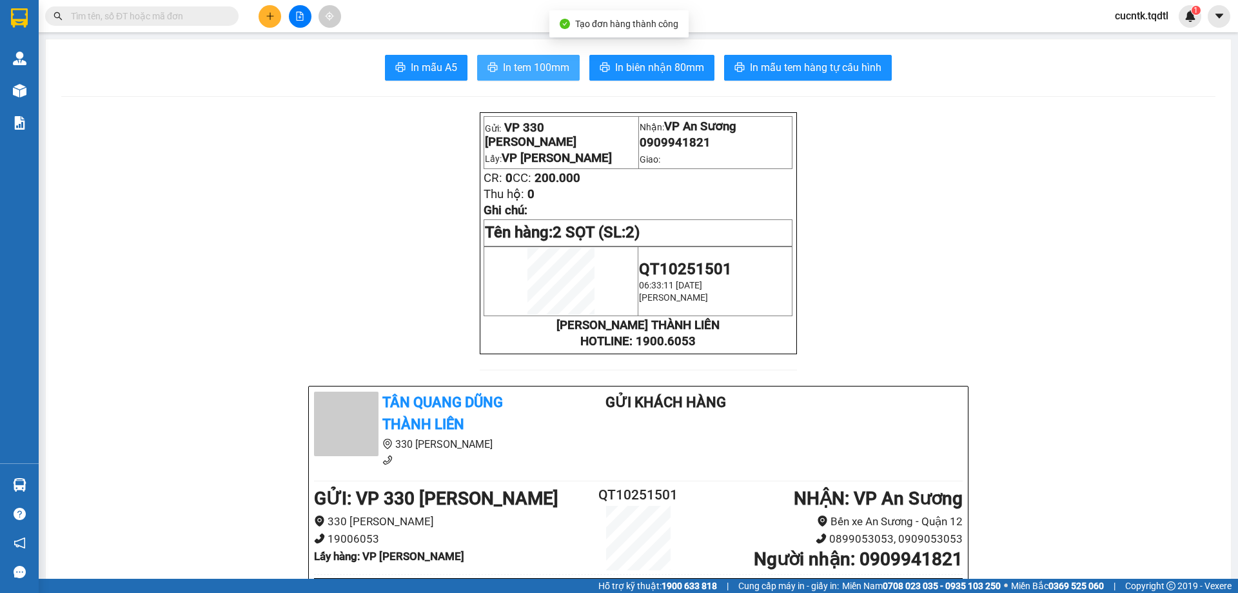
click at [533, 67] on span "In tem 100mm" at bounding box center [536, 67] width 66 height 16
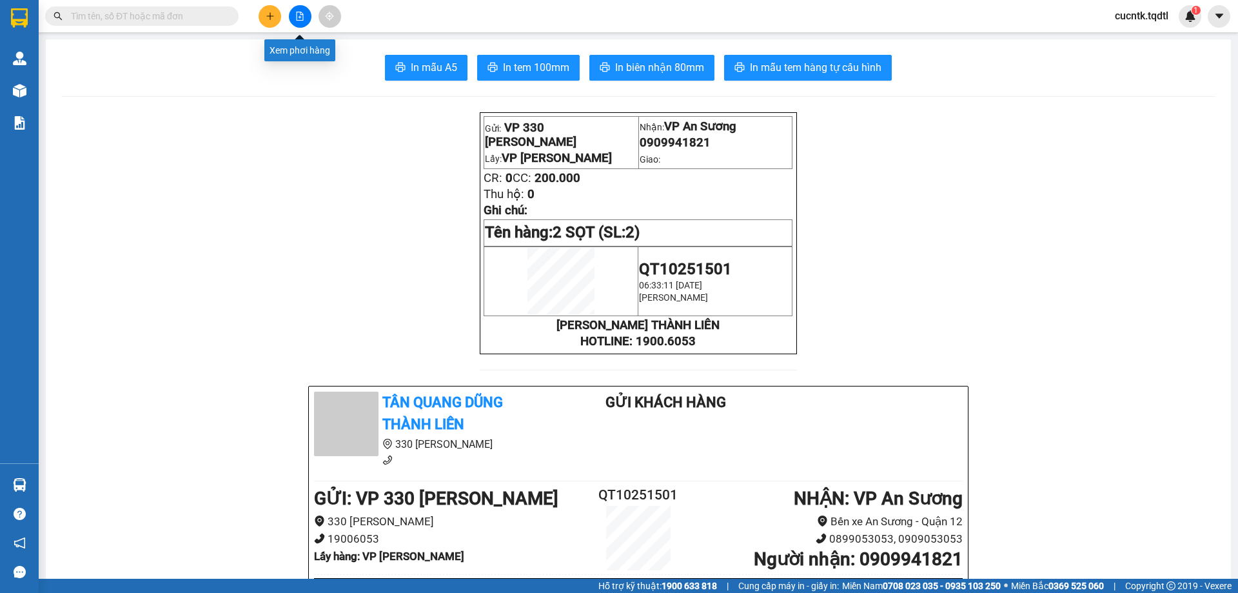
click at [299, 14] on icon "file-add" at bounding box center [299, 16] width 9 height 9
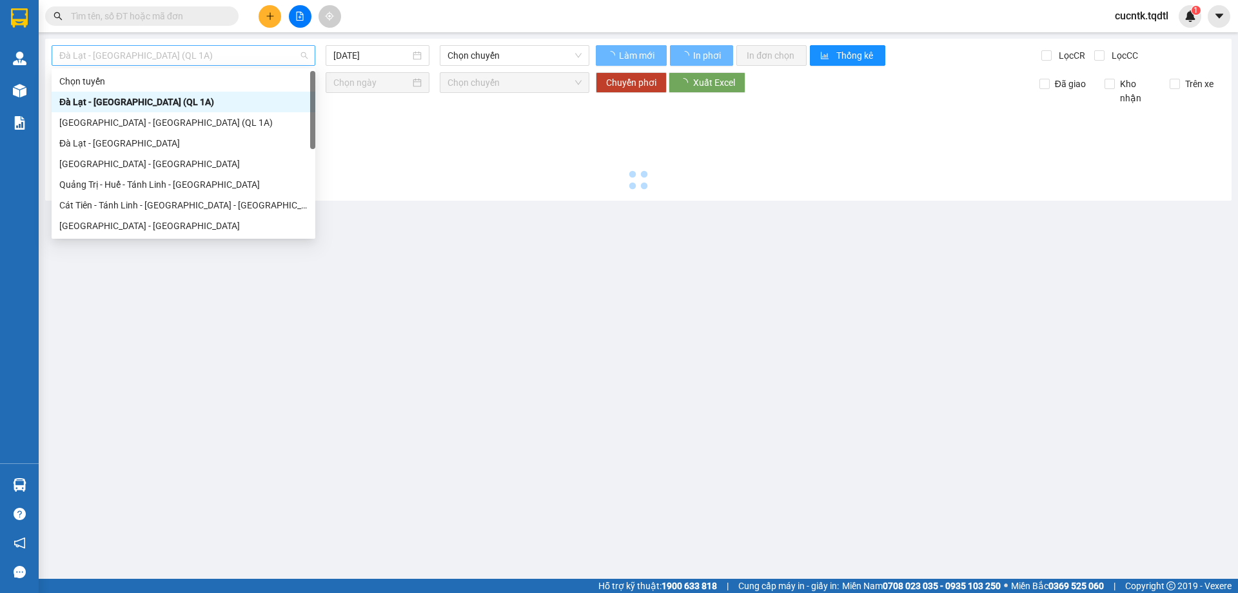
click at [307, 55] on span "Đà Lạt - Sài Gòn (QL 1A)" at bounding box center [183, 55] width 248 height 19
type input "14/10/2025"
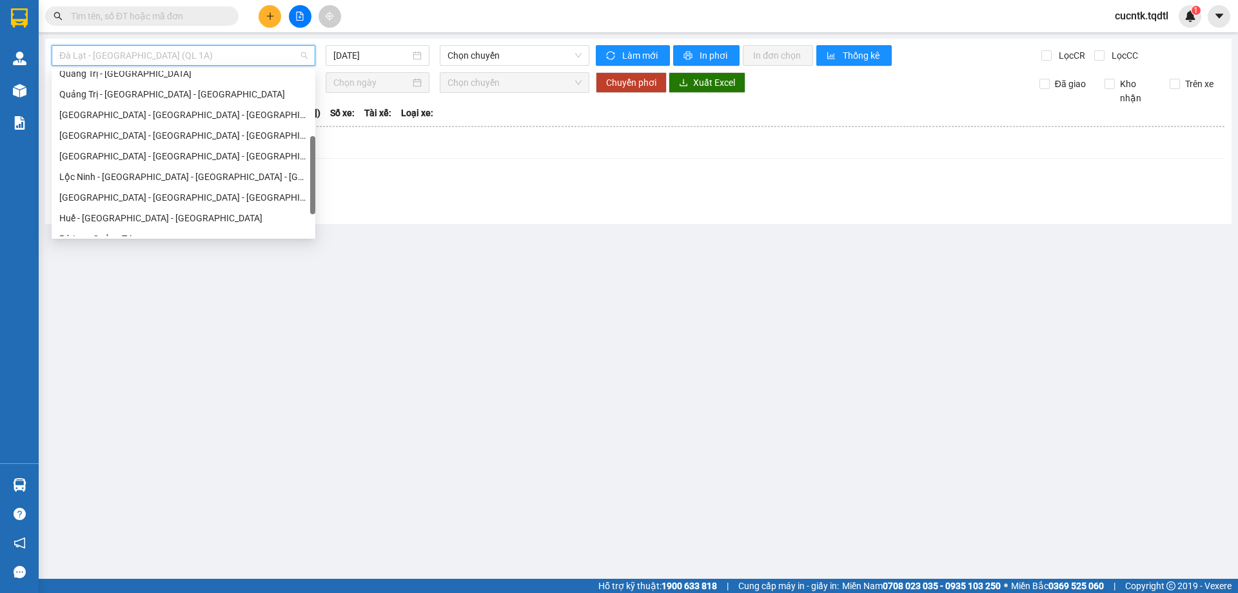
scroll to position [129, 0]
click at [137, 133] on div "Quảng Trị - Sài Gòn" at bounding box center [183, 138] width 248 height 14
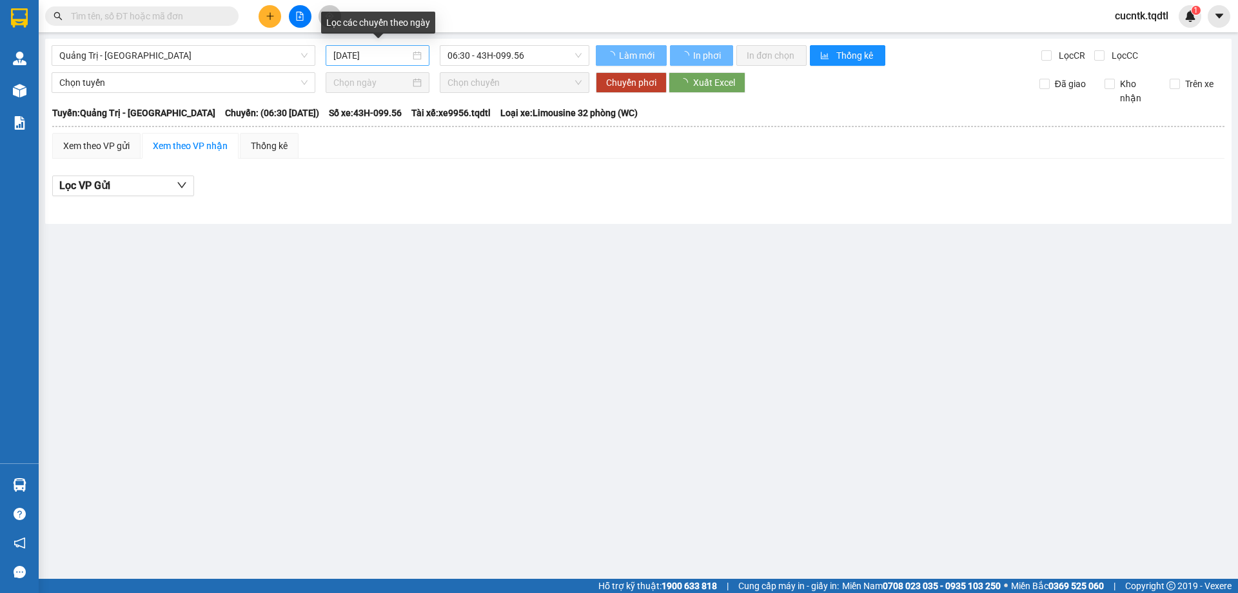
click at [416, 52] on div "14/10/2025" at bounding box center [377, 55] width 88 height 14
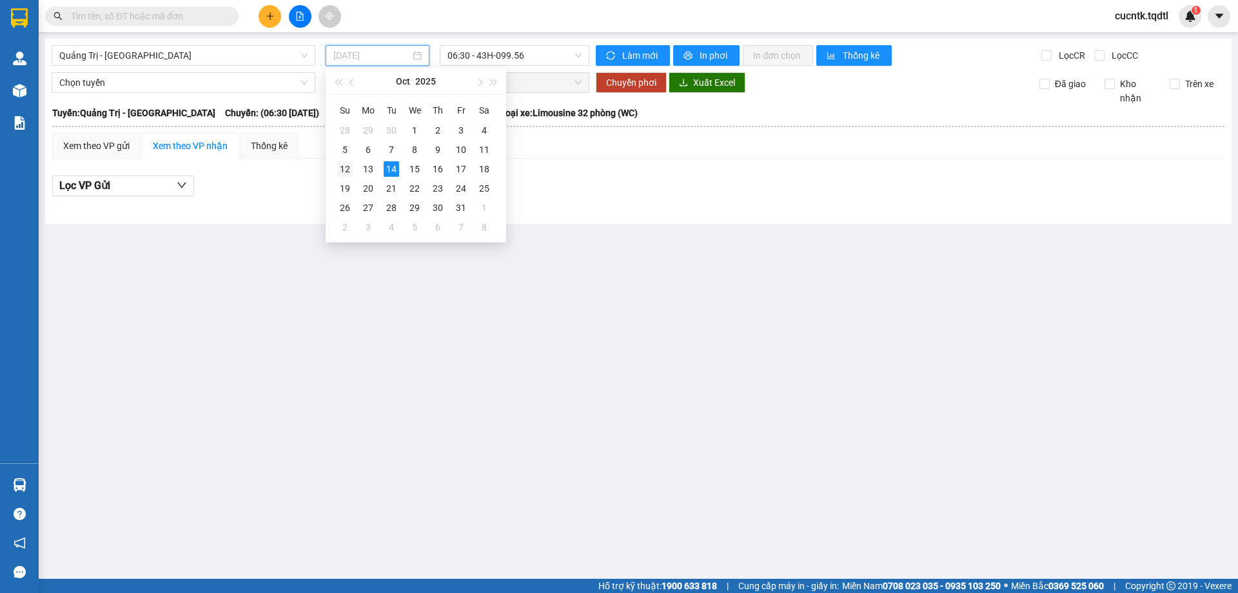
click at [343, 168] on div "12" at bounding box center [344, 168] width 15 height 15
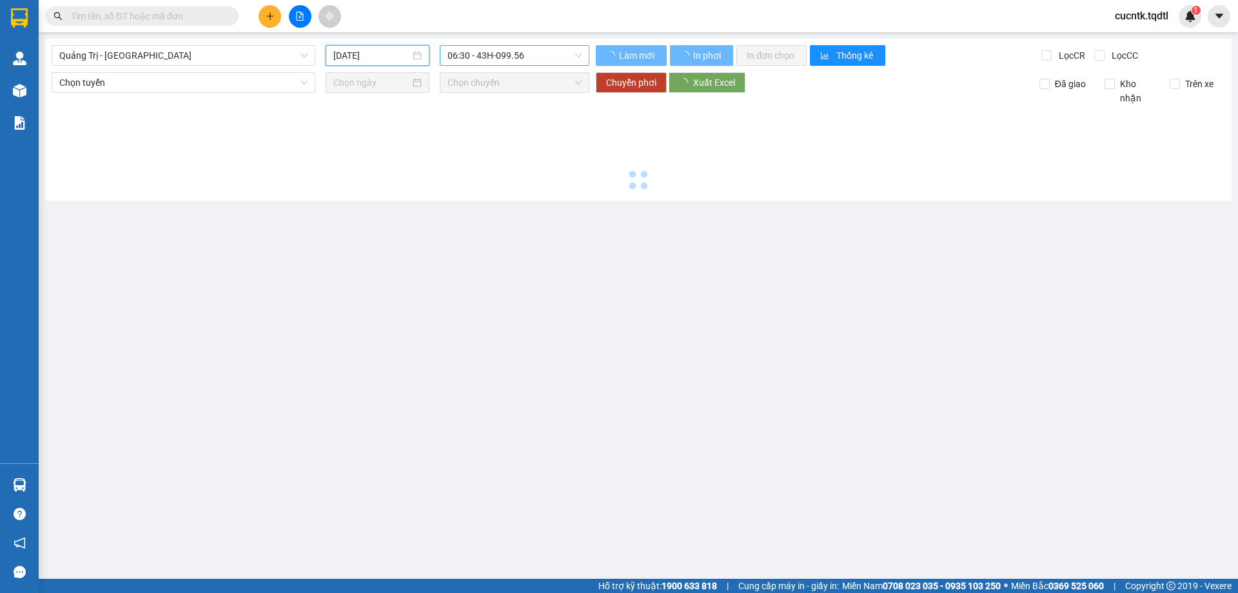
type input "12/10/2025"
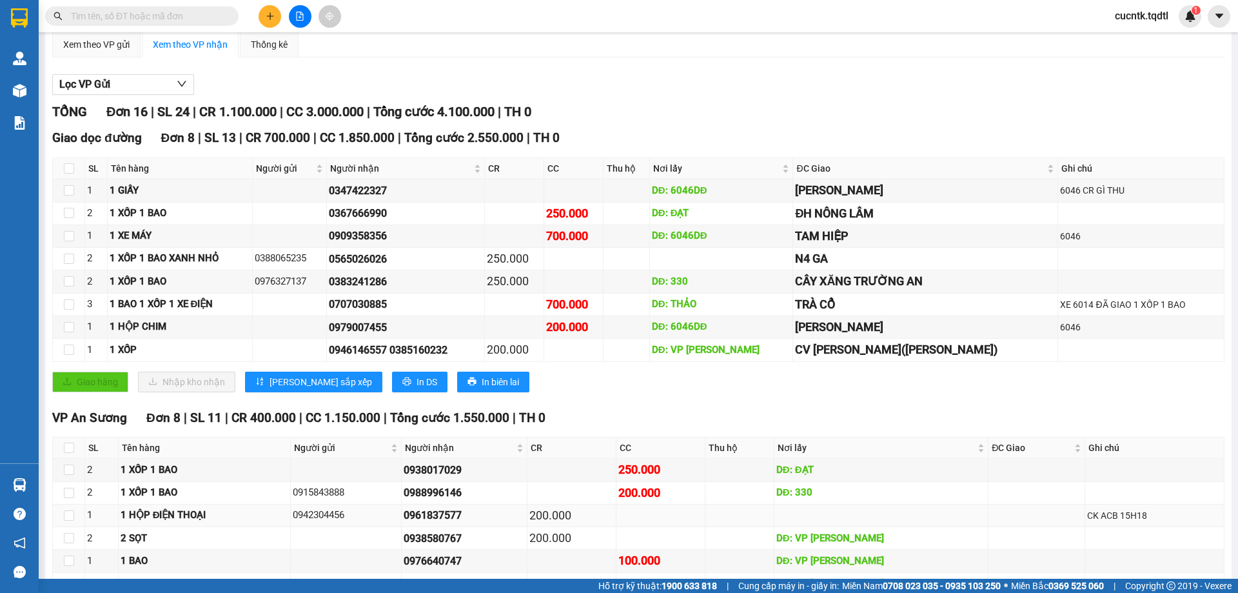
scroll to position [38, 0]
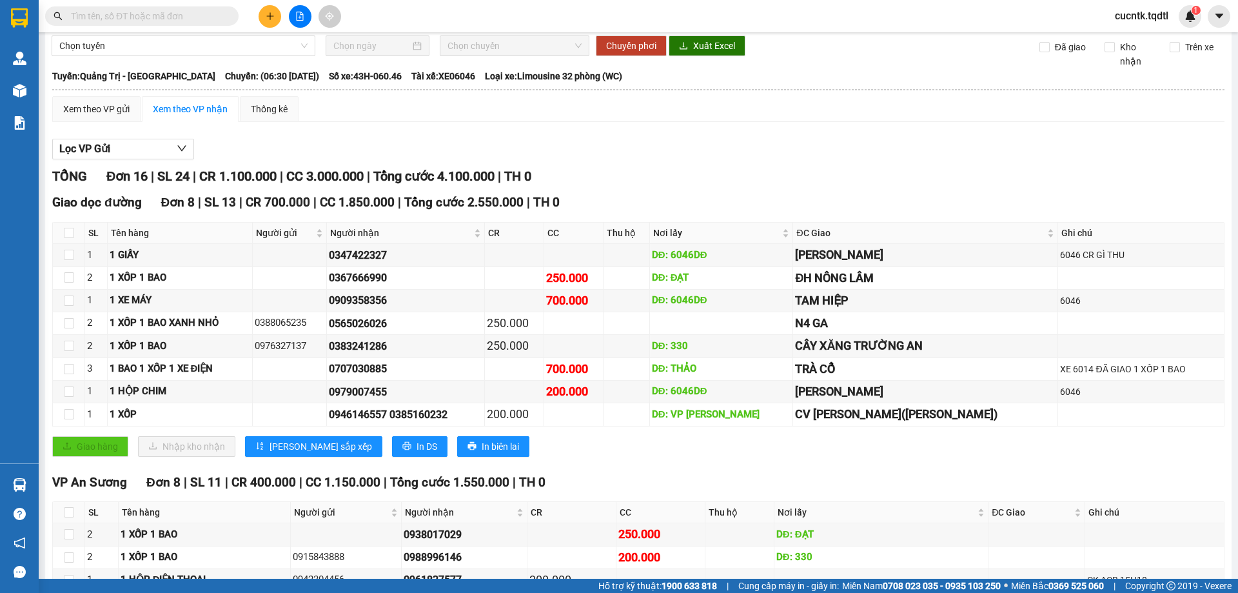
click at [140, 14] on input "text" at bounding box center [147, 16] width 152 height 14
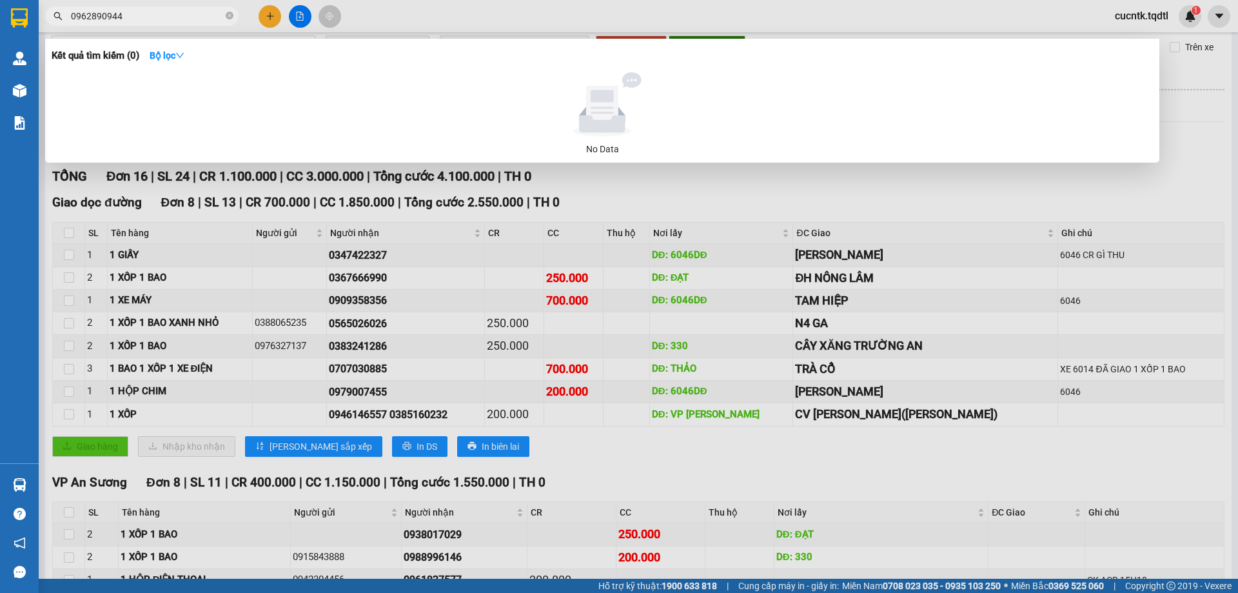
type input "0962890944"
click at [662, 23] on div at bounding box center [619, 296] width 1238 height 593
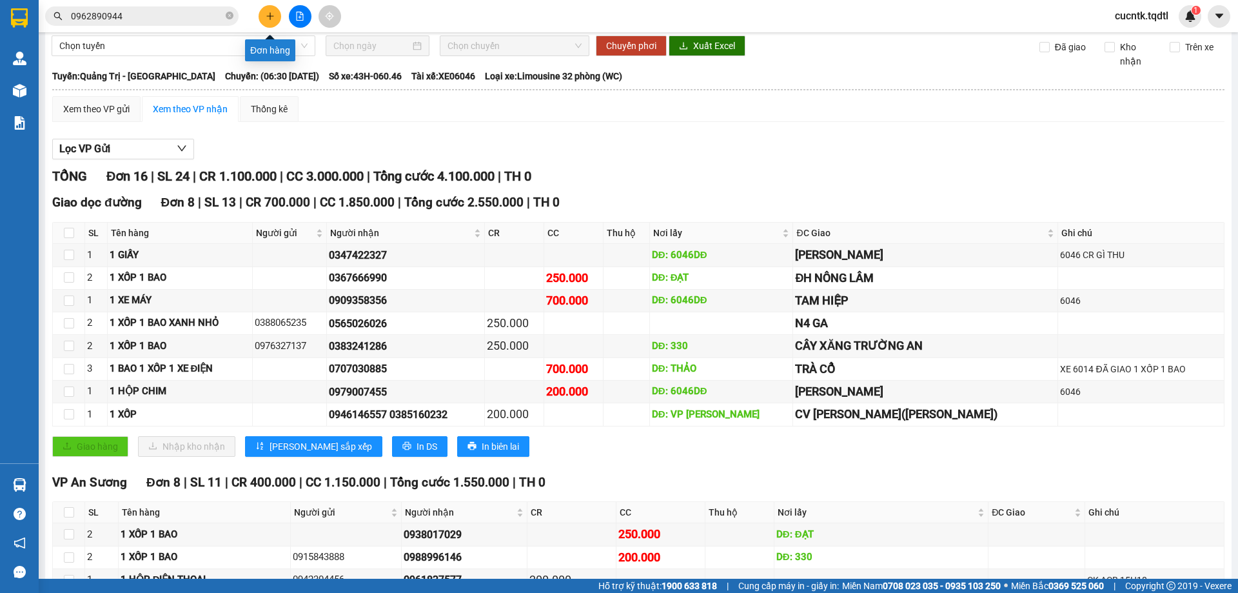
click at [275, 17] on button at bounding box center [270, 16] width 23 height 23
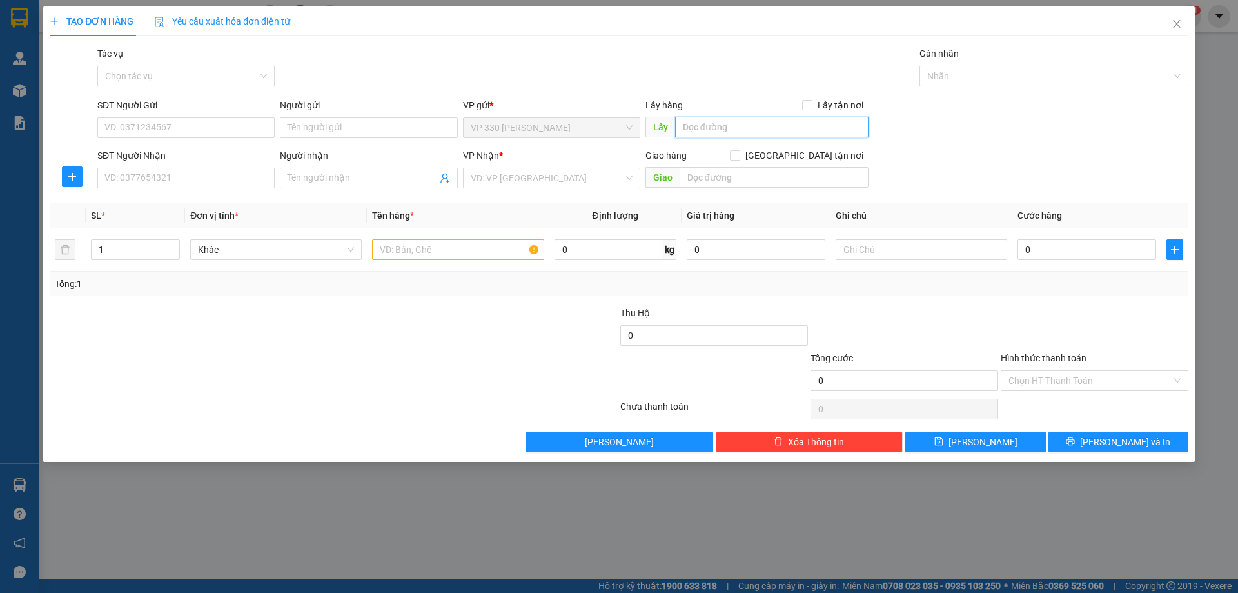
click at [722, 127] on input "text" at bounding box center [771, 127] width 193 height 21
type input "VP LONG HƯNG"
click at [239, 187] on input "SĐT Người Nhận" at bounding box center [185, 178] width 177 height 21
type input "0839546234"
click at [333, 179] on input "Người nhận" at bounding box center [362, 178] width 149 height 14
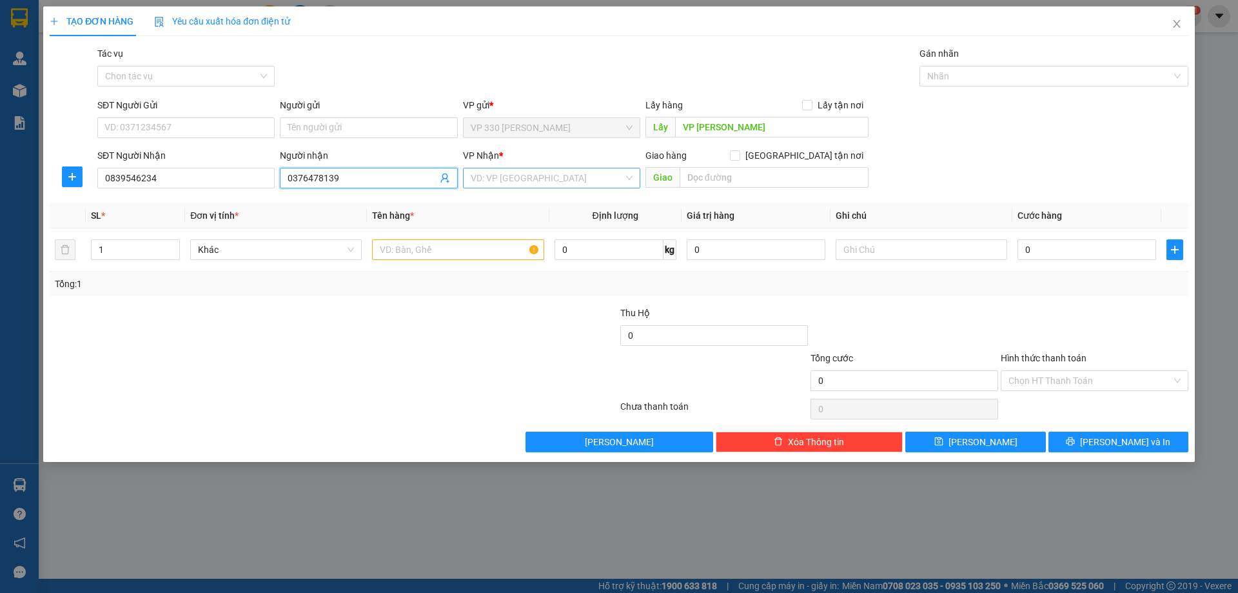
type input "0376478139"
click at [486, 172] on input "search" at bounding box center [547, 177] width 153 height 19
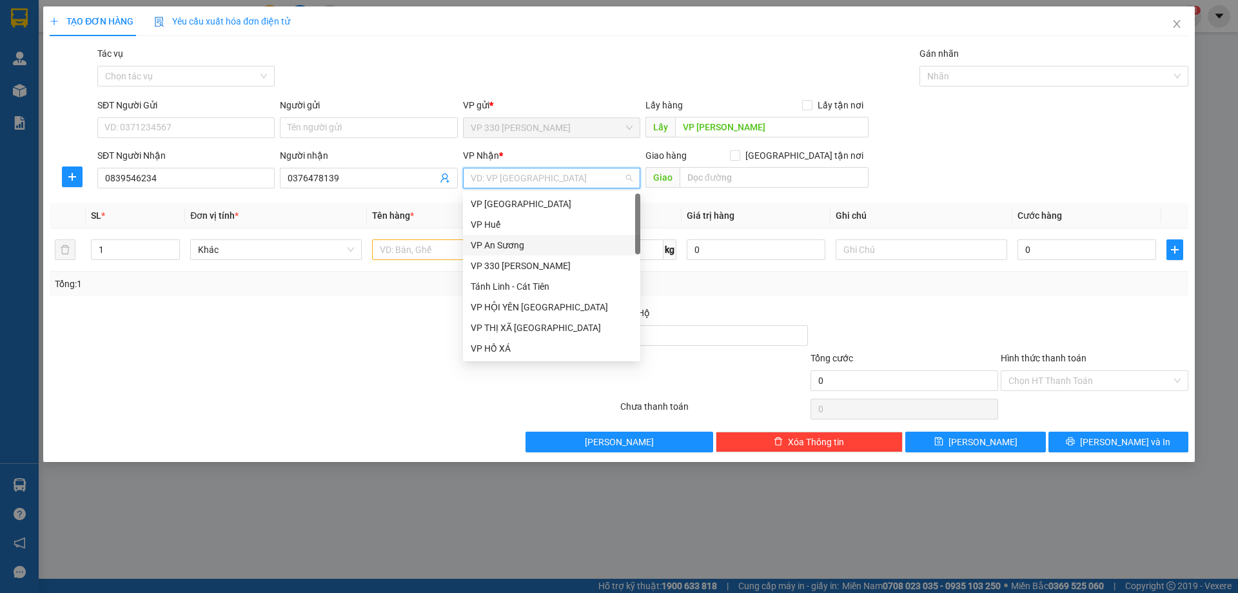
click at [523, 244] on div "VP An Sương" at bounding box center [552, 245] width 162 height 14
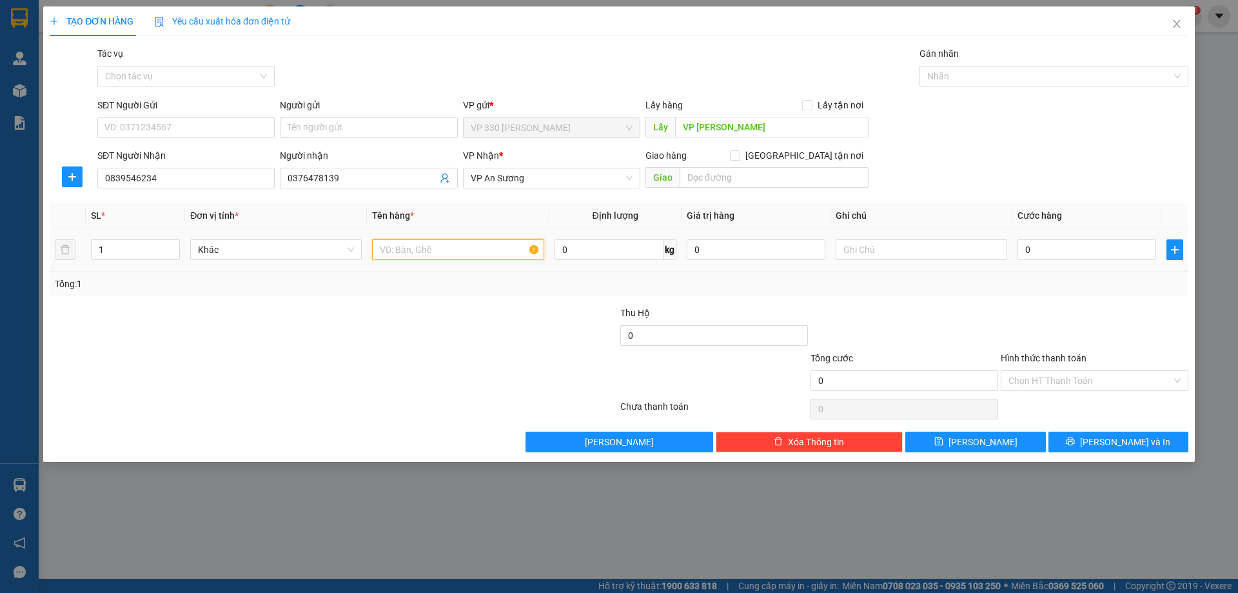
click at [423, 247] on input "text" at bounding box center [458, 249] width 172 height 21
type input "1 VALY"
click at [1035, 248] on input "0" at bounding box center [1086, 249] width 139 height 21
type input "1"
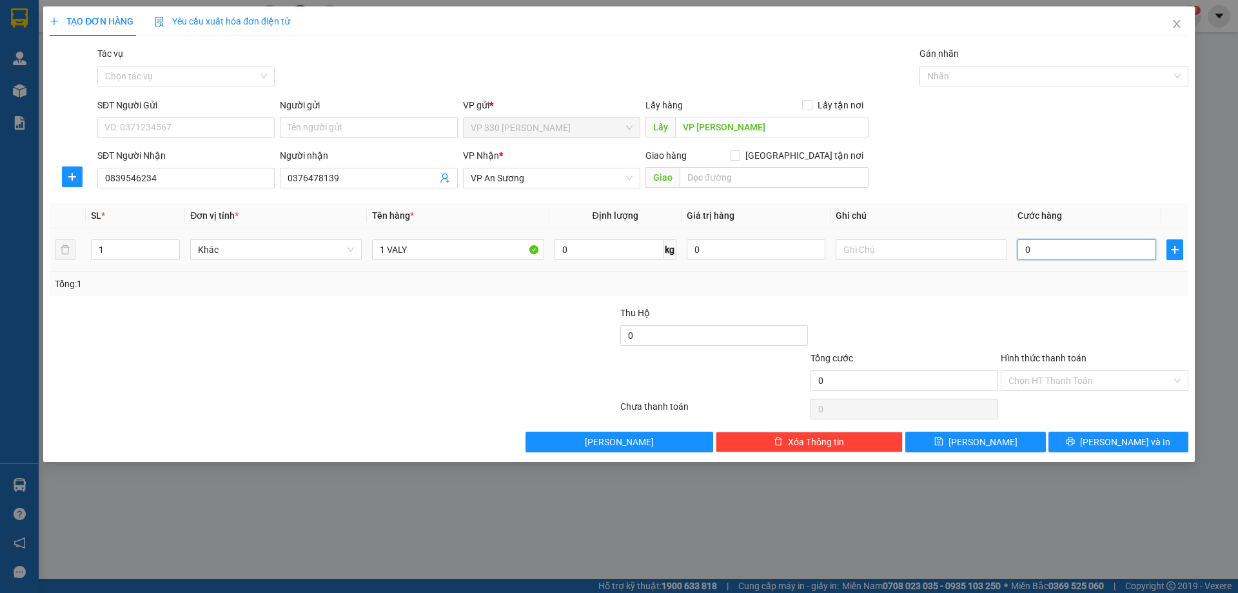
type input "1"
type input "15"
type input "150"
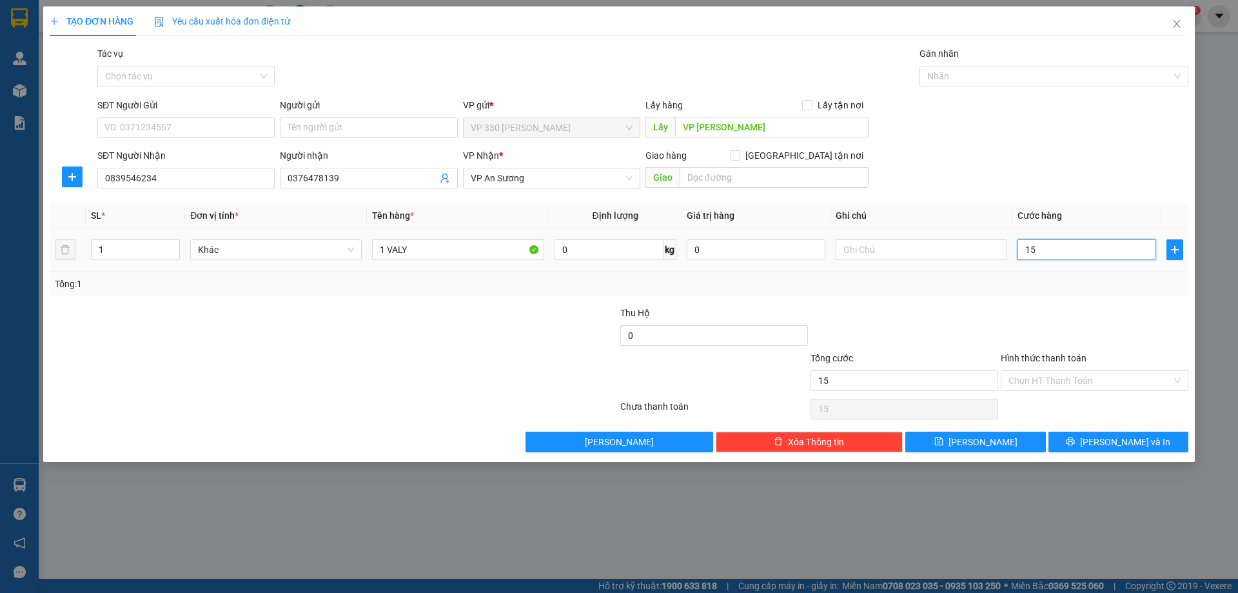
type input "150"
type input "1.500"
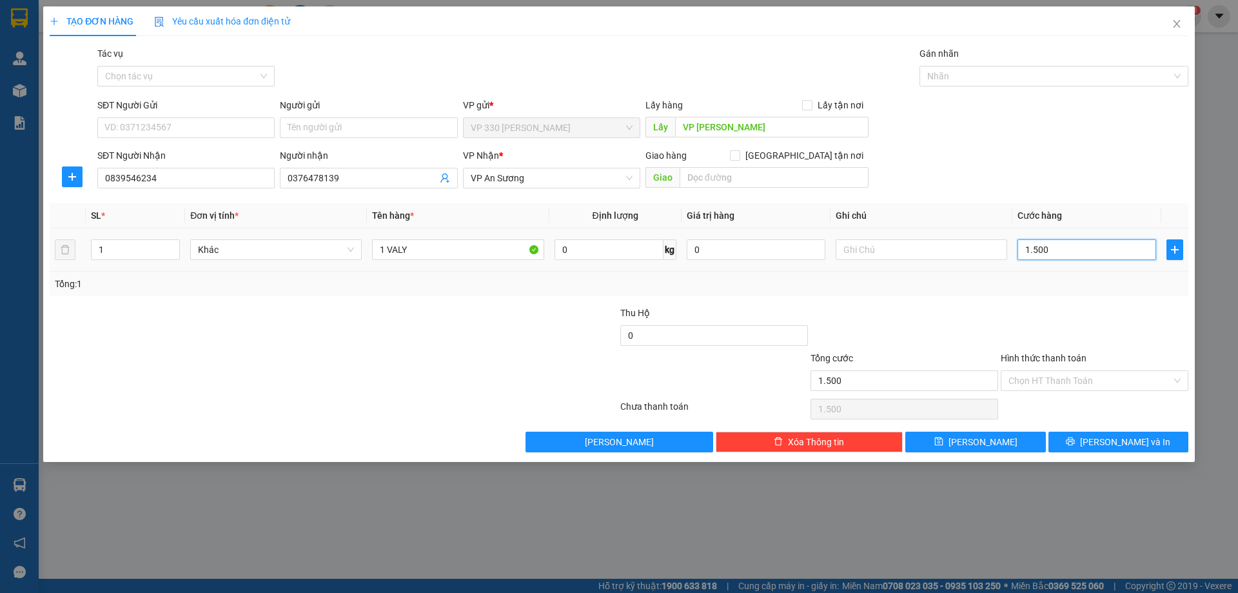
type input "15.000"
type input "150.000"
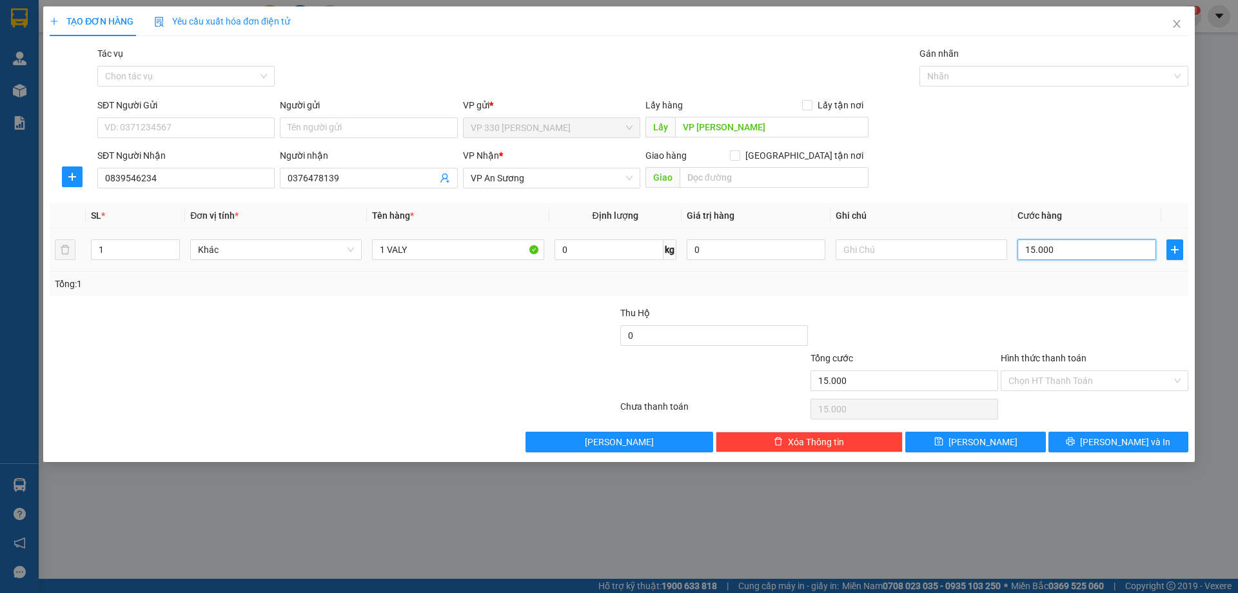
type input "150.000"
click at [1105, 378] on input "Hình thức thanh toán" at bounding box center [1089, 380] width 163 height 19
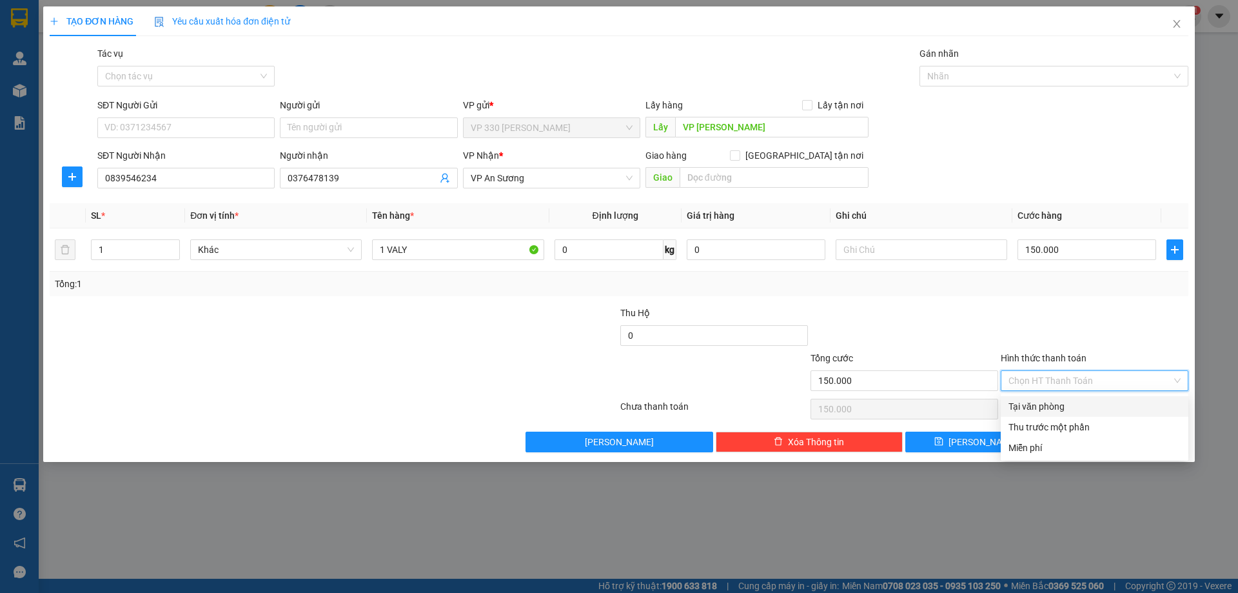
click at [1064, 408] on div "Tại văn phòng" at bounding box center [1094, 406] width 172 height 14
type input "0"
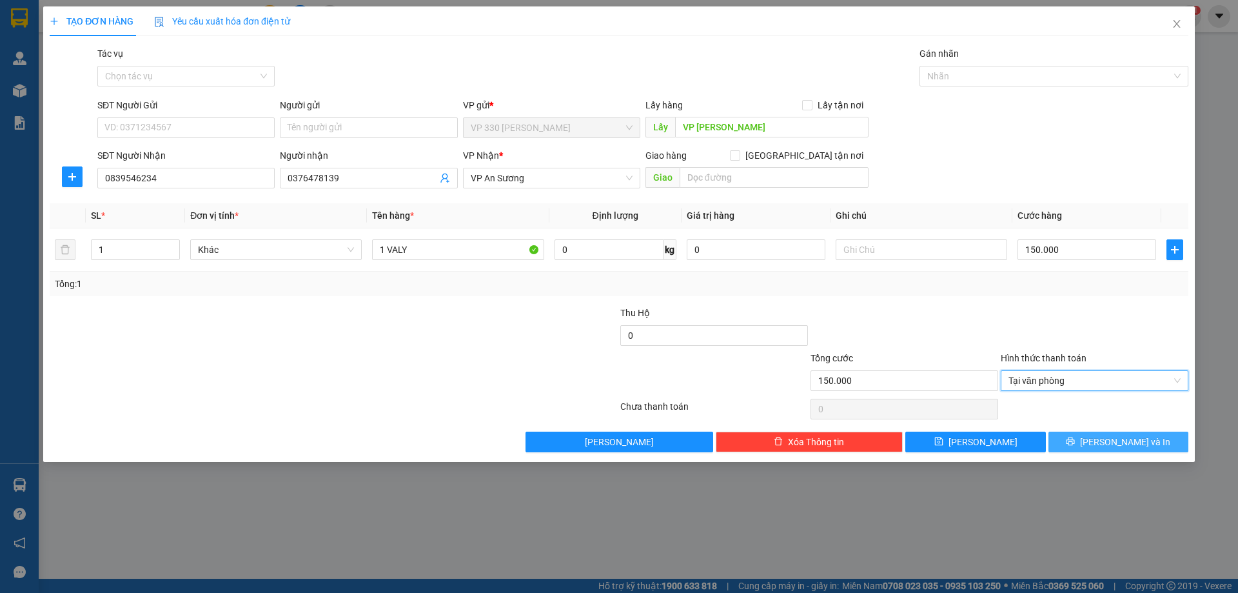
click at [1089, 435] on button "Lưu và In" at bounding box center [1118, 441] width 140 height 21
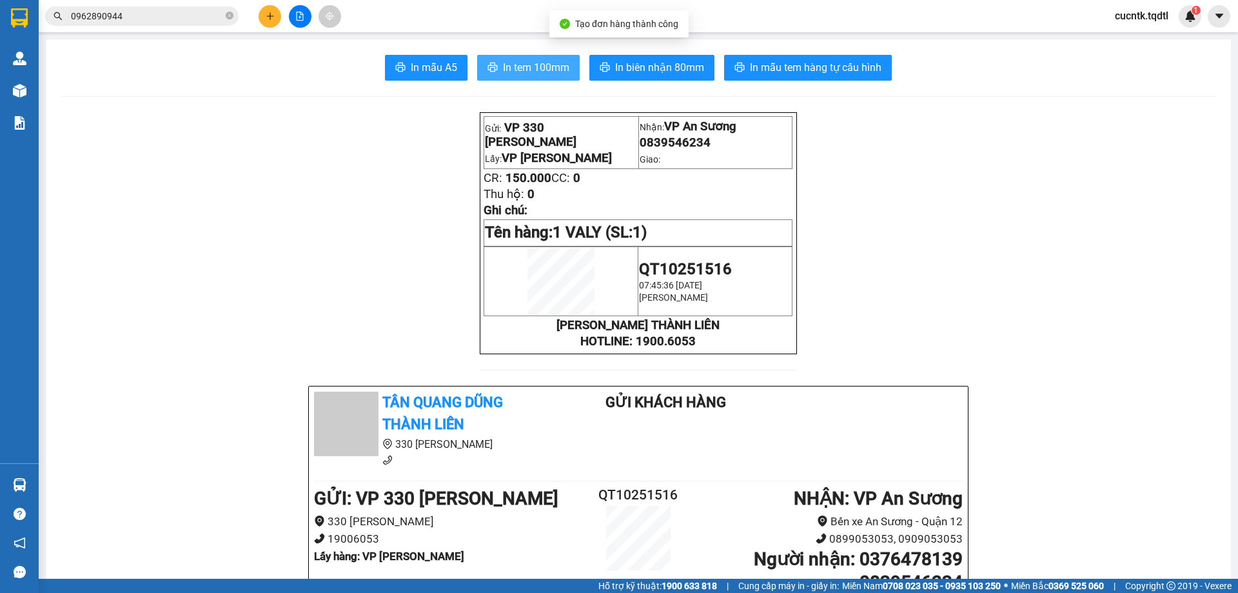
click at [547, 74] on span "In tem 100mm" at bounding box center [536, 67] width 66 height 16
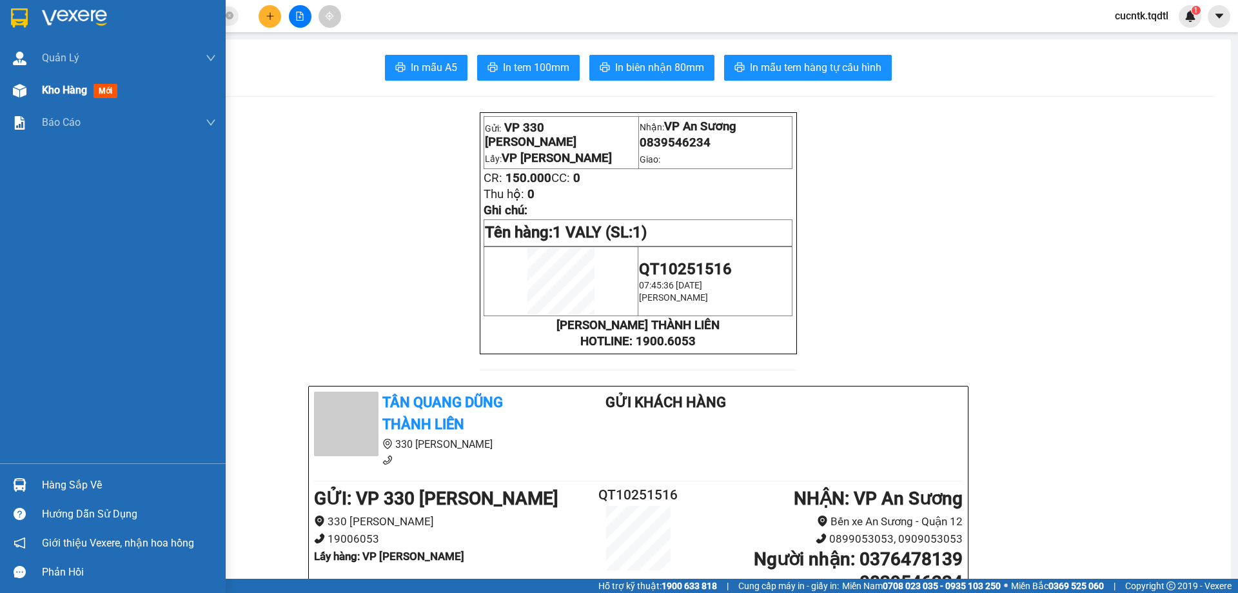
click at [62, 86] on span "Kho hàng" at bounding box center [64, 90] width 45 height 12
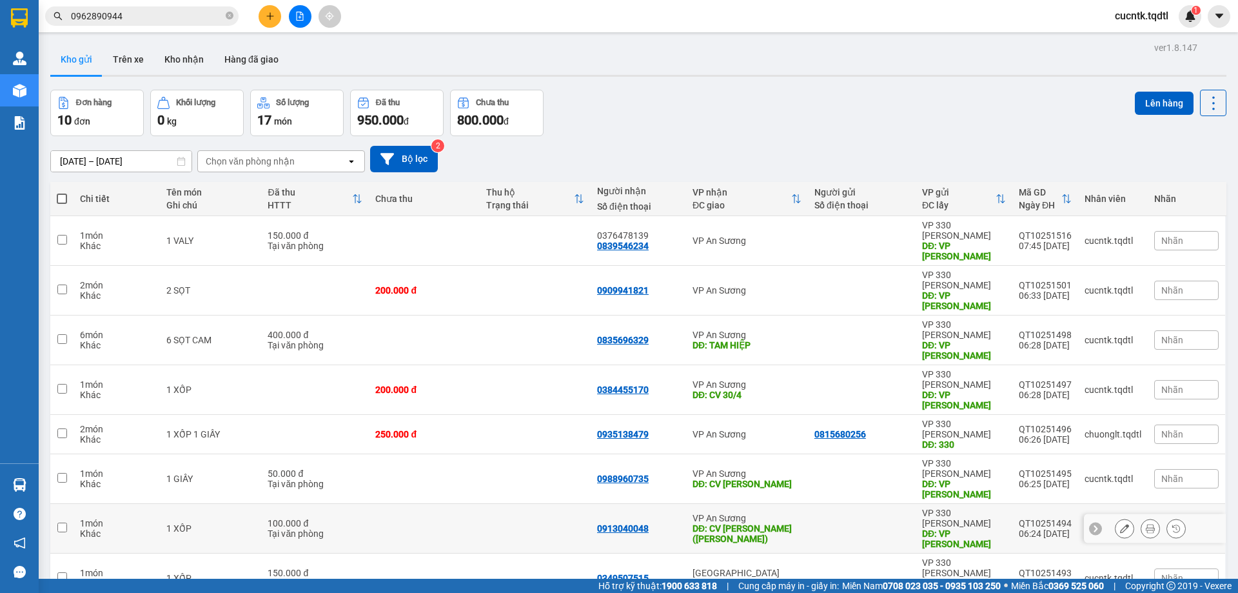
scroll to position [74, 0]
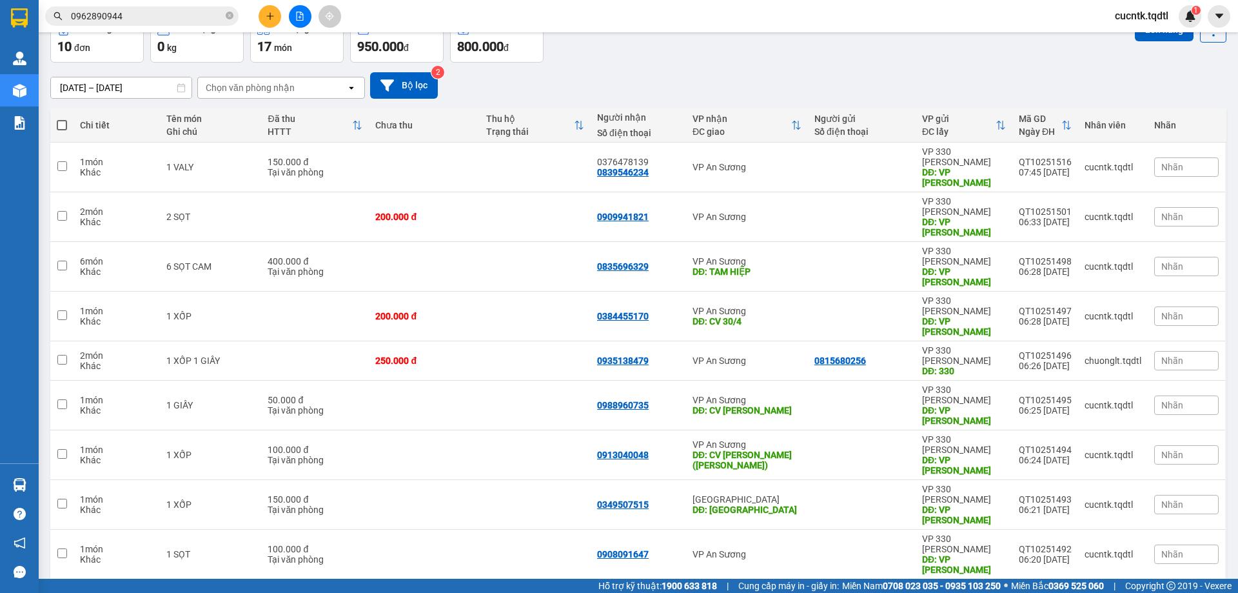
click at [63, 592] on input "checkbox" at bounding box center [62, 603] width 10 height 10
checkbox input "true"
click at [61, 548] on input "checkbox" at bounding box center [62, 553] width 10 height 10
checkbox input "true"
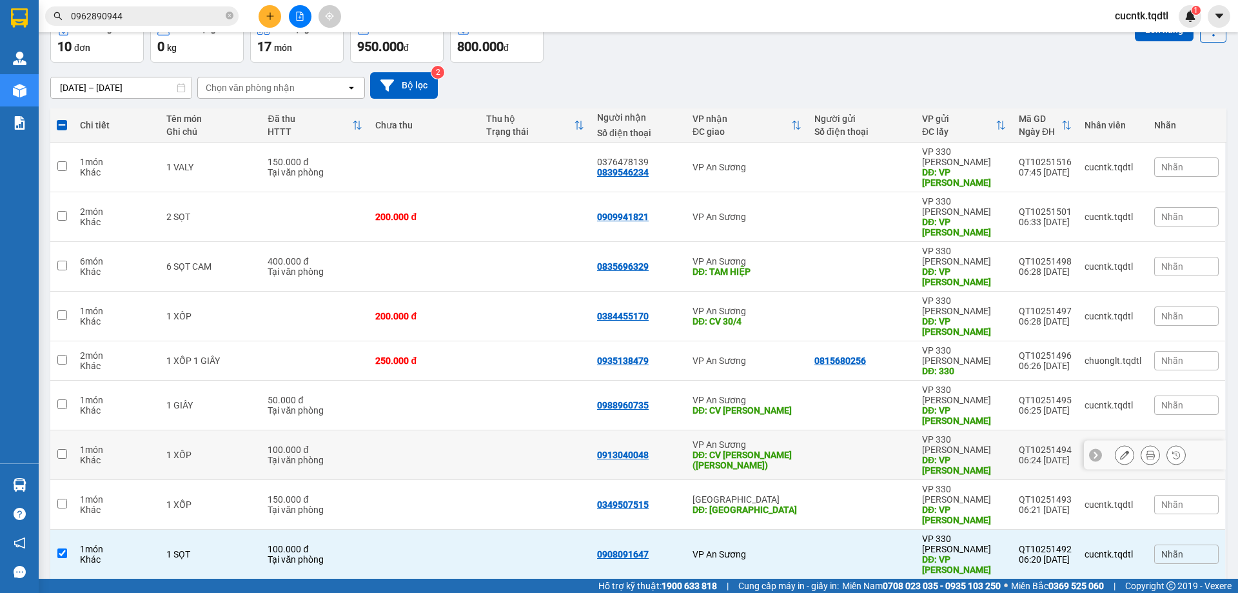
click at [66, 449] on input "checkbox" at bounding box center [62, 454] width 10 height 10
checkbox input "true"
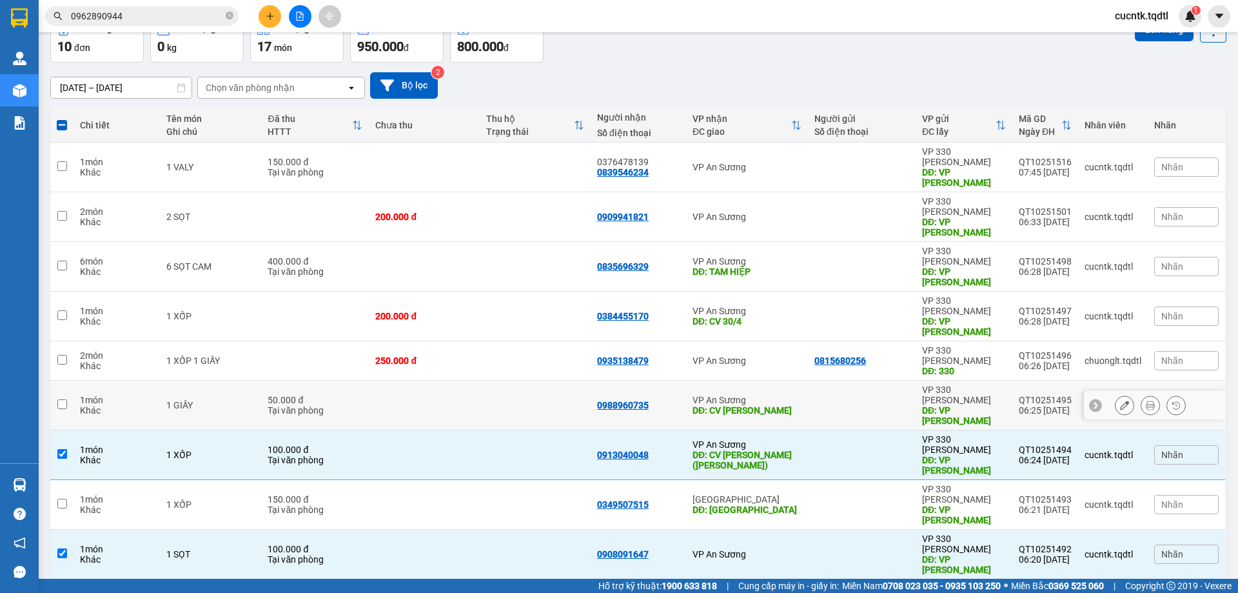
click at [65, 399] on input "checkbox" at bounding box center [62, 404] width 10 height 10
checkbox input "true"
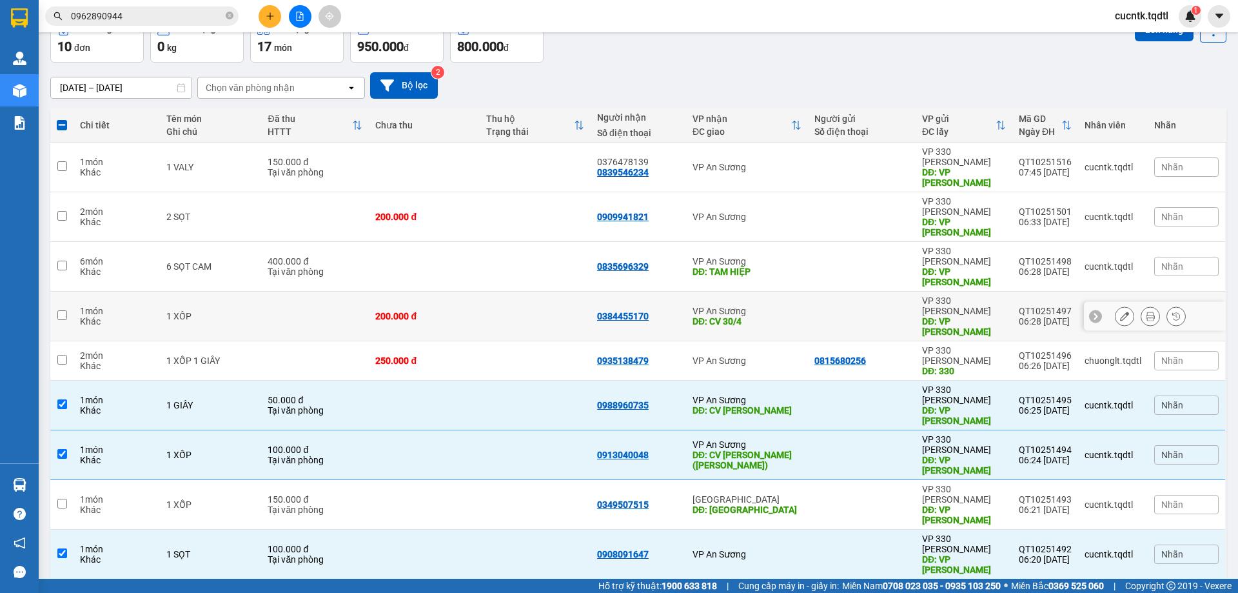
click at [65, 310] on input "checkbox" at bounding box center [62, 315] width 10 height 10
checkbox input "true"
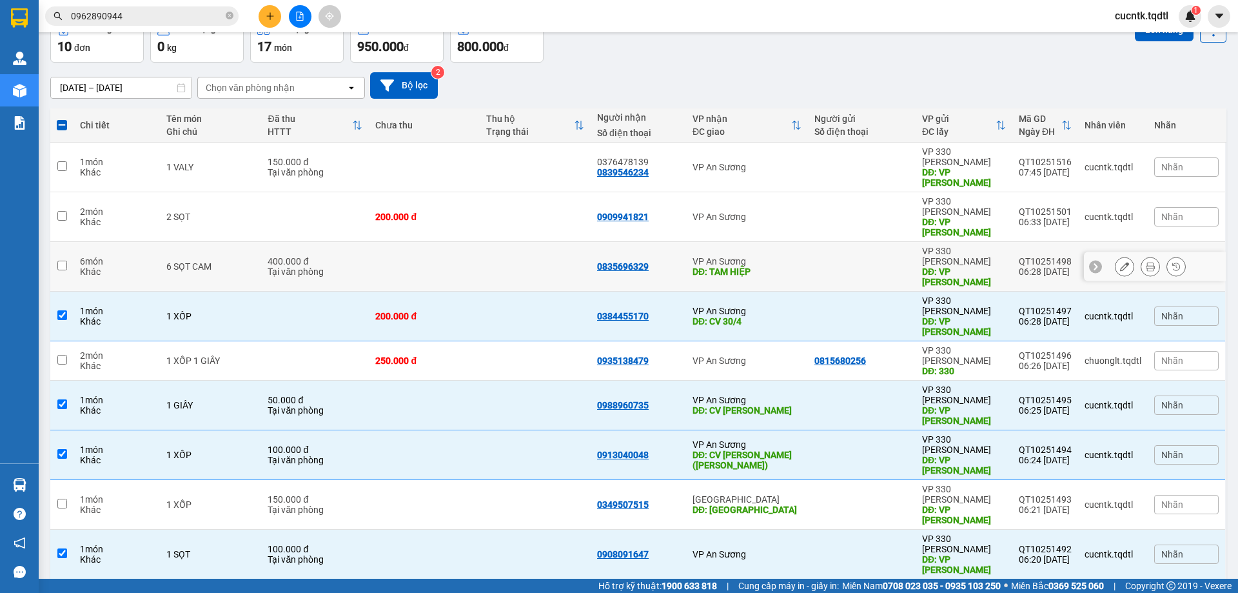
click at [66, 261] on input "checkbox" at bounding box center [62, 266] width 10 height 10
checkbox input "true"
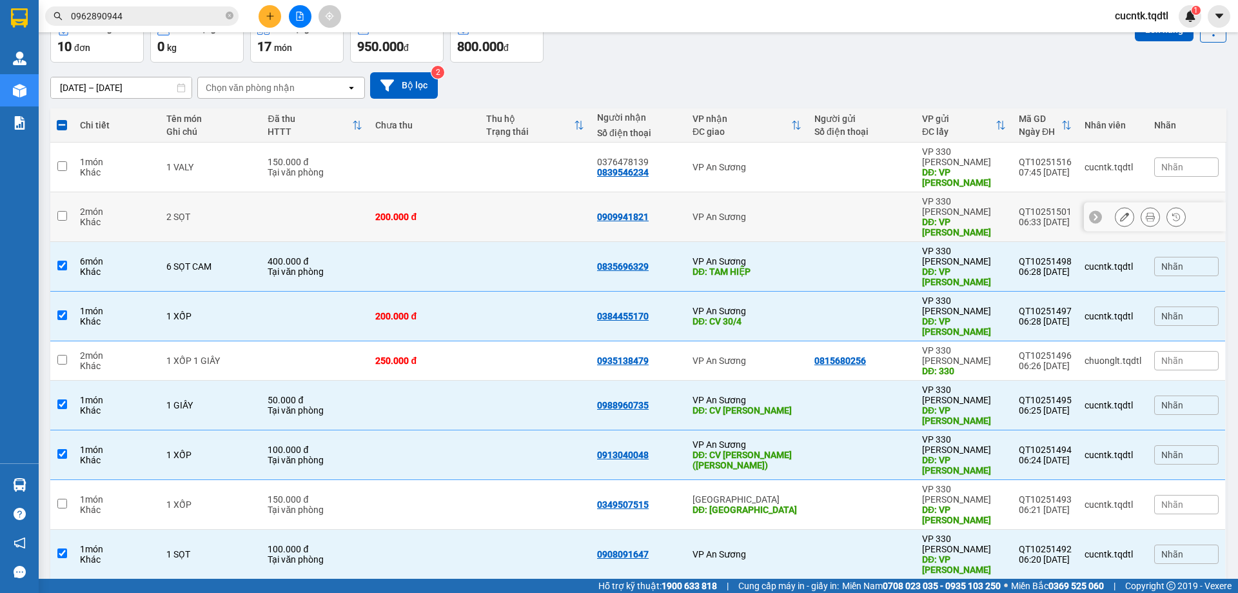
click at [64, 211] on input "checkbox" at bounding box center [62, 216] width 10 height 10
checkbox input "true"
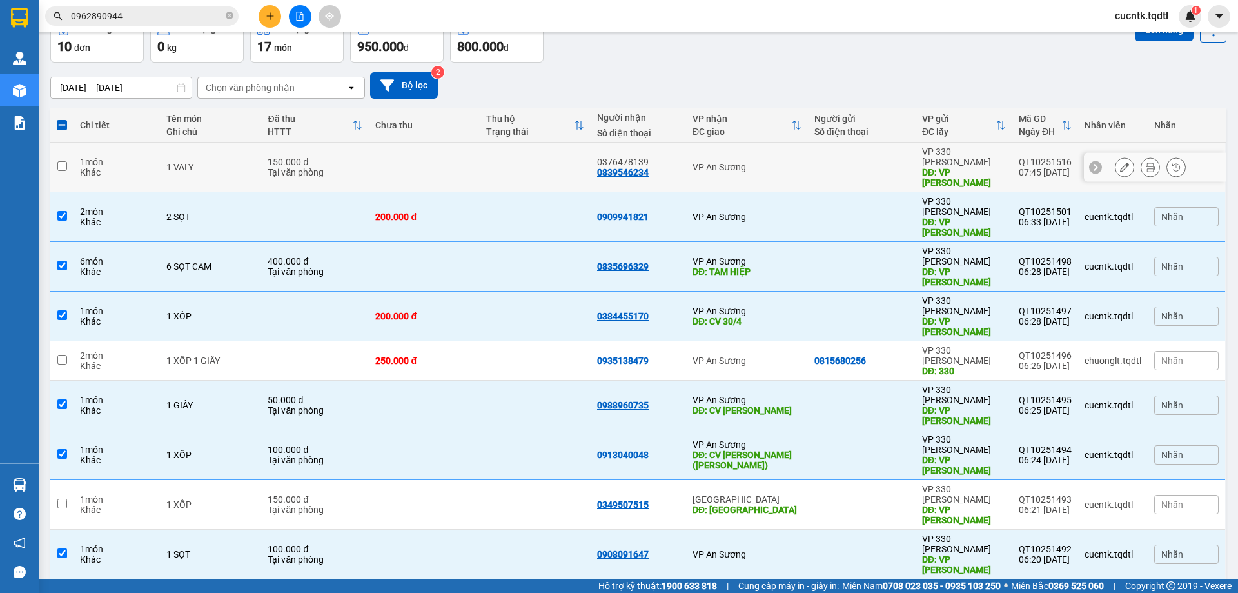
click at [63, 161] on input "checkbox" at bounding box center [62, 166] width 10 height 10
checkbox input "true"
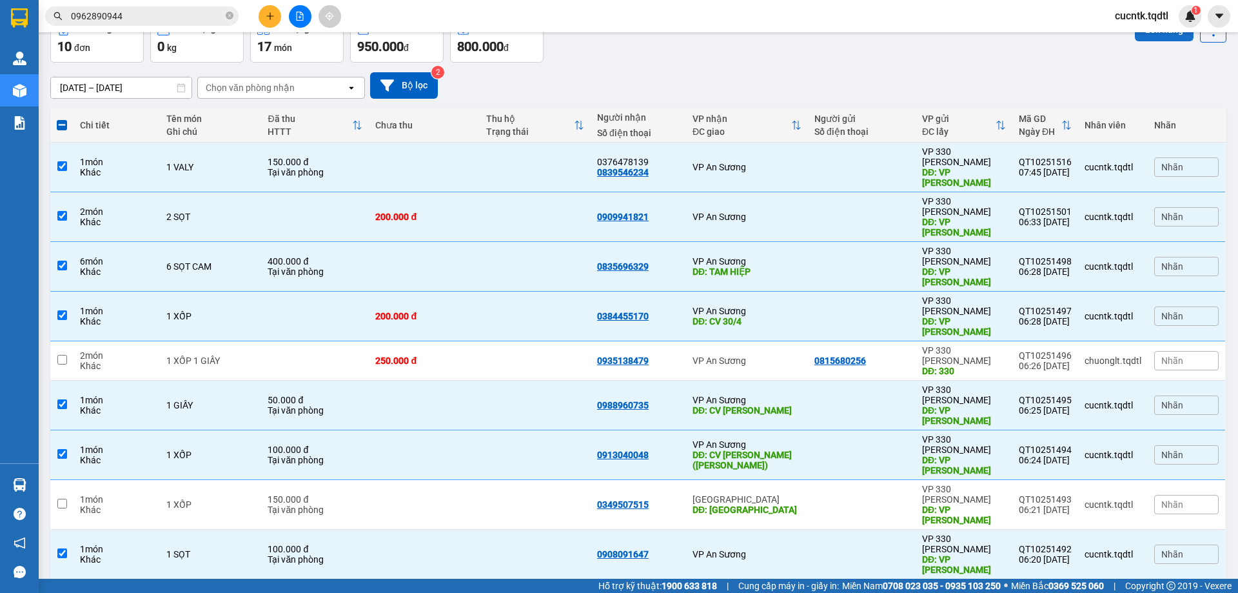
click at [1157, 34] on button "Lên hàng" at bounding box center [1164, 29] width 59 height 23
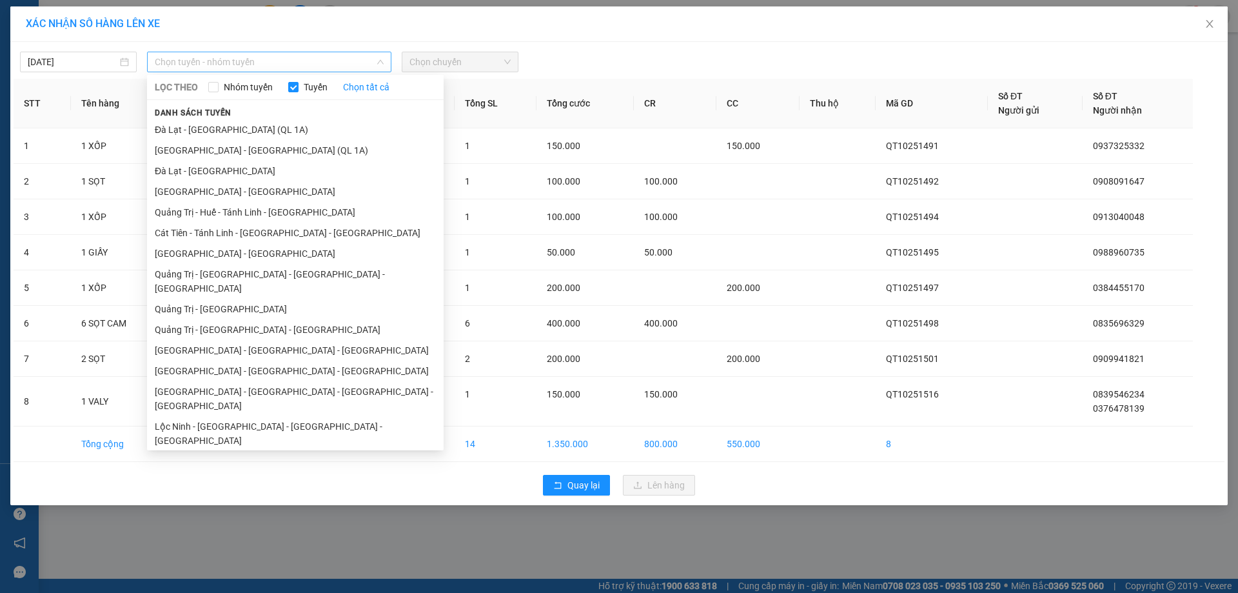
click at [353, 61] on span "Chọn tuyến - nhóm tuyến" at bounding box center [269, 61] width 229 height 19
click at [268, 300] on li "Quảng Trị - Sài Gòn" at bounding box center [295, 309] width 297 height 21
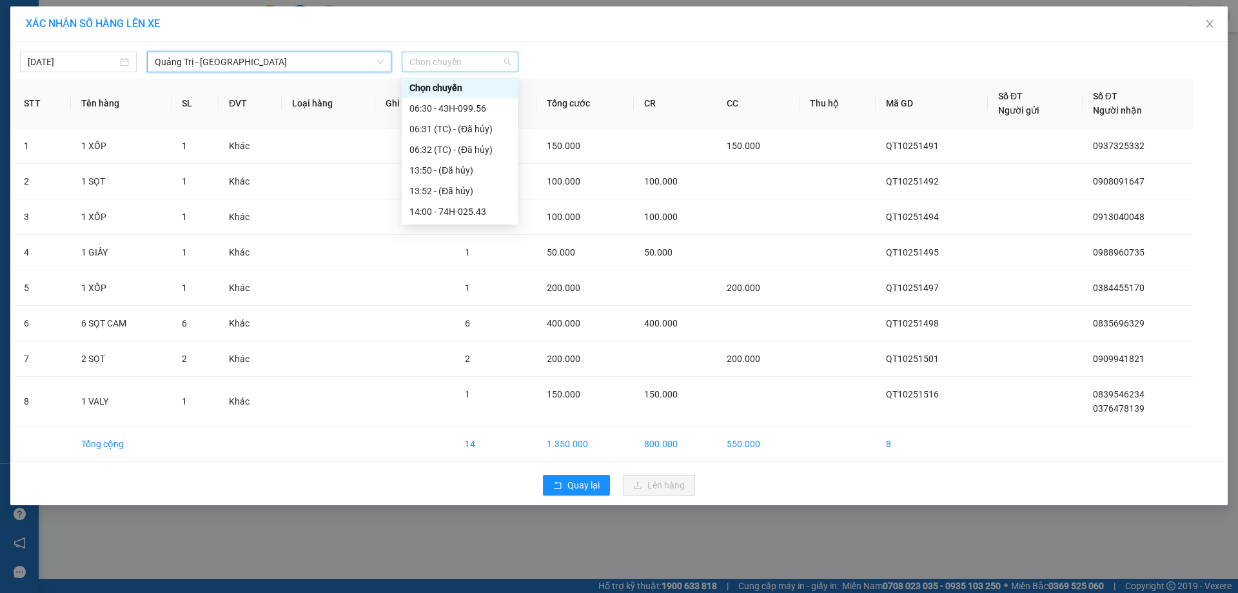
click at [486, 59] on span "Chọn chuyến" at bounding box center [459, 61] width 101 height 19
click at [470, 105] on div "06:30 - 43H-099.56" at bounding box center [459, 108] width 101 height 14
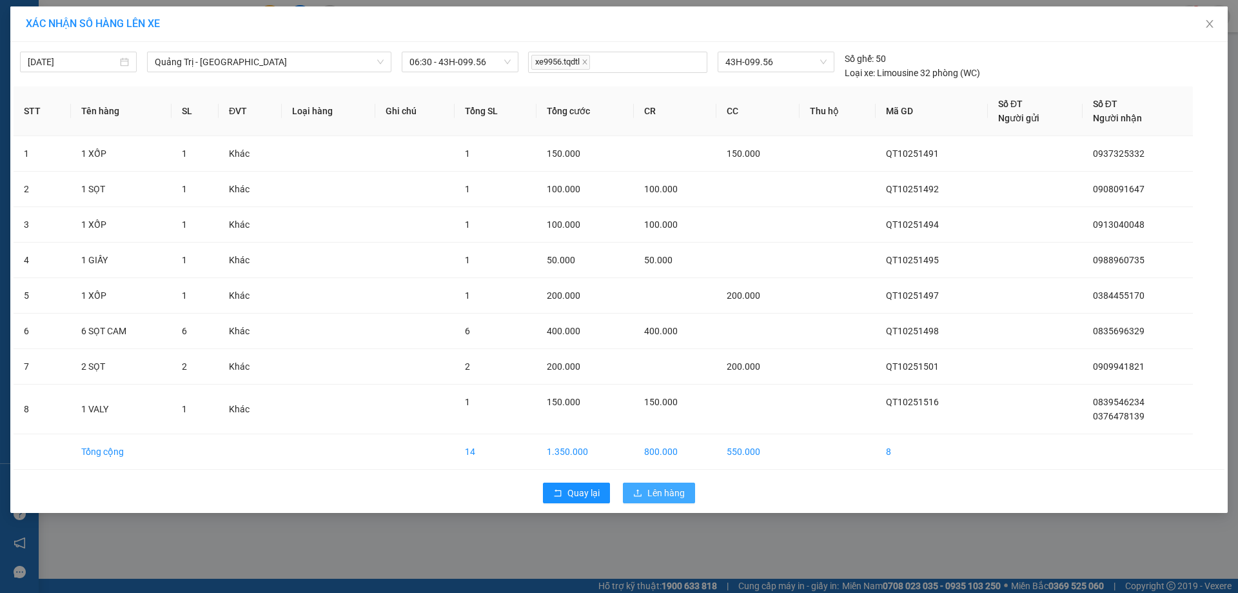
click at [649, 498] on span "Lên hàng" at bounding box center [665, 493] width 37 height 14
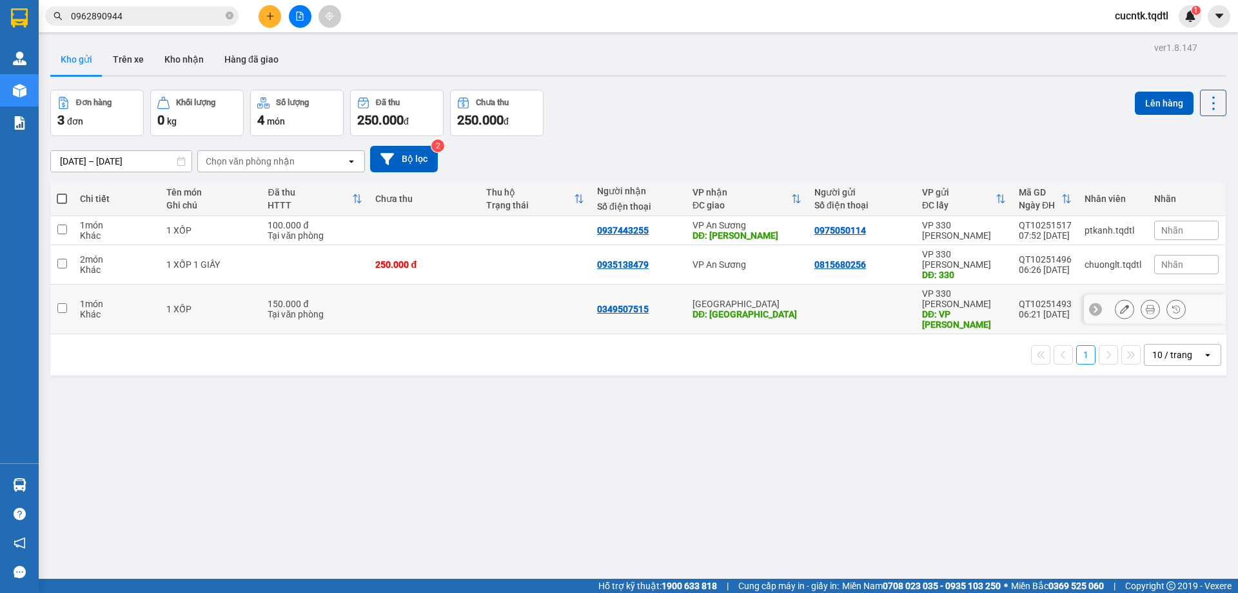
click at [61, 303] on input "checkbox" at bounding box center [62, 308] width 10 height 10
checkbox input "true"
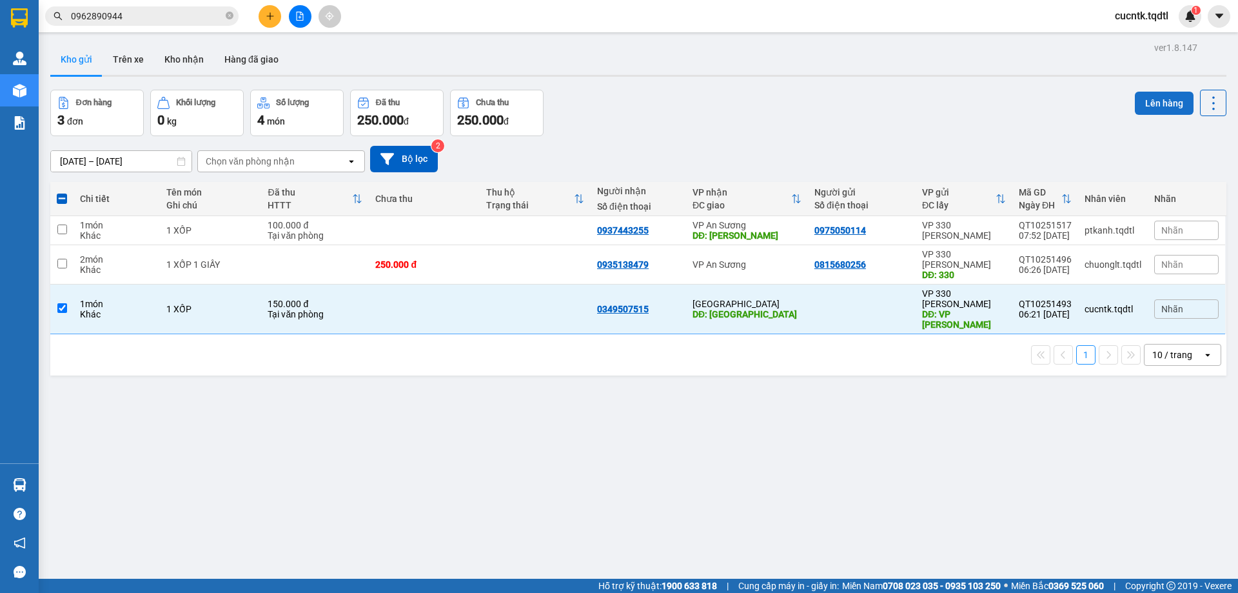
click at [1164, 99] on button "Lên hàng" at bounding box center [1164, 103] width 59 height 23
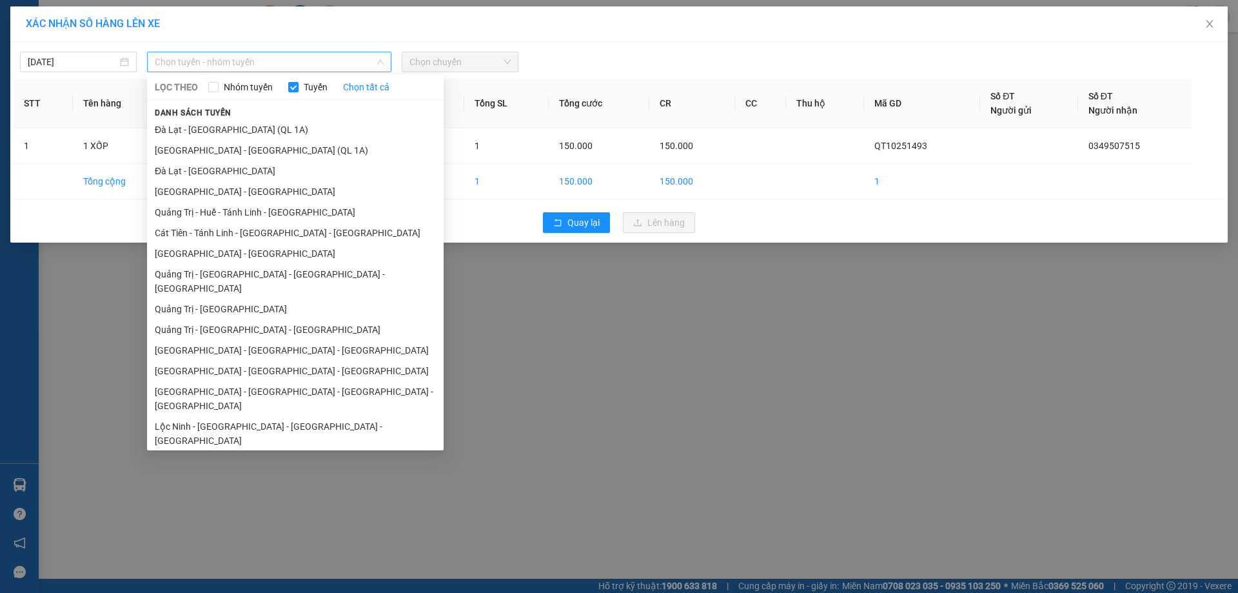
click at [328, 69] on span "Chọn tuyến - nhóm tuyến" at bounding box center [269, 61] width 229 height 19
click at [335, 381] on li "Quảng Bình - Quảng Trị - Huế - Lộc Ninh" at bounding box center [295, 398] width 297 height 35
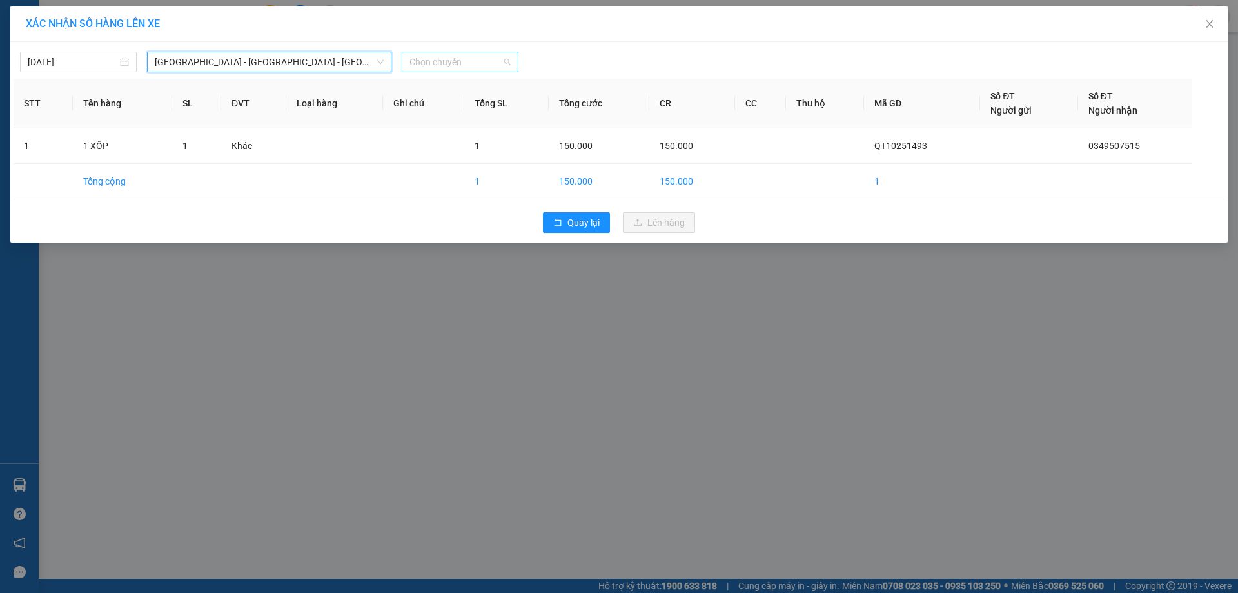
click at [484, 61] on span "Chọn chuyến" at bounding box center [459, 61] width 101 height 19
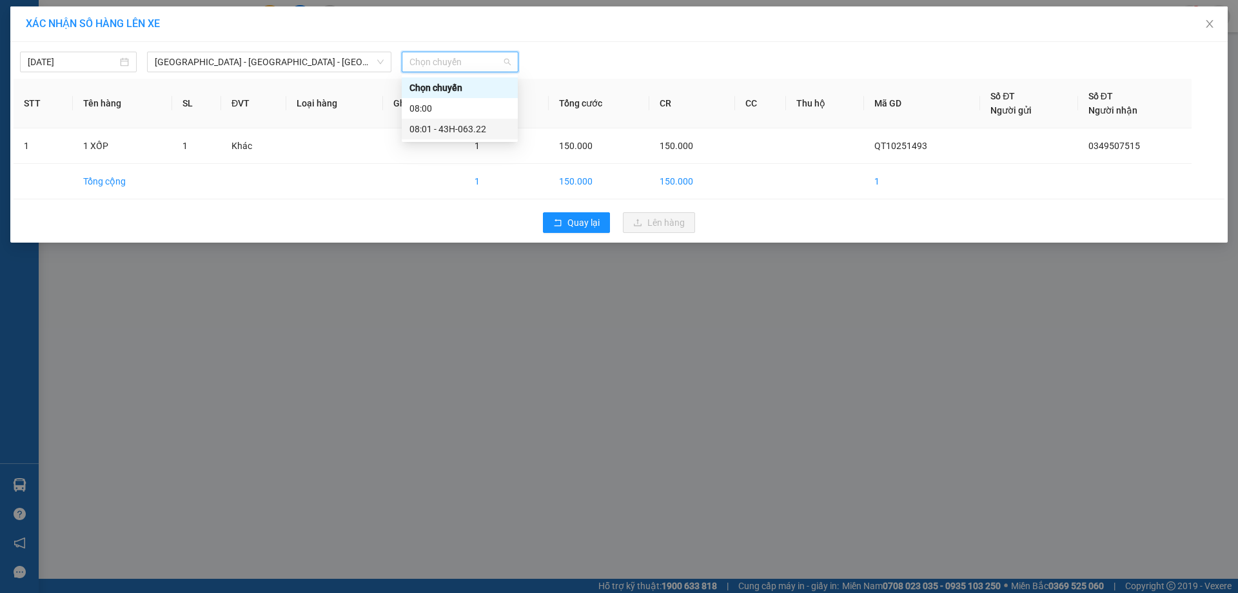
click at [467, 130] on div "08:01 - 43H-063.22" at bounding box center [459, 129] width 101 height 14
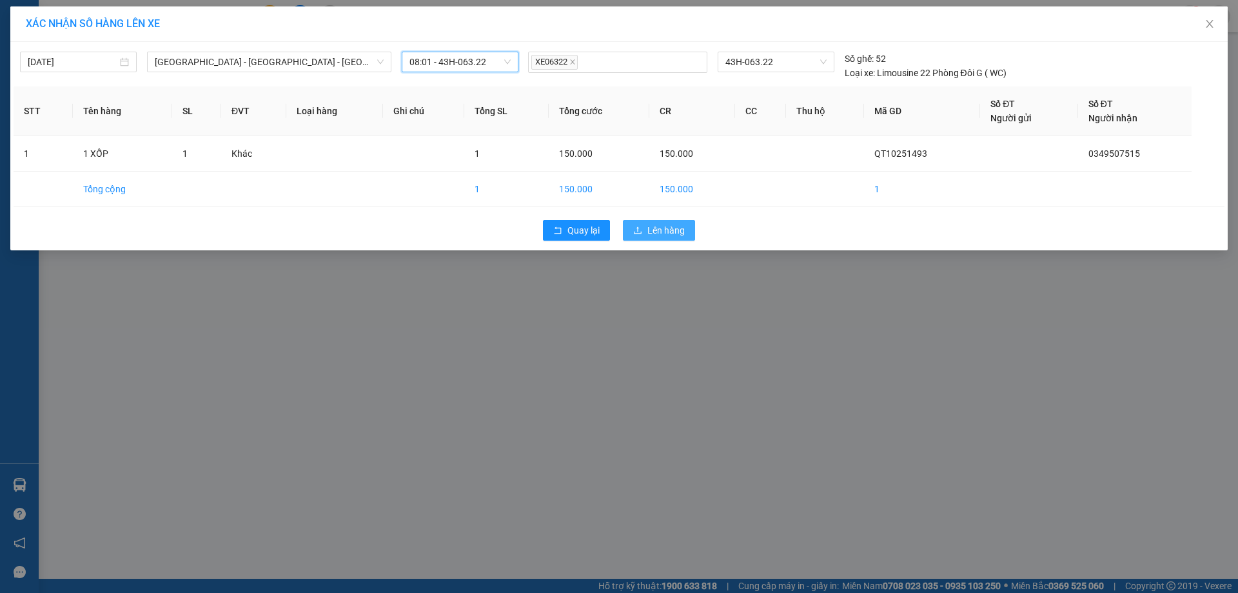
click at [672, 229] on span "Lên hàng" at bounding box center [665, 230] width 37 height 14
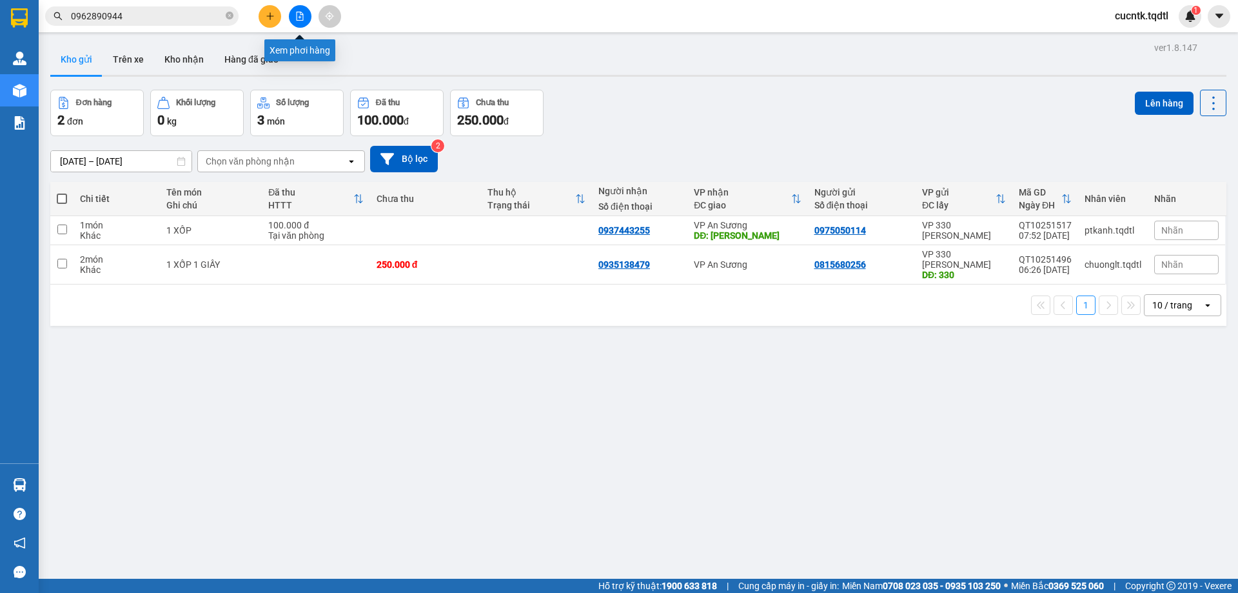
click at [300, 18] on icon "file-add" at bounding box center [300, 16] width 7 height 9
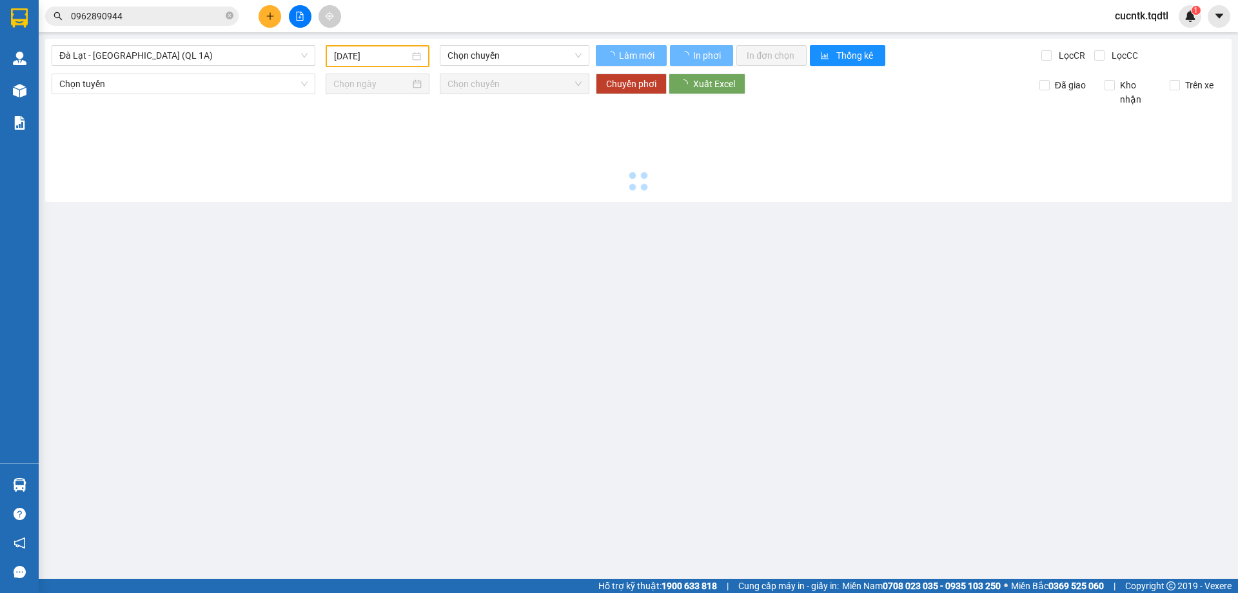
type input "14/10/2025"
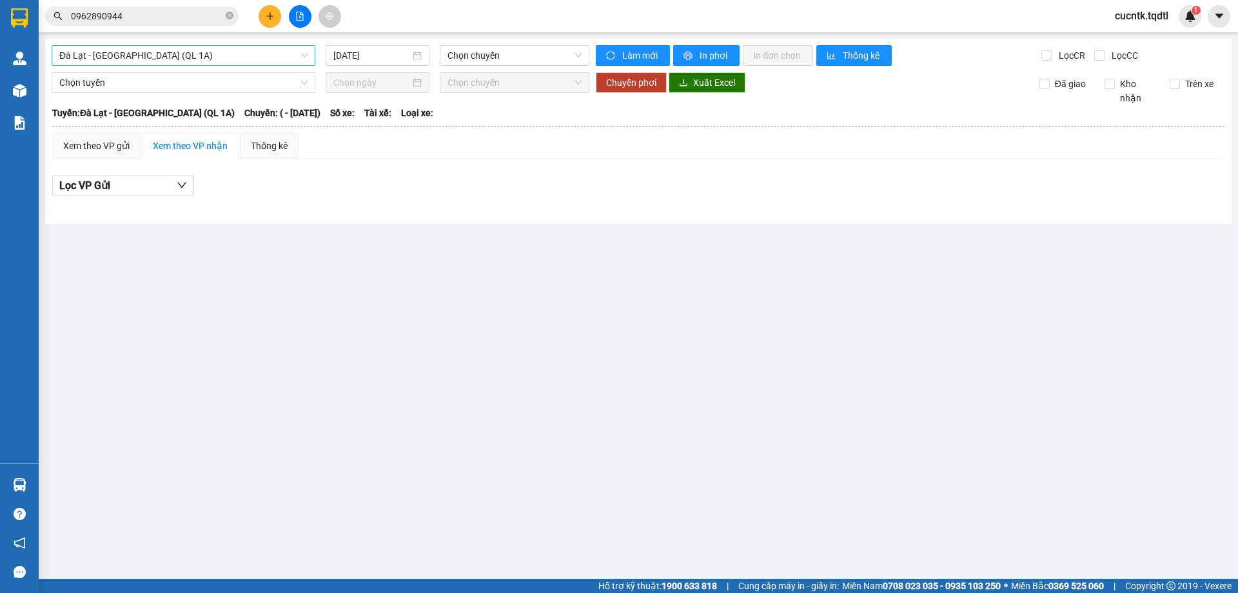
click at [302, 61] on span "Đà Lạt - Sài Gòn (QL 1A)" at bounding box center [183, 55] width 248 height 19
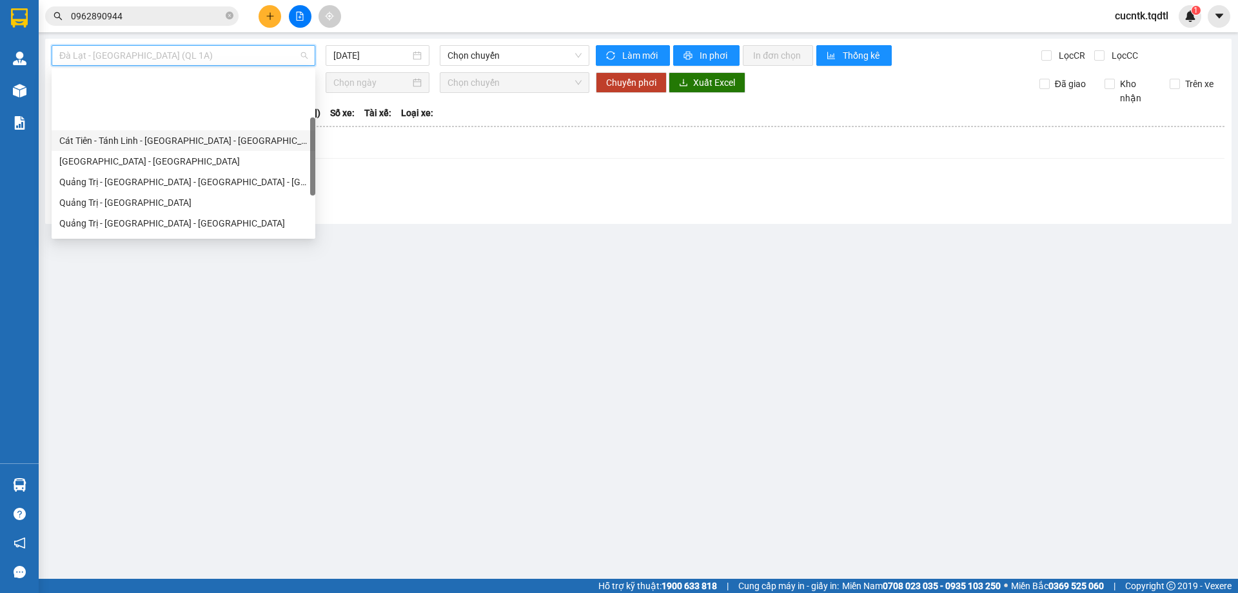
scroll to position [129, 0]
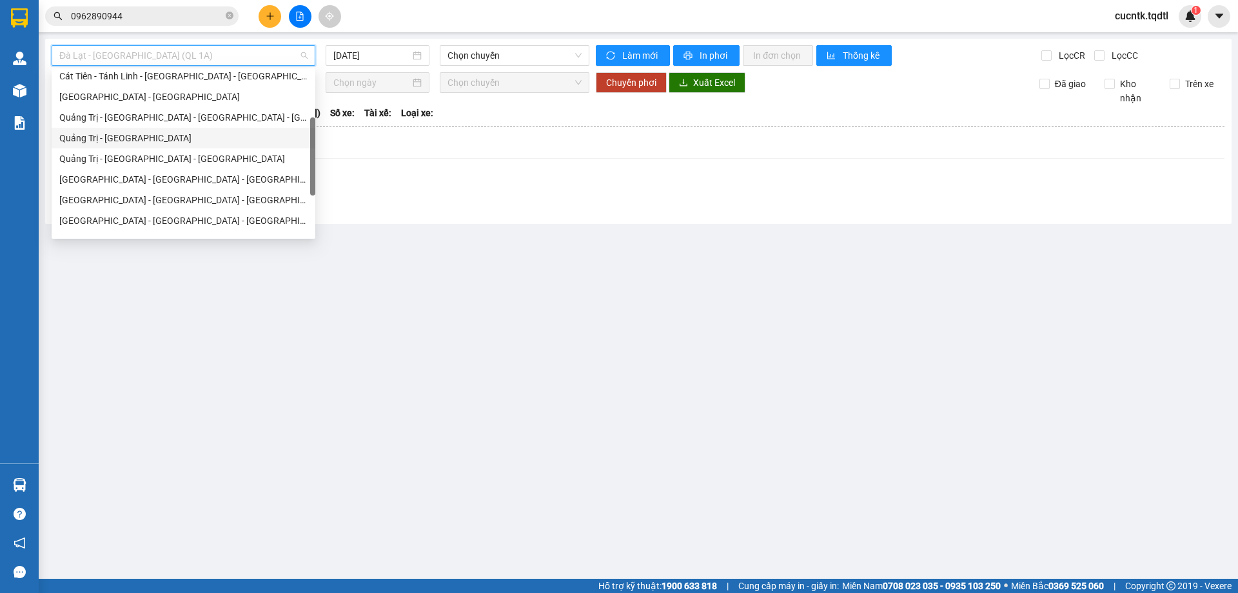
click at [133, 142] on div "Quảng Trị - Sài Gòn" at bounding box center [183, 138] width 248 height 14
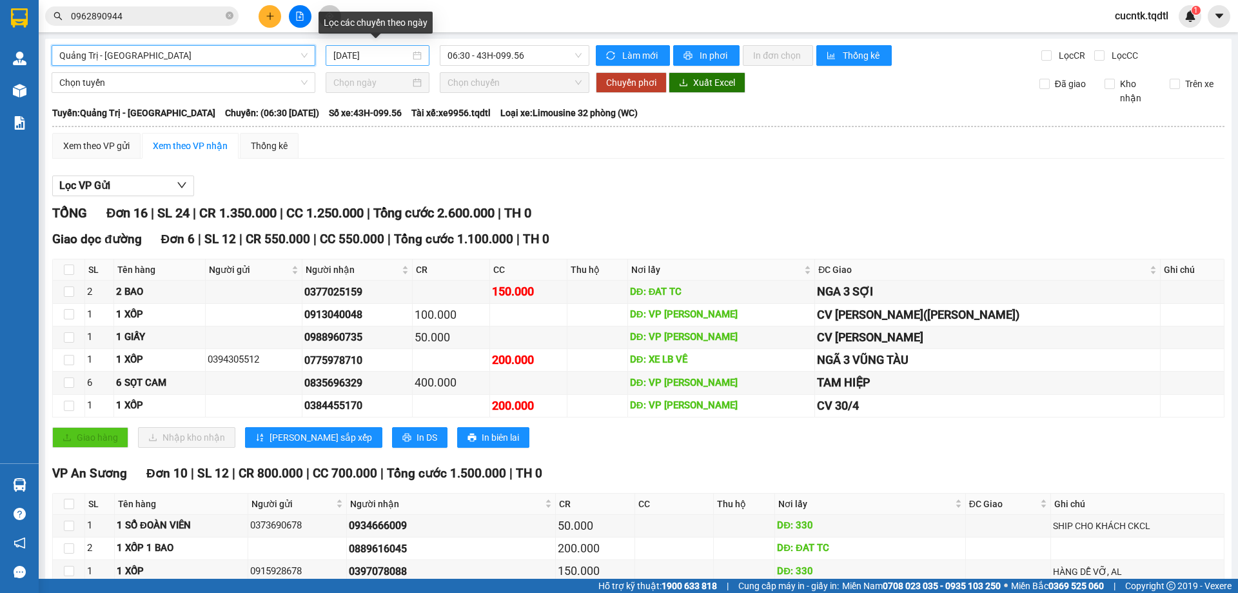
click at [410, 52] on div "14/10/2025" at bounding box center [377, 55] width 88 height 14
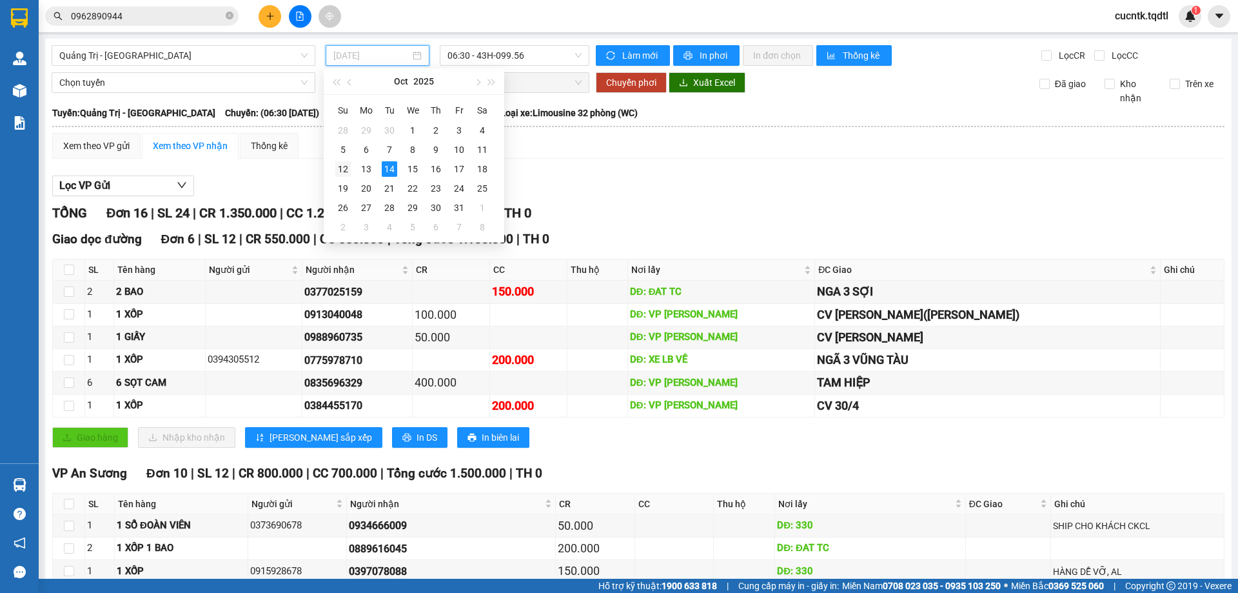
click at [346, 164] on div "12" at bounding box center [342, 168] width 15 height 15
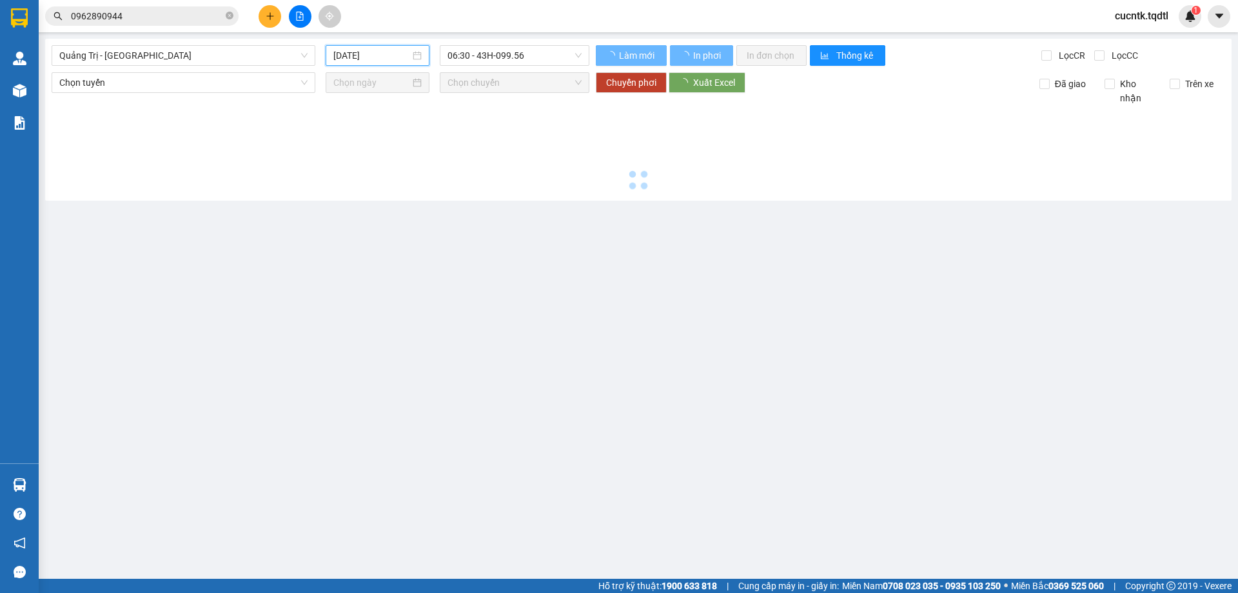
type input "12/10/2025"
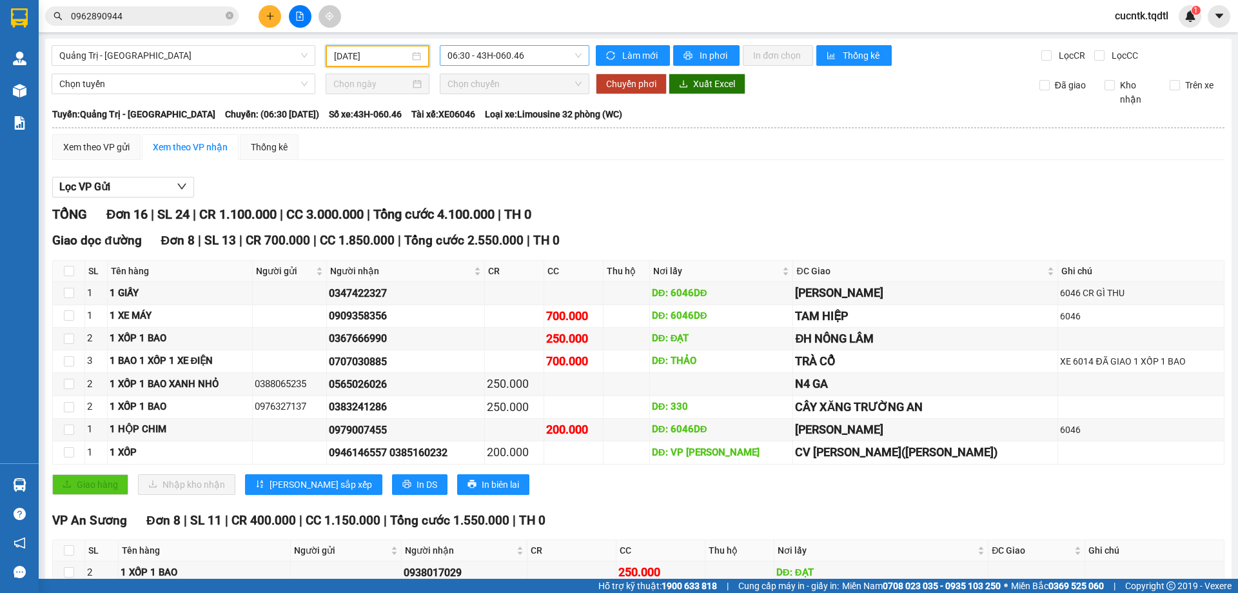
click at [575, 54] on span "06:30 - 43H-060.46" at bounding box center [514, 55] width 134 height 19
click at [502, 119] on div "13:50 - 74H-025.91" at bounding box center [494, 122] width 101 height 14
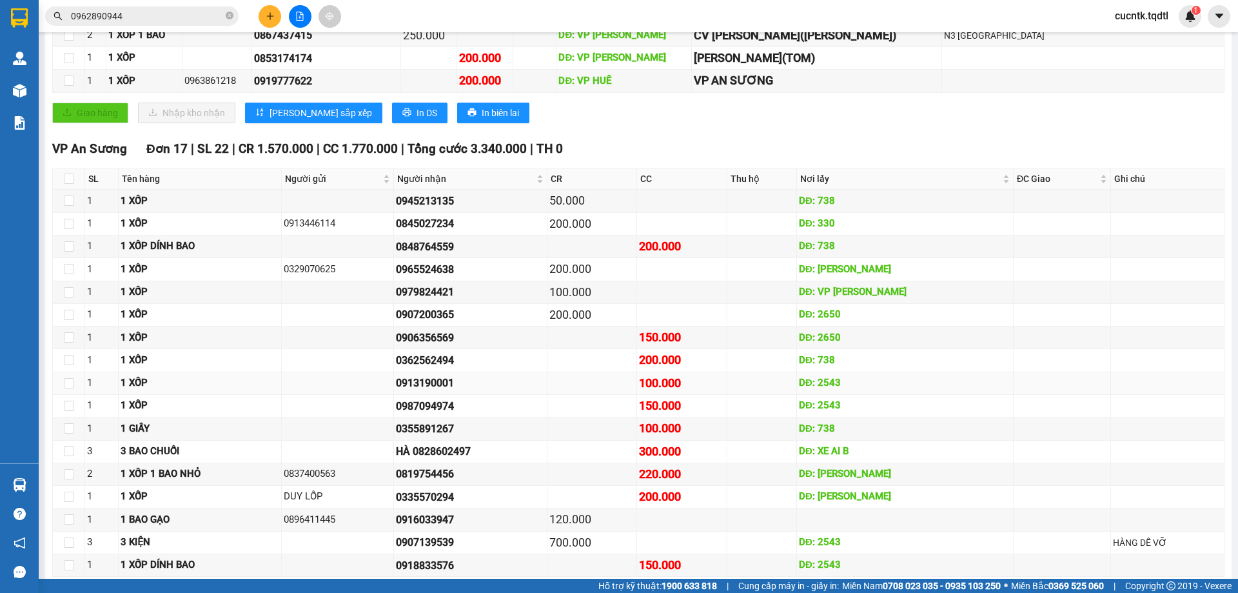
scroll to position [686, 0]
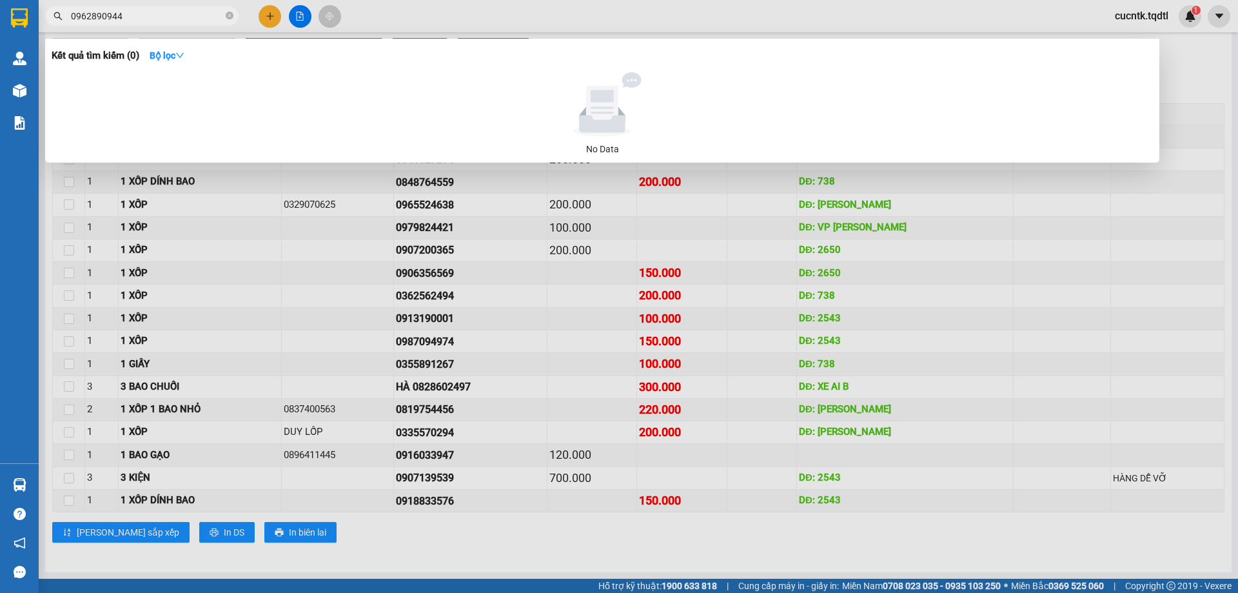
drag, startPoint x: 157, startPoint y: 15, endPoint x: 50, endPoint y: 31, distance: 107.5
click at [50, 28] on div "Kết quả tìm kiếm ( 0 ) Bộ lọc No Data 0962890944" at bounding box center [125, 16] width 251 height 23
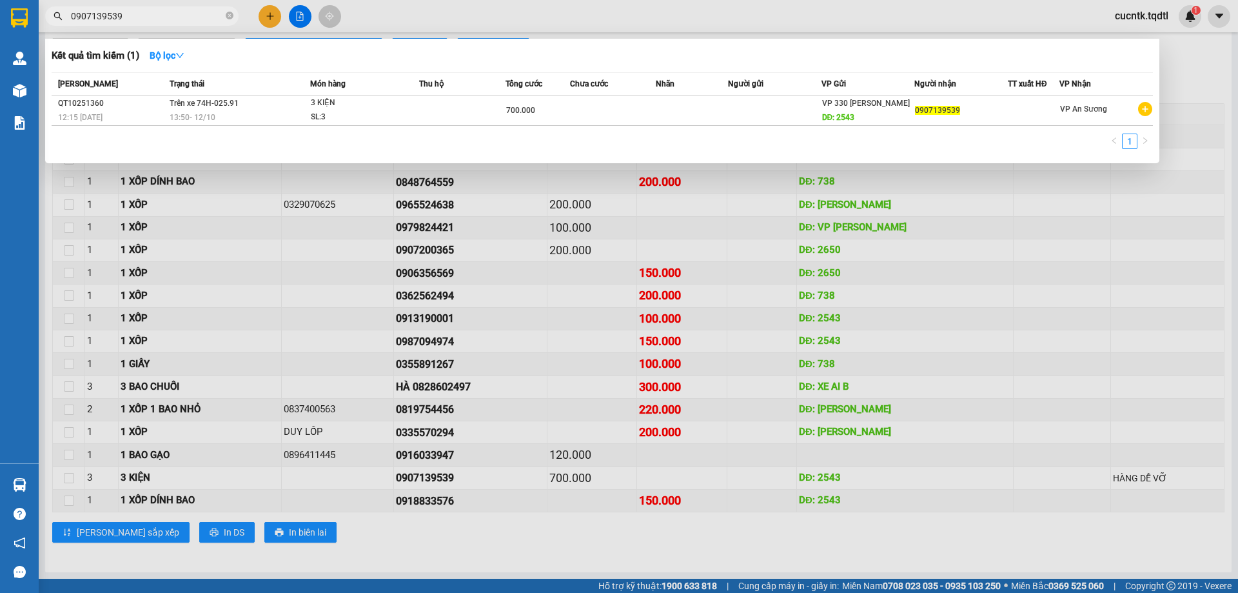
type input "0907139539"
click at [620, 483] on div at bounding box center [619, 296] width 1238 height 593
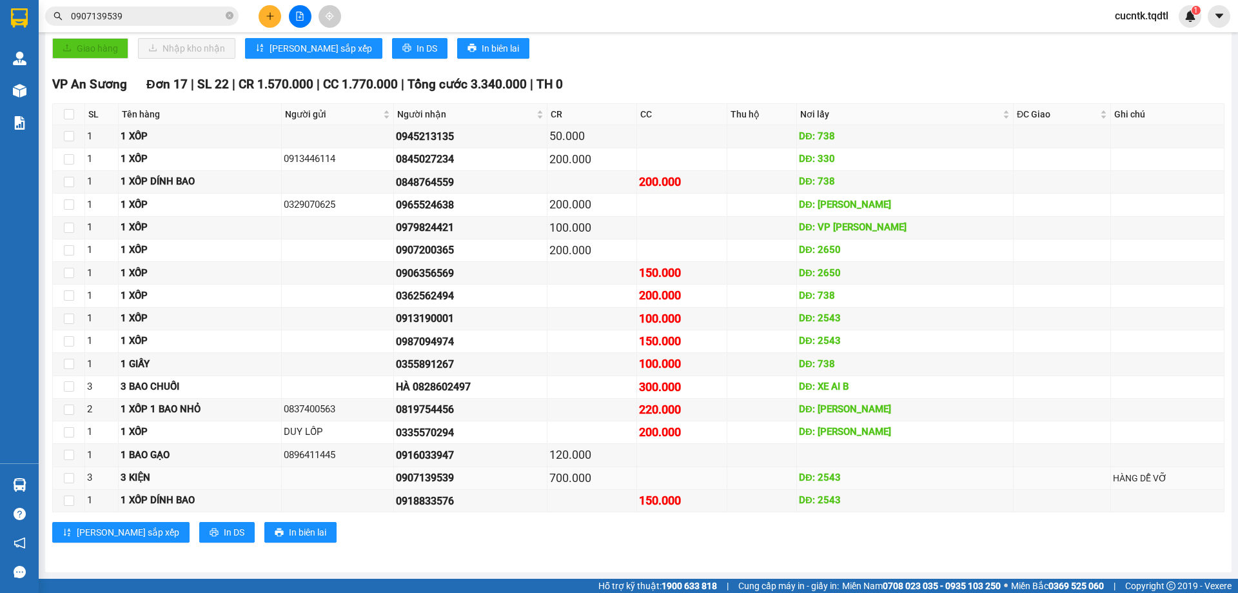
click at [620, 482] on div "700.000" at bounding box center [591, 478] width 85 height 18
click at [621, 458] on div "120.000" at bounding box center [591, 455] width 85 height 18
click at [509, 411] on div "0819754456" at bounding box center [470, 409] width 149 height 16
click at [505, 420] on td "0819754456" at bounding box center [470, 409] width 153 height 23
click at [522, 418] on td "0819754456" at bounding box center [470, 409] width 153 height 23
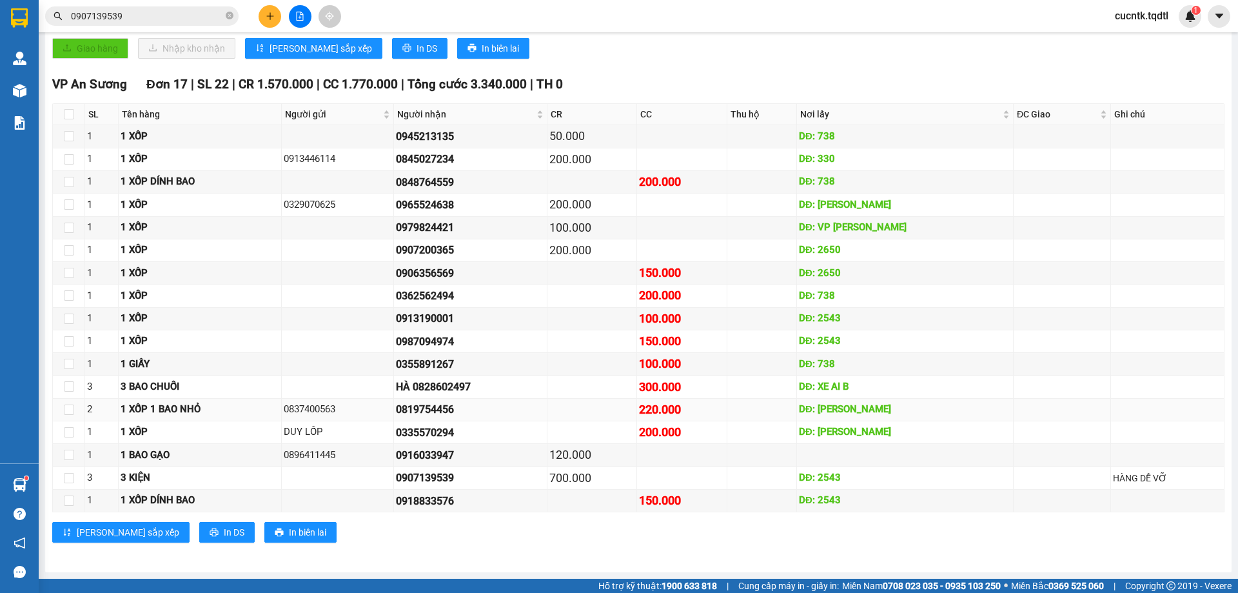
click at [675, 420] on td "220.000" at bounding box center [682, 409] width 90 height 23
click at [699, 360] on div "100.000" at bounding box center [681, 364] width 85 height 18
click at [66, 362] on input "checkbox" at bounding box center [69, 364] width 10 height 10
checkbox input "true"
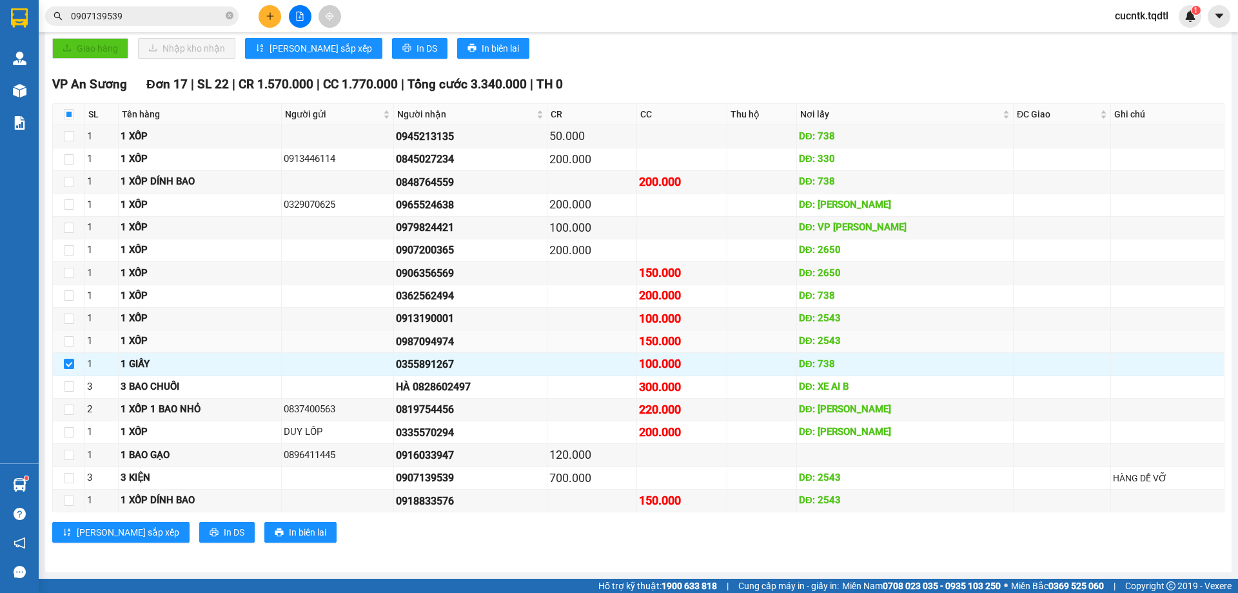
click at [665, 342] on div "150.000" at bounding box center [681, 341] width 85 height 18
click at [71, 340] on input "checkbox" at bounding box center [69, 341] width 10 height 10
checkbox input "true"
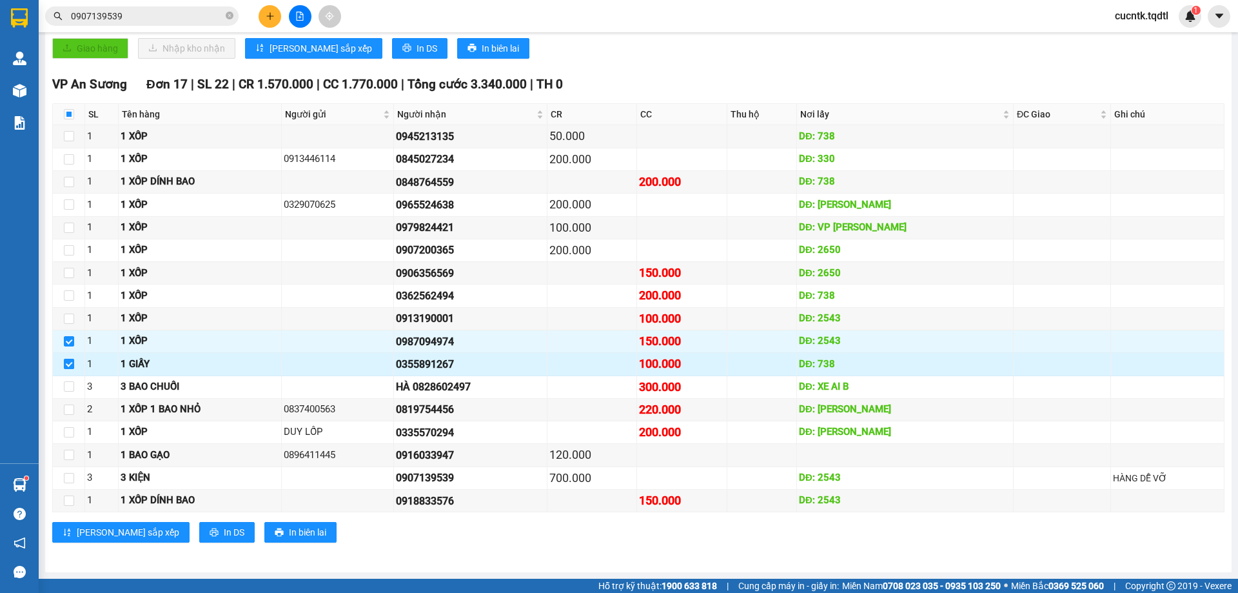
click at [66, 364] on input "checkbox" at bounding box center [69, 364] width 10 height 10
checkbox input "false"
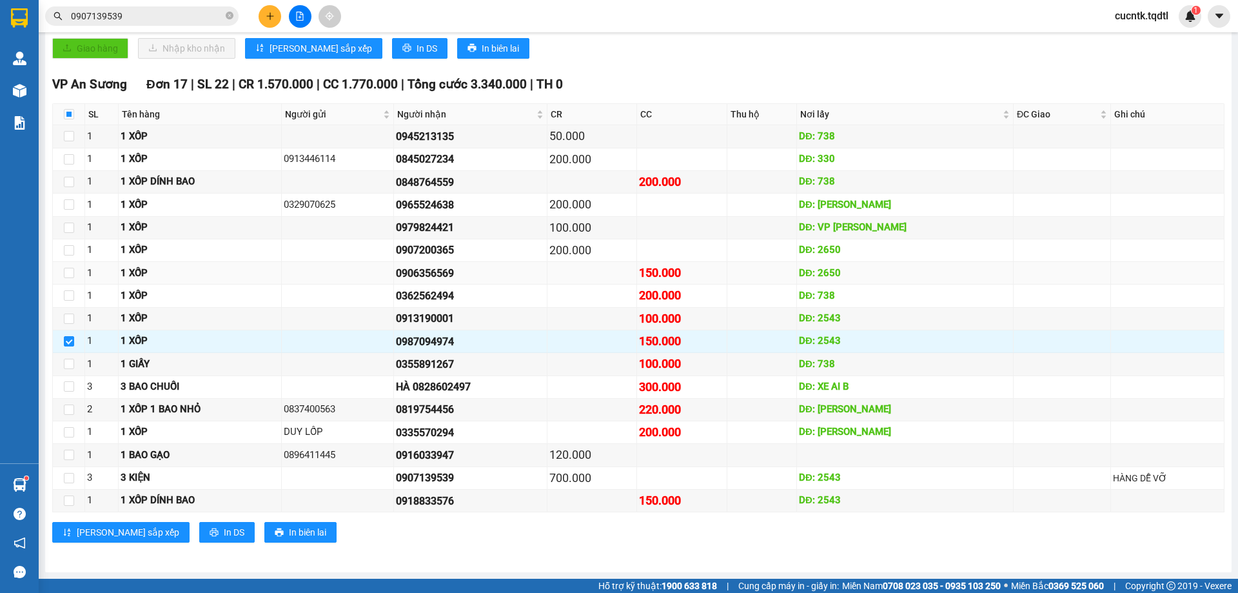
click at [677, 279] on div "150.000" at bounding box center [681, 273] width 85 height 18
click at [64, 297] on input "checkbox" at bounding box center [69, 295] width 10 height 10
checkbox input "true"
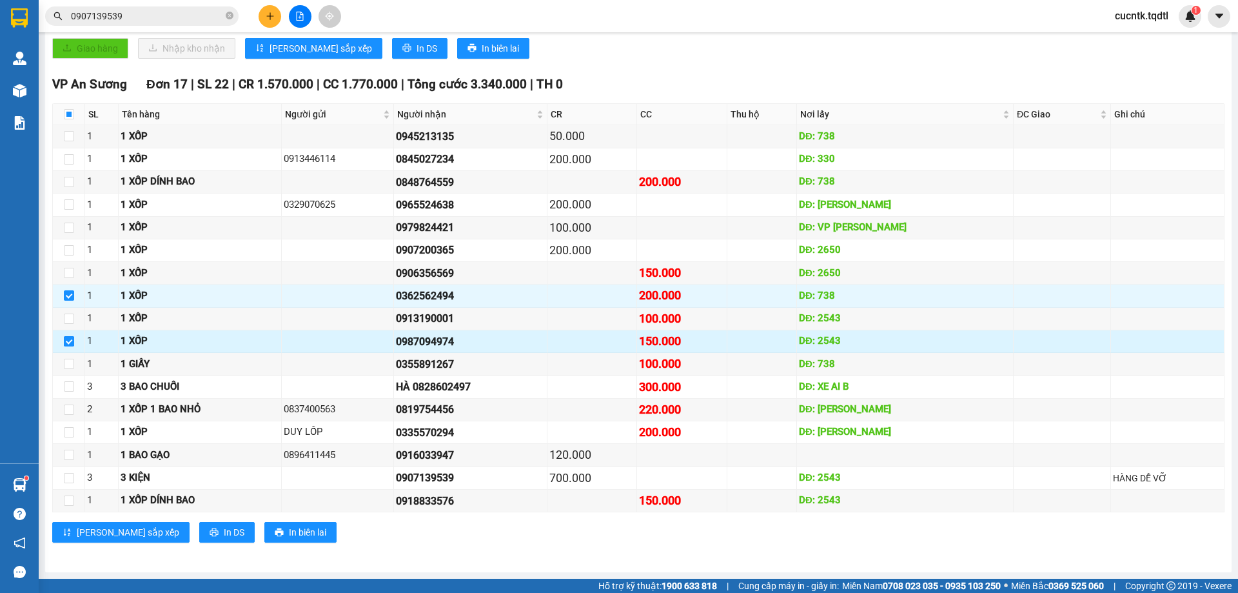
click at [66, 342] on input "checkbox" at bounding box center [69, 341] width 10 height 10
checkbox input "false"
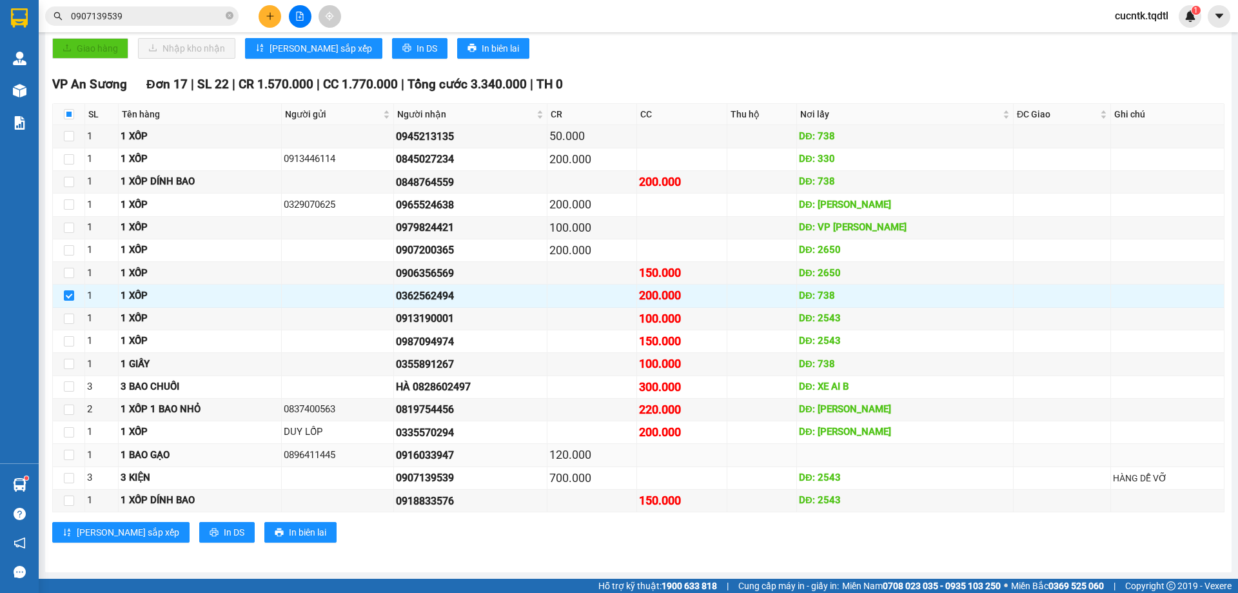
click at [469, 452] on div "0916033947" at bounding box center [470, 455] width 149 height 16
click at [575, 256] on div "200.000" at bounding box center [591, 250] width 85 height 18
click at [71, 251] on input "checkbox" at bounding box center [69, 250] width 10 height 10
checkbox input "true"
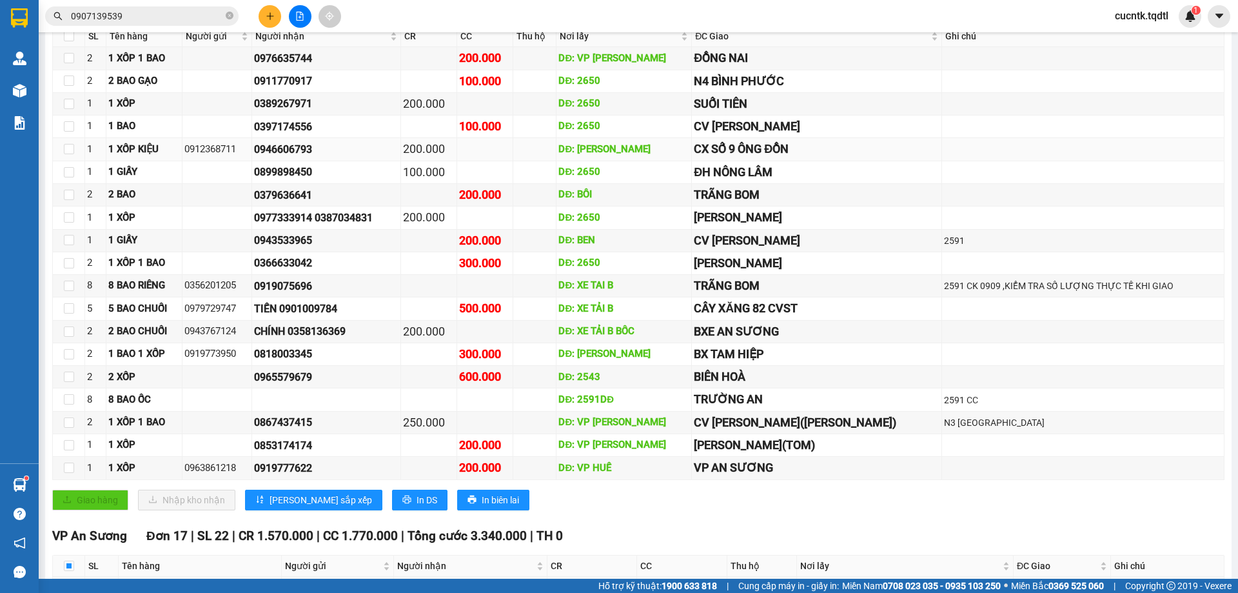
scroll to position [0, 0]
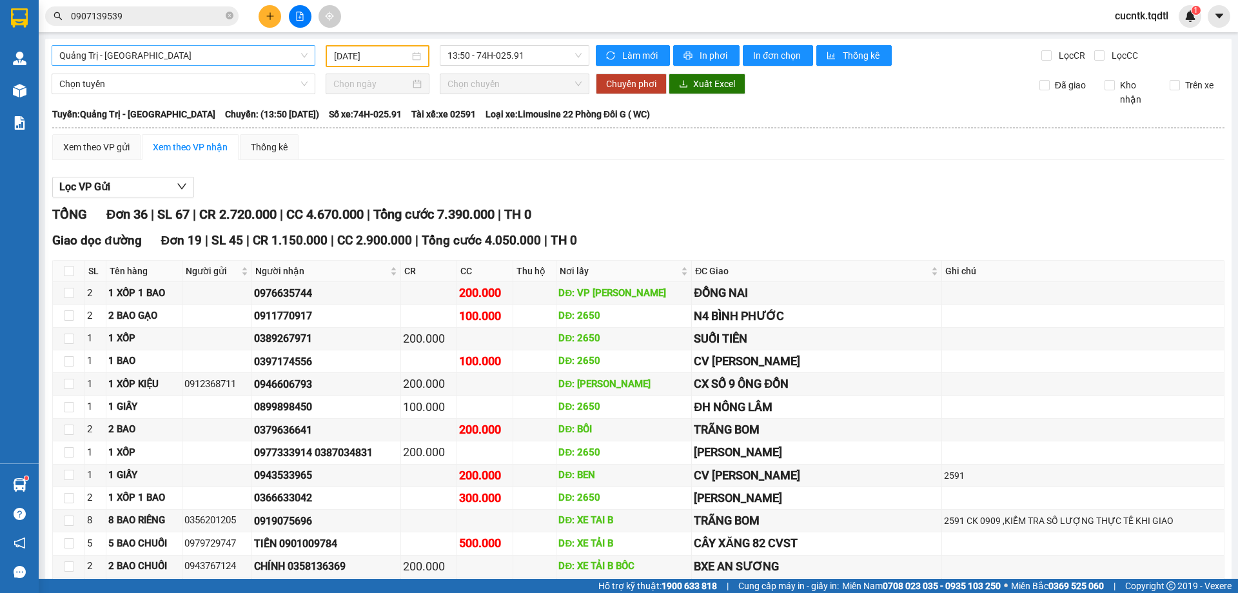
click at [297, 54] on span "Quảng Trị - Sài Gòn" at bounding box center [183, 55] width 248 height 19
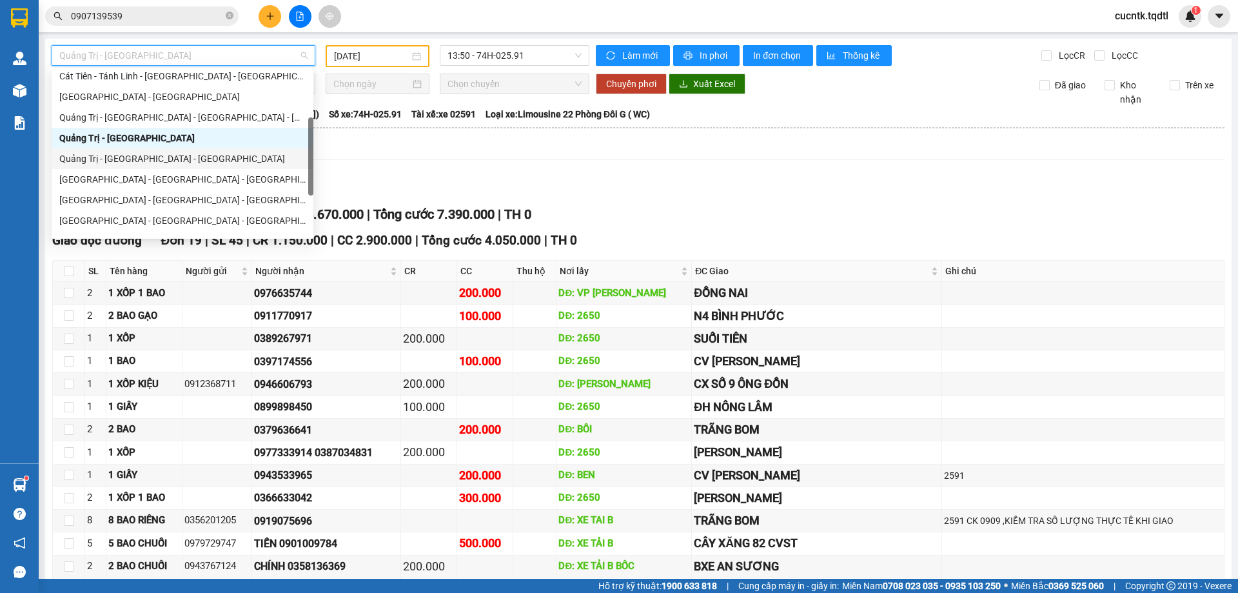
click at [198, 164] on div "Quảng Trị - Bình Dương - Bình Phước" at bounding box center [182, 159] width 246 height 14
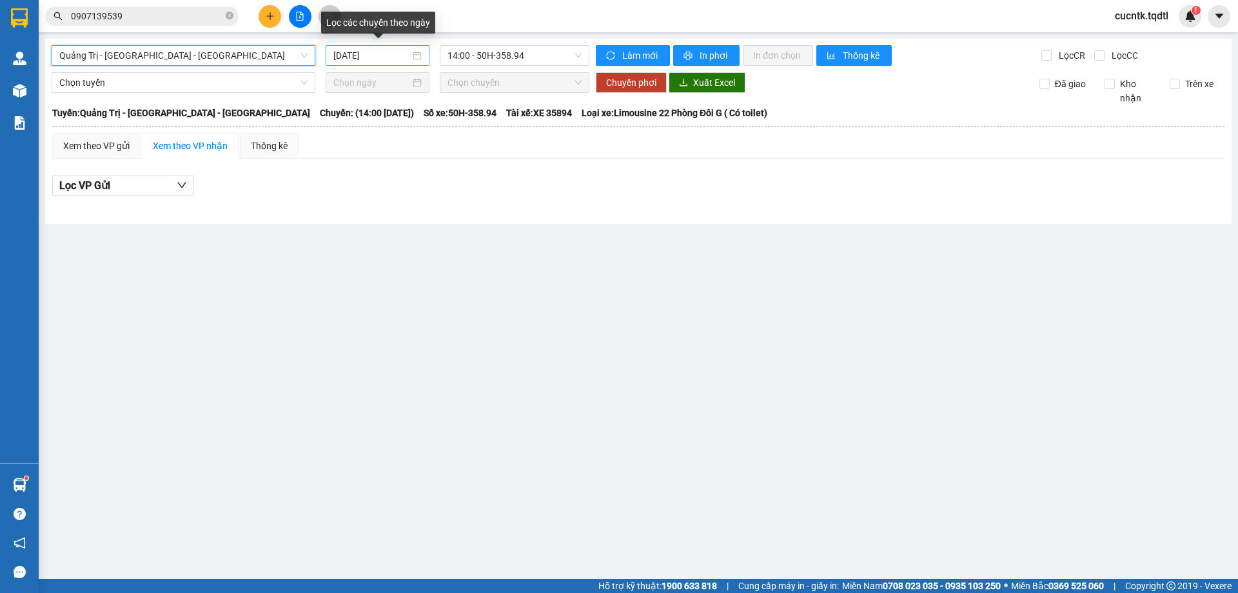
click at [416, 55] on div "14/10/2025" at bounding box center [377, 55] width 88 height 14
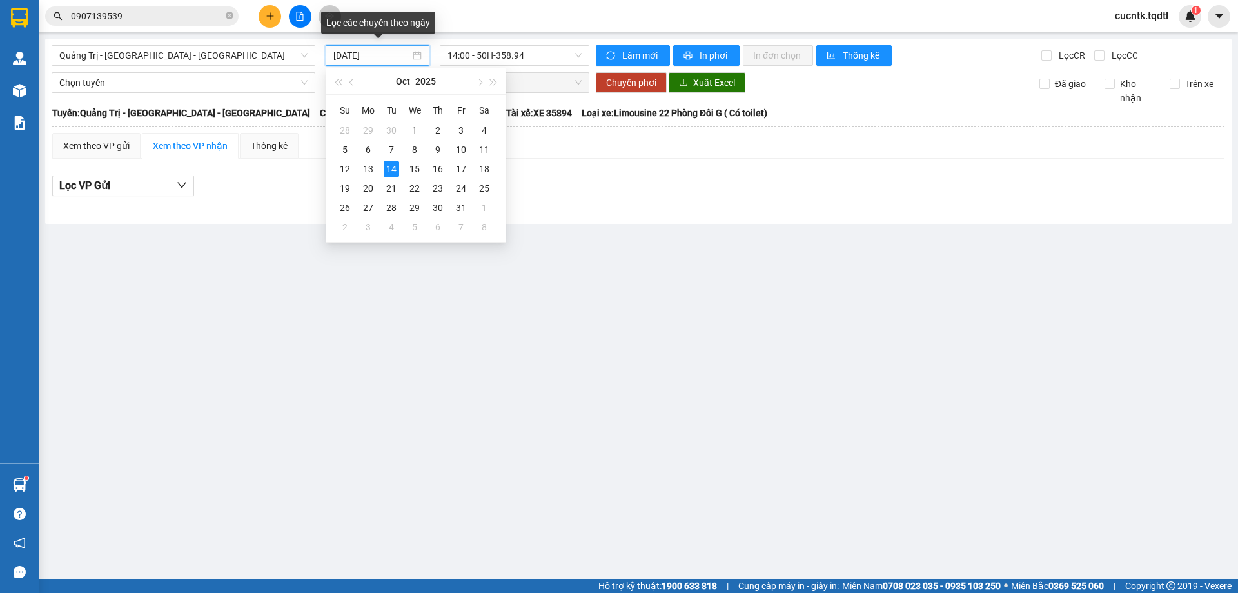
click at [417, 61] on div "14/10/2025" at bounding box center [377, 55] width 88 height 14
click at [340, 173] on div "12" at bounding box center [344, 168] width 15 height 15
type input "12/10/2025"
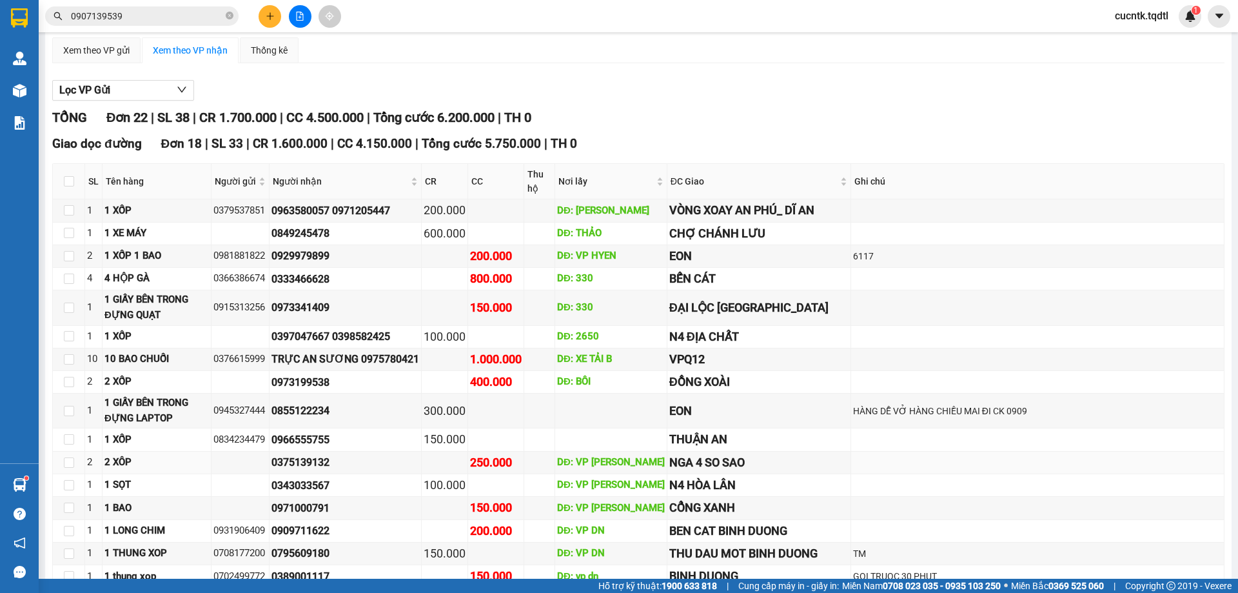
scroll to position [355, 0]
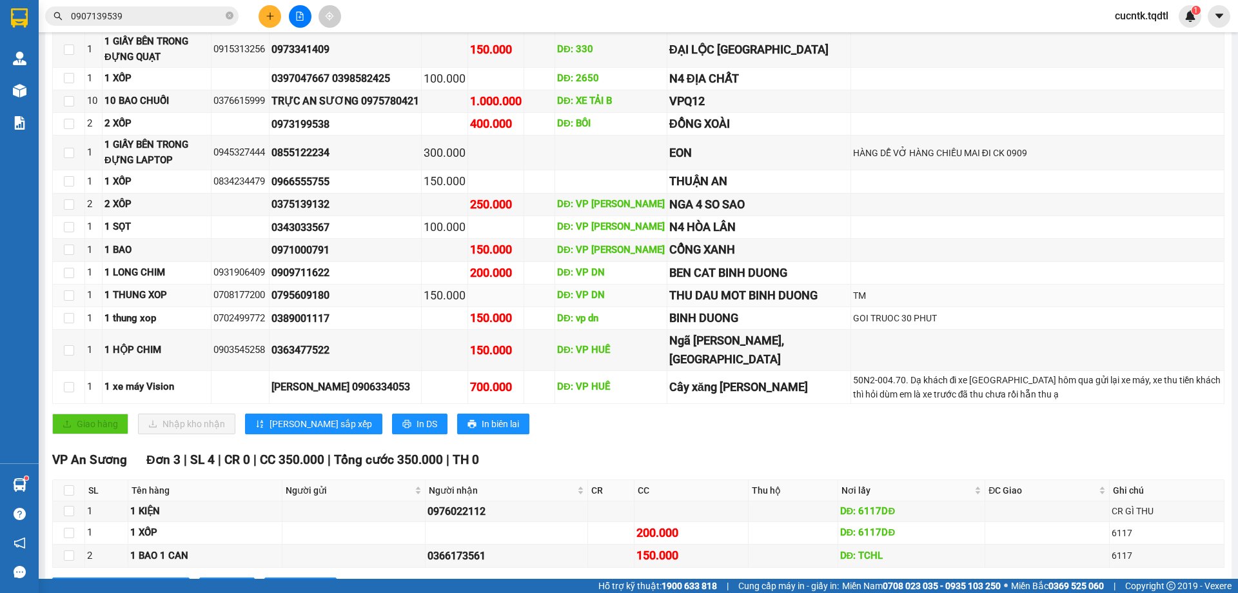
click at [248, 307] on td "0708177200" at bounding box center [240, 295] width 58 height 23
click at [464, 307] on td "150.000" at bounding box center [445, 295] width 46 height 23
click at [507, 282] on div "200.000" at bounding box center [496, 273] width 52 height 18
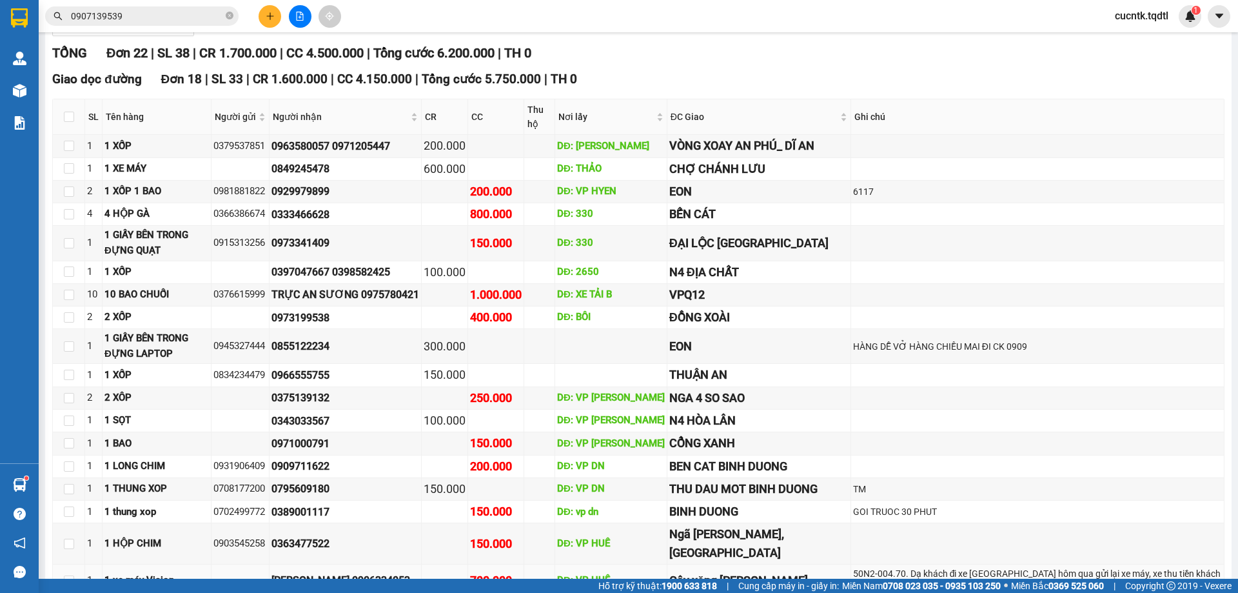
scroll to position [97, 0]
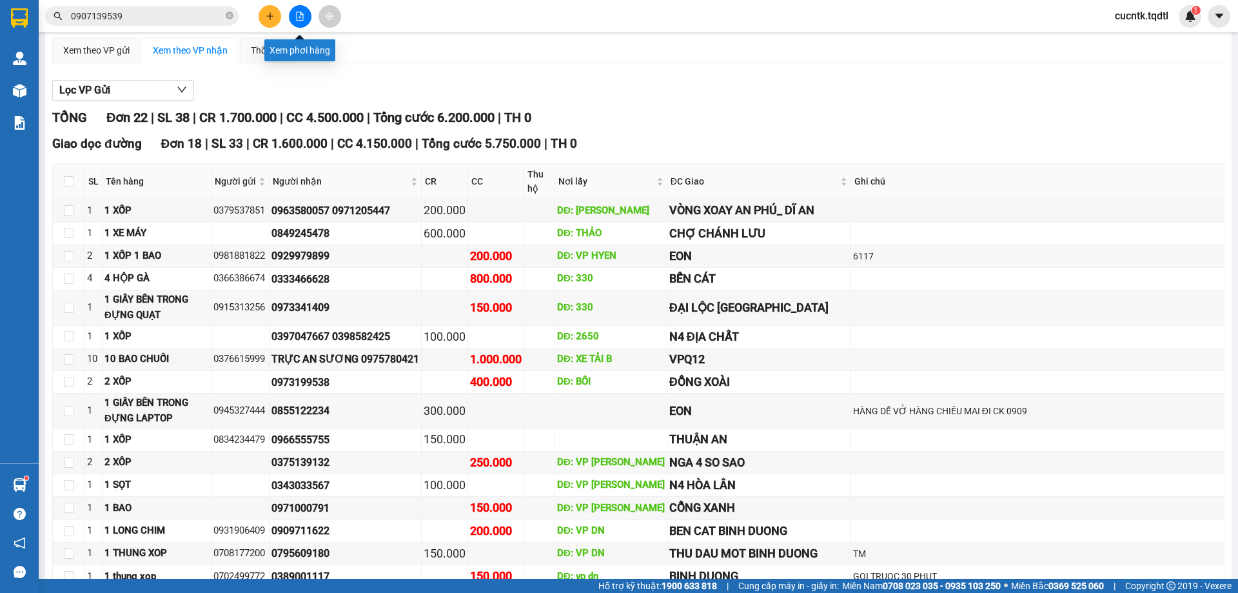
click at [294, 12] on button at bounding box center [300, 16] width 23 height 23
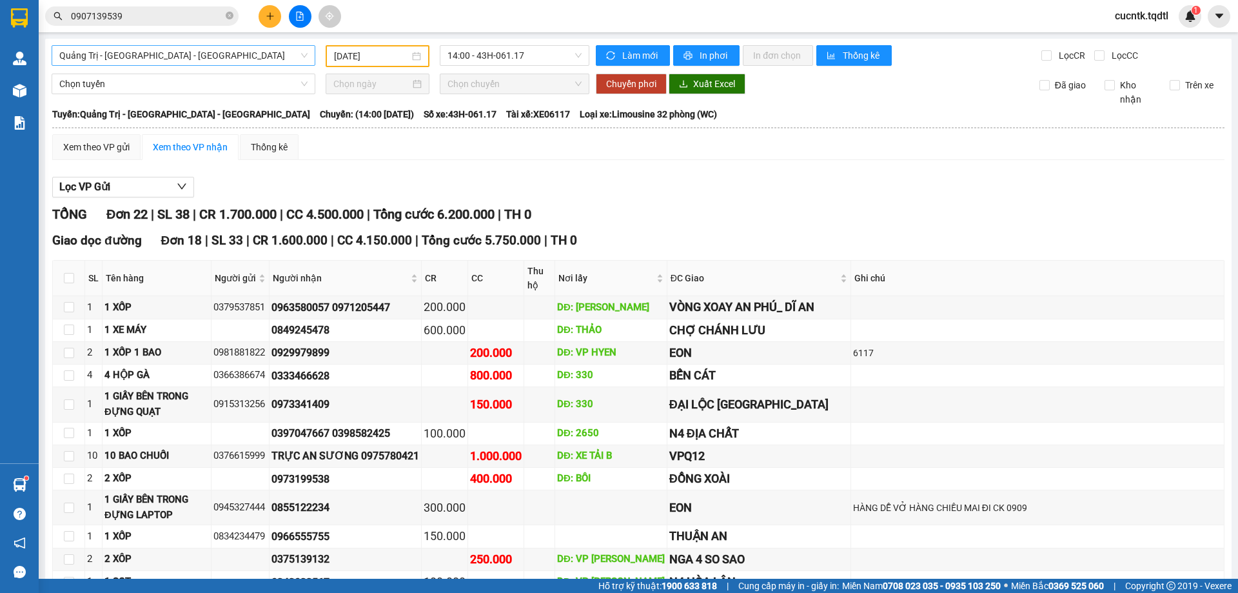
click at [305, 54] on span "Quảng Trị - Bình Dương - Bình Phước" at bounding box center [183, 55] width 248 height 19
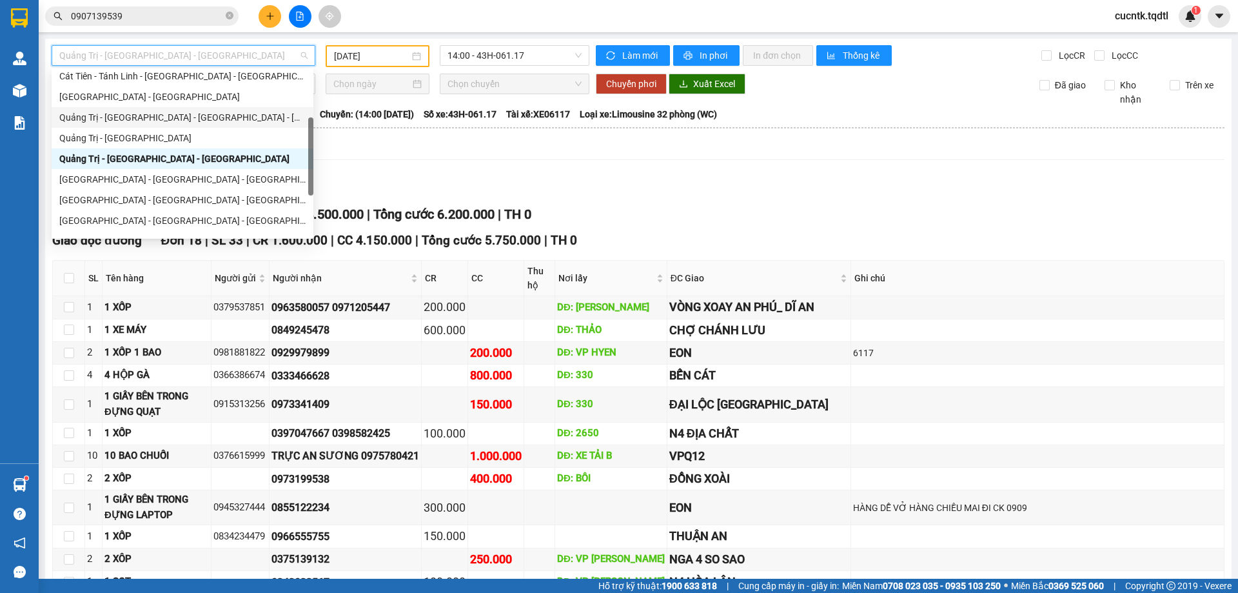
click at [189, 112] on div "Quảng Trị - Huế - Đà Nẵng - Vũng Tàu" at bounding box center [182, 117] width 246 height 14
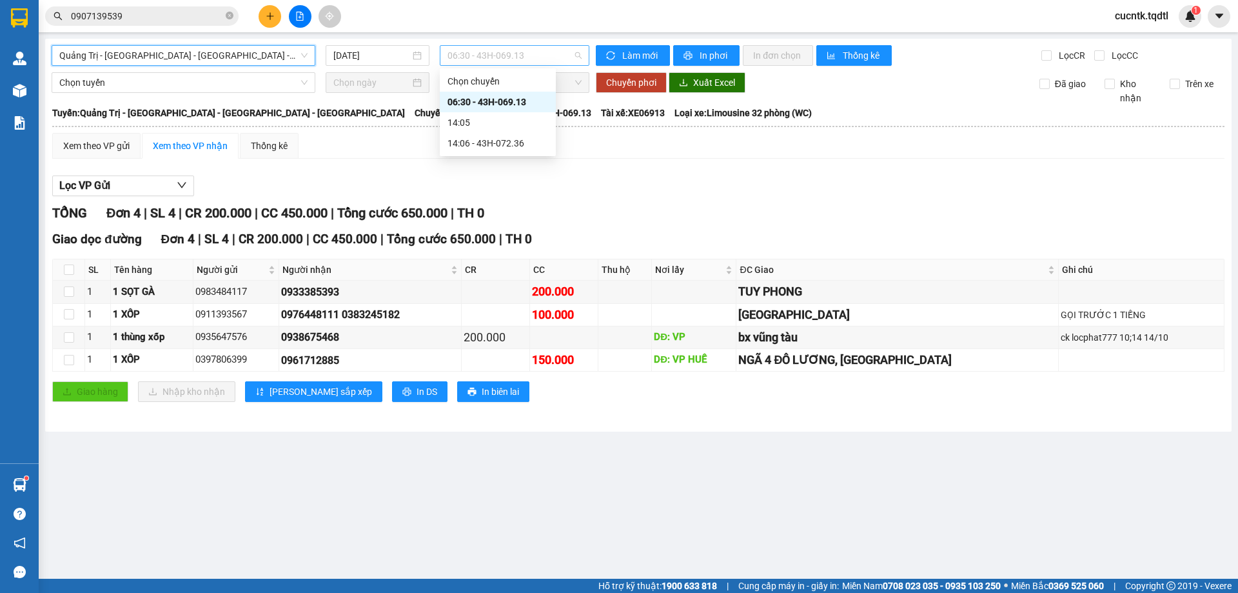
click at [576, 59] on span "06:30 - 43H-069.13" at bounding box center [514, 55] width 134 height 19
click at [495, 147] on div "14:06 - 43H-072.36" at bounding box center [497, 143] width 101 height 14
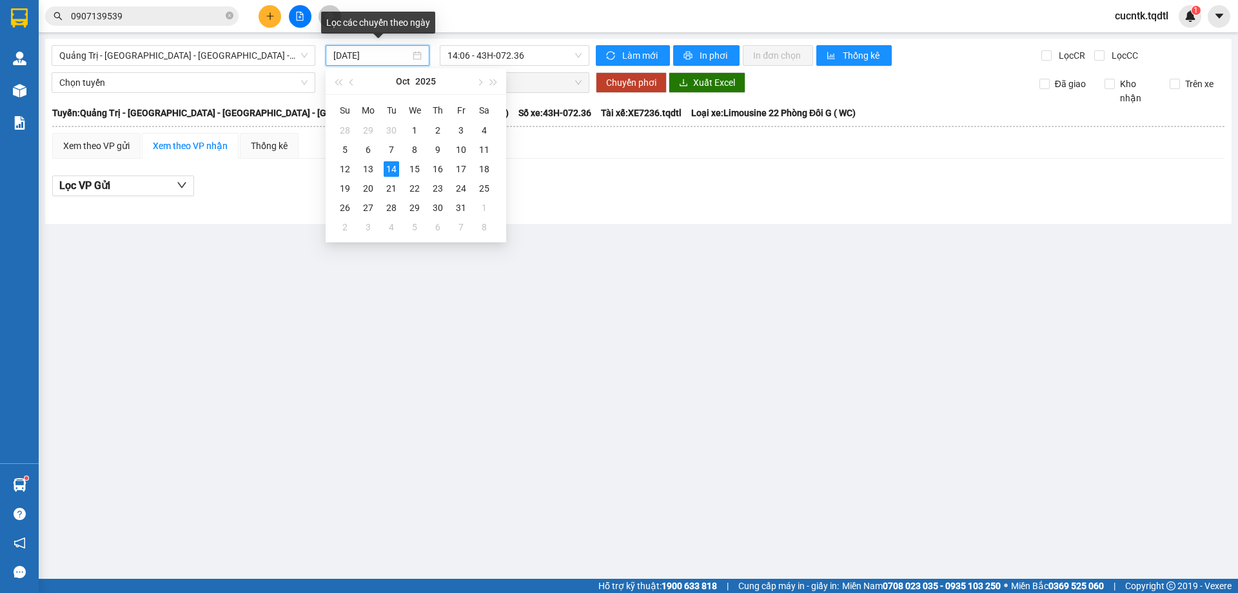
click at [405, 56] on input "14/10/2025" at bounding box center [371, 55] width 77 height 14
click at [349, 172] on div "12" at bounding box center [344, 168] width 15 height 15
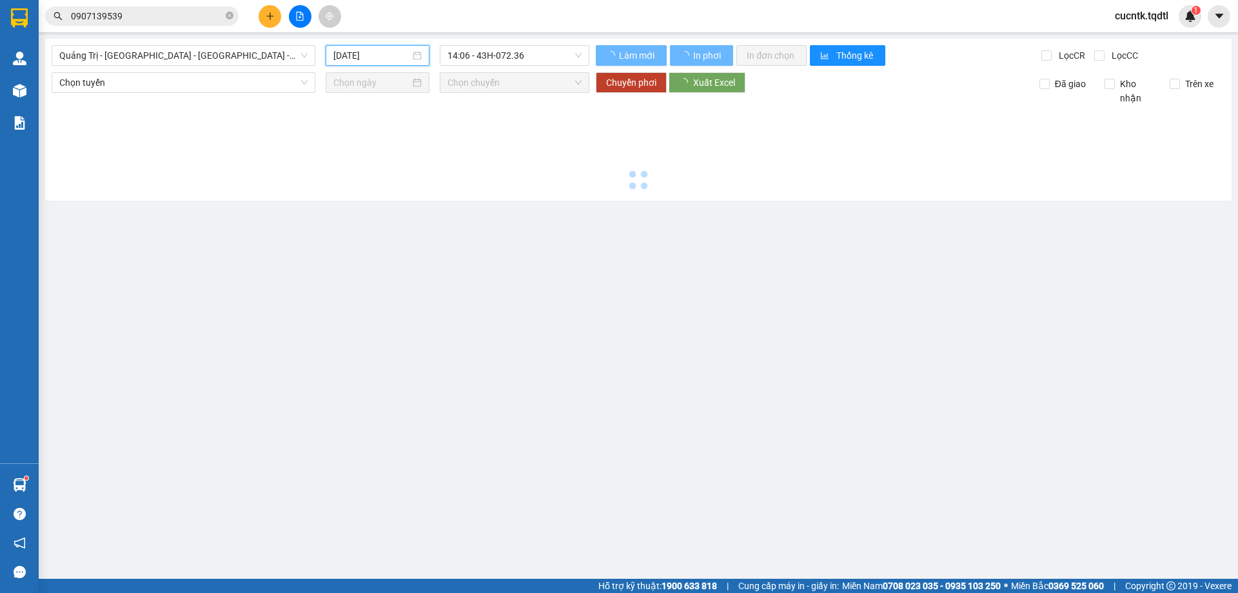
type input "12/10/2025"
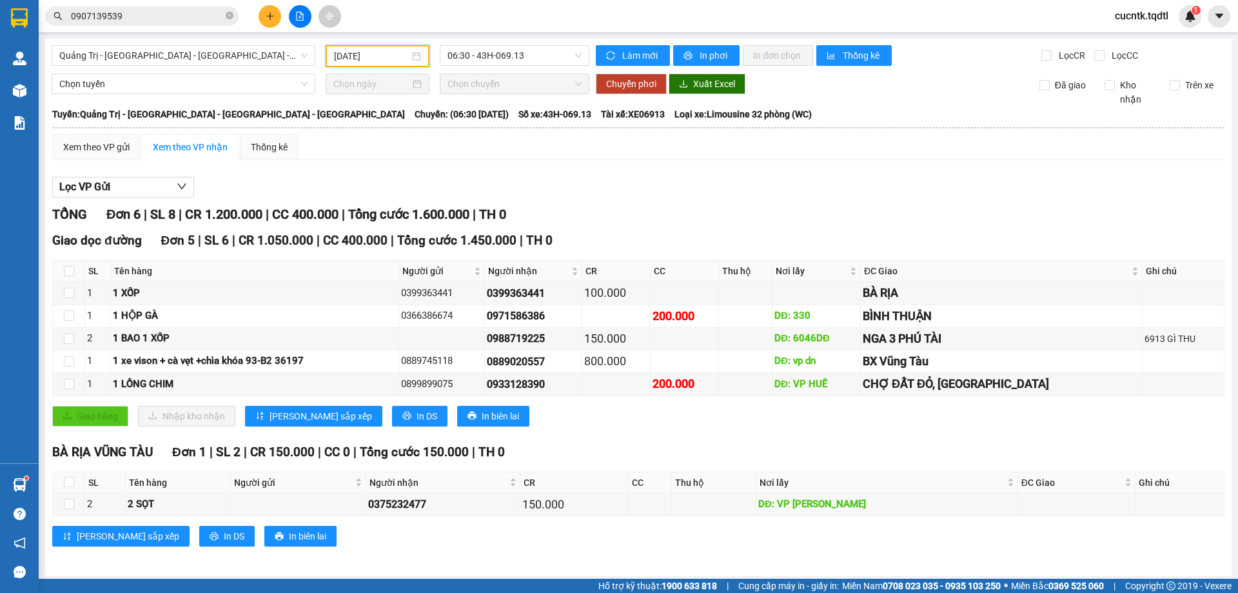
scroll to position [4, 0]
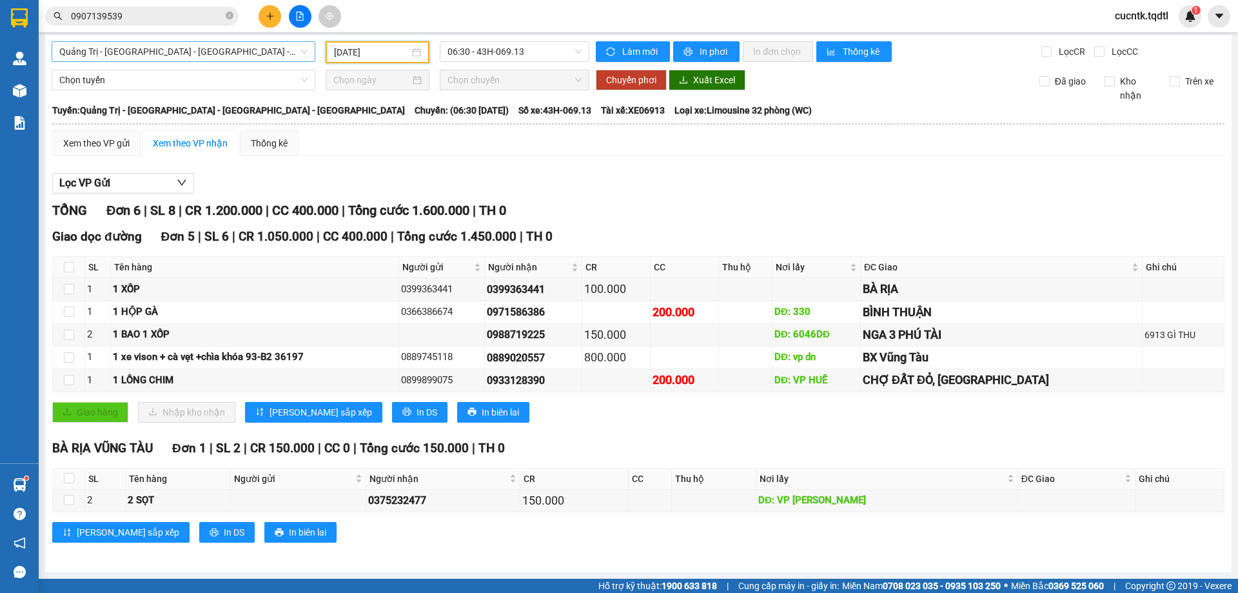
click at [288, 51] on span "Quảng Trị - Huế - Đà Nẵng - Vũng Tàu" at bounding box center [183, 51] width 248 height 19
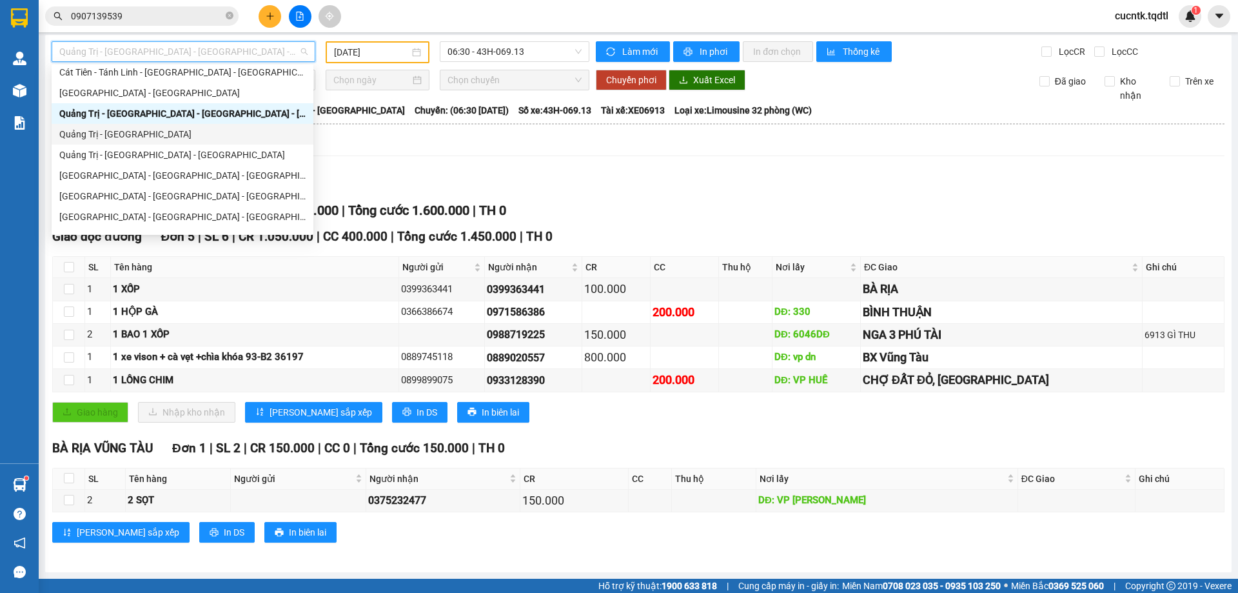
scroll to position [64, 0]
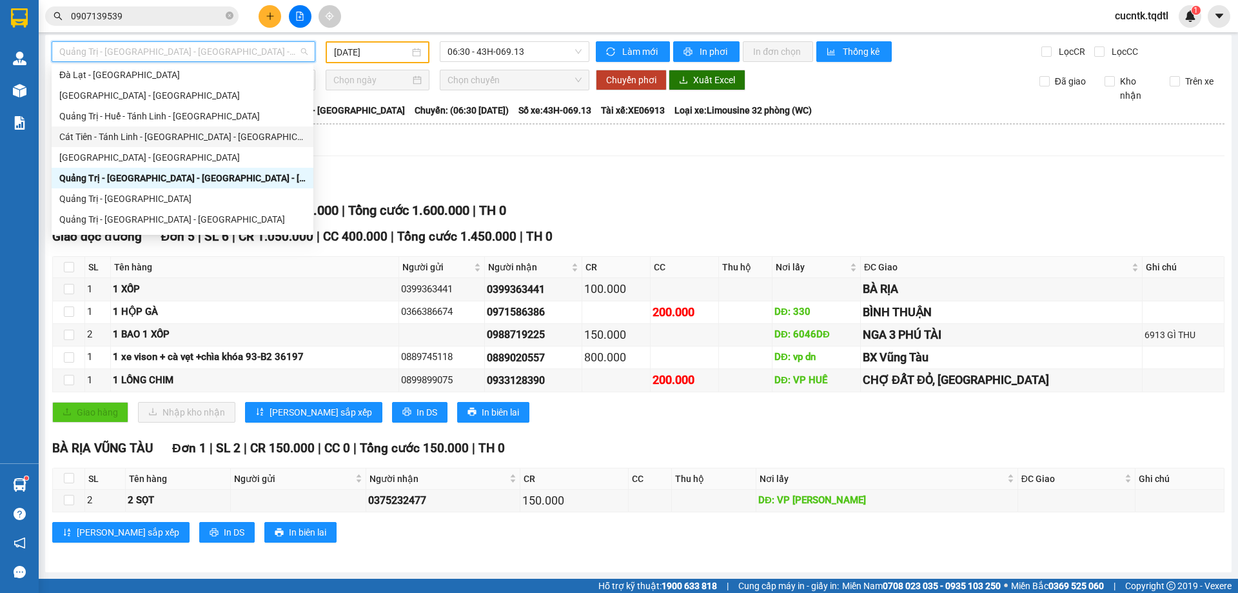
click at [194, 132] on div "Cát Tiên - Tánh Linh - Huế - Quảng Trị" at bounding box center [182, 137] width 246 height 14
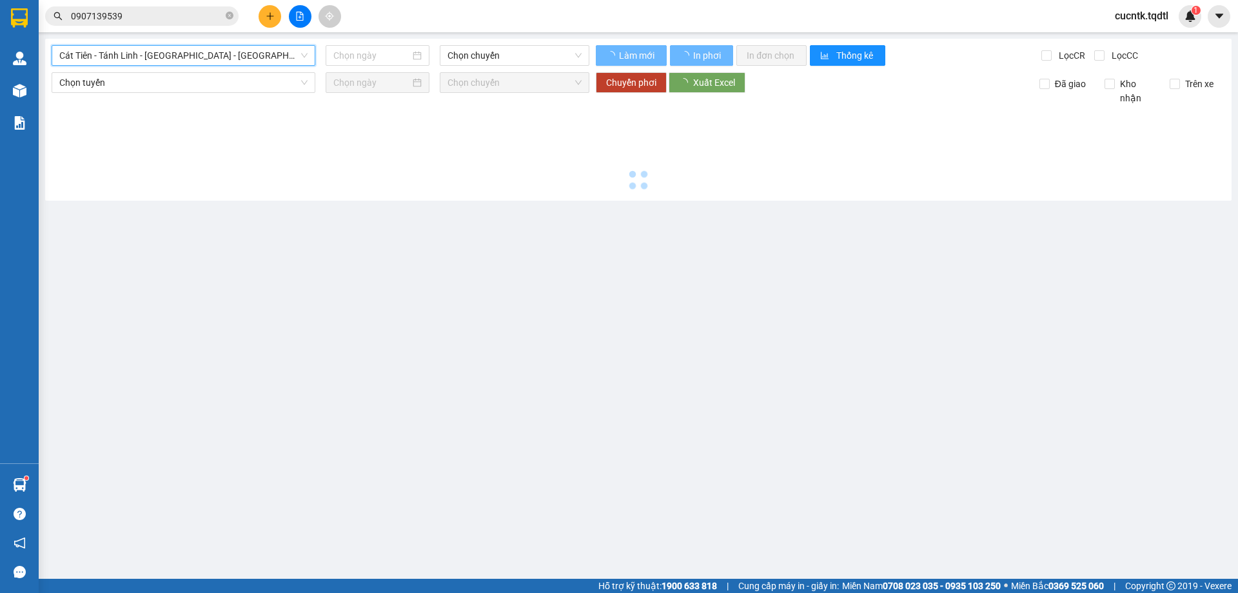
scroll to position [0, 0]
type input "14/10/2025"
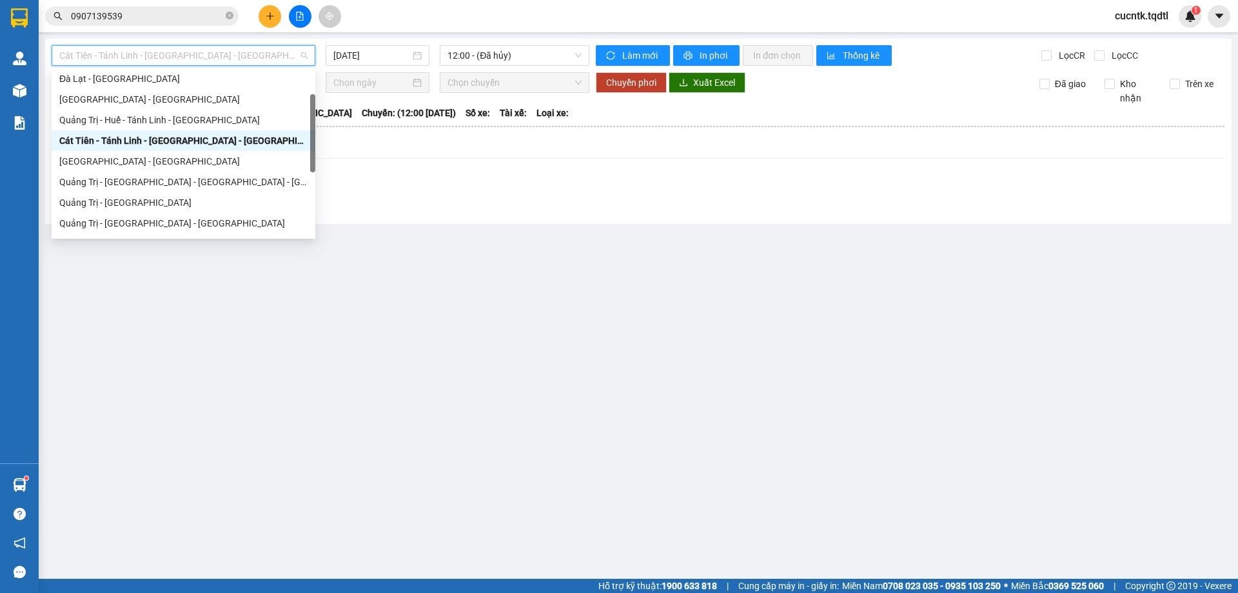
click at [308, 57] on span "Cát Tiên - Tánh Linh - Huế - Quảng Trị" at bounding box center [183, 55] width 248 height 19
click at [193, 123] on div "Quảng Trị - Huế - Tánh Linh - Cát Tiên" at bounding box center [183, 120] width 248 height 14
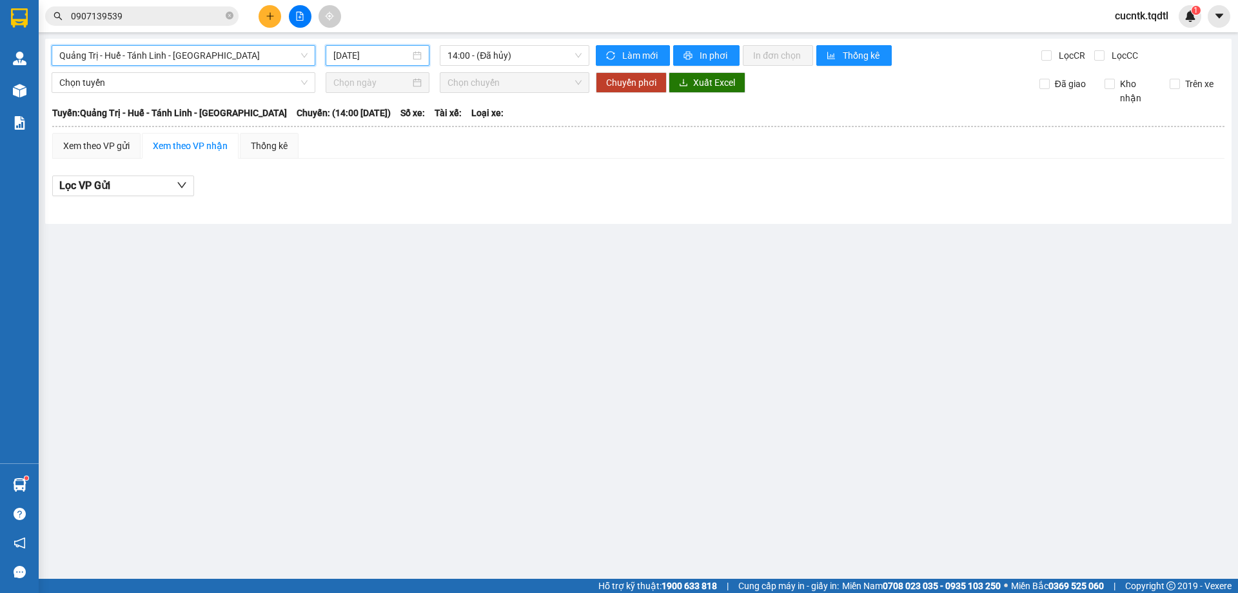
click at [399, 59] on input "14/10/2025" at bounding box center [371, 55] width 77 height 14
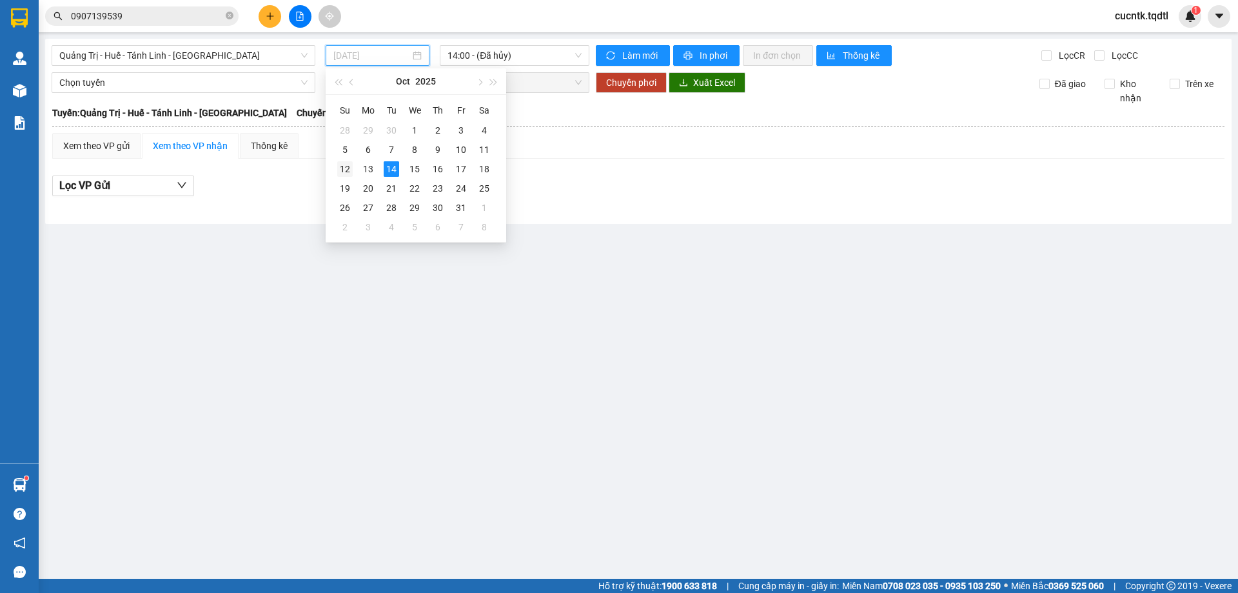
click at [352, 167] on div "12" at bounding box center [344, 168] width 15 height 15
type input "12/10/2025"
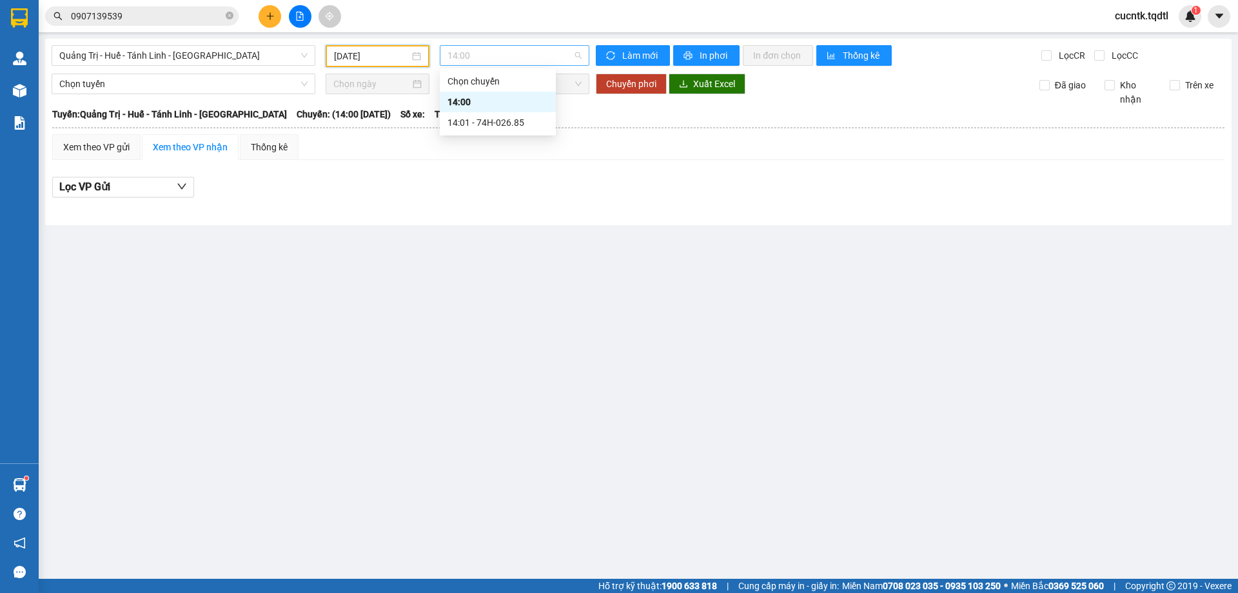
click at [500, 59] on span "14:00" at bounding box center [514, 55] width 134 height 19
click at [493, 126] on div "14:01 - 74H-026.85" at bounding box center [497, 122] width 101 height 14
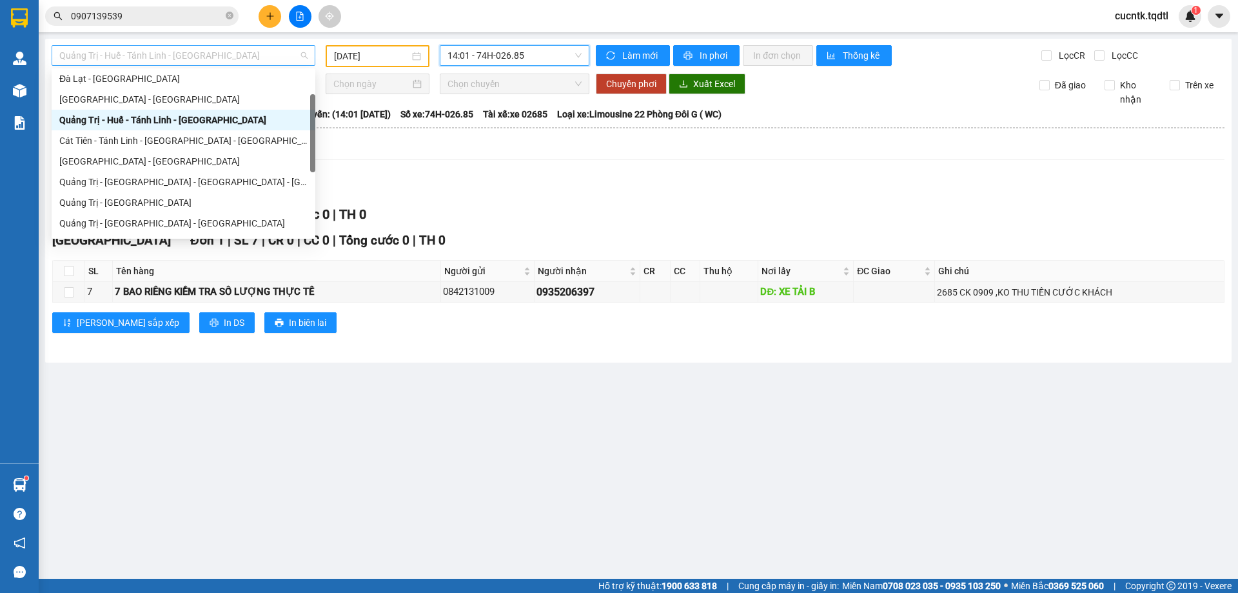
click at [292, 54] on span "Quảng Trị - Huế - Tánh Linh - Cát Tiên" at bounding box center [183, 55] width 248 height 19
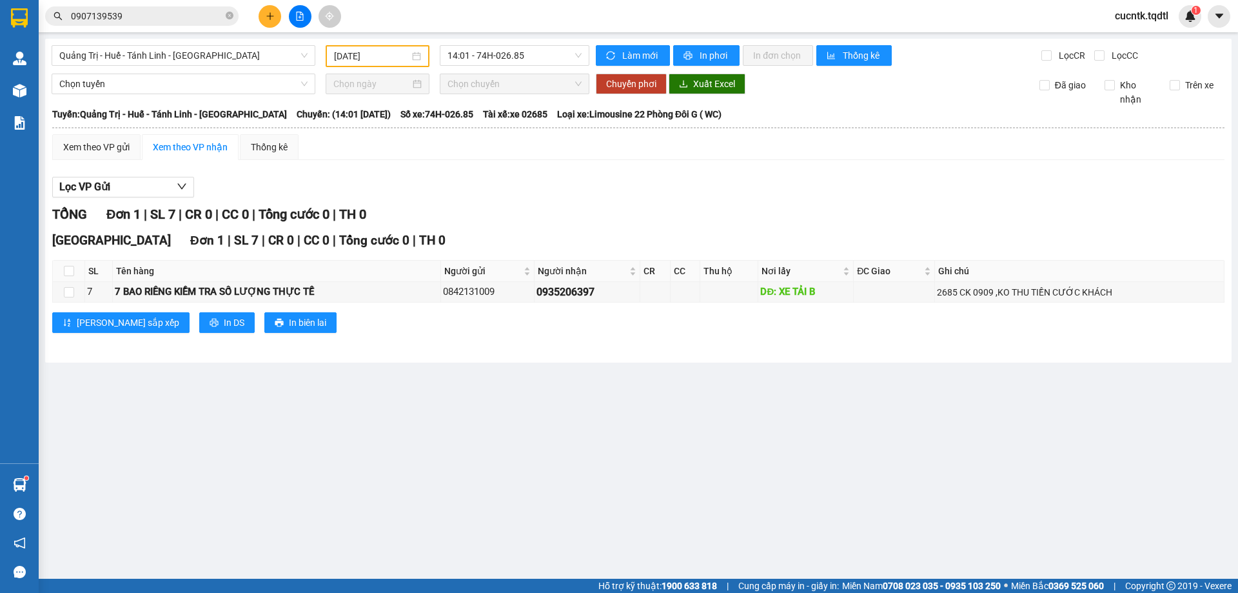
click at [734, 19] on div "Kết quả tìm kiếm ( 1 ) Bộ lọc Mã ĐH Trạng thái Món hàng Thu hộ Tổng cước Chưa c…" at bounding box center [619, 16] width 1238 height 32
